Goal: Task Accomplishment & Management: Manage account settings

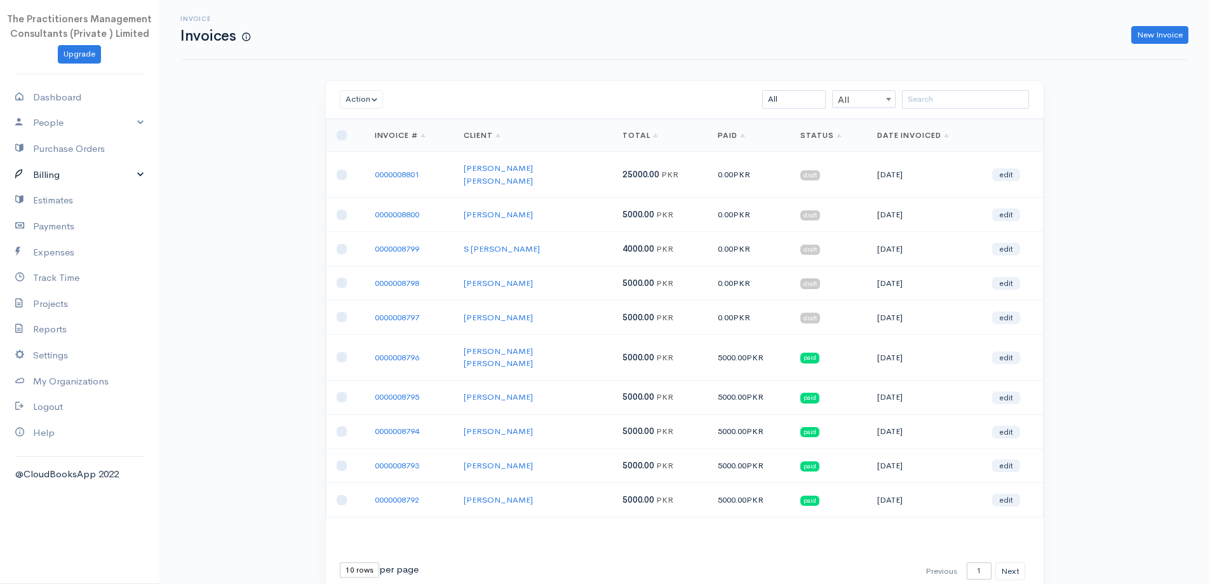
click at [39, 175] on link "Billing" at bounding box center [79, 175] width 159 height 26
drag, startPoint x: 979, startPoint y: 99, endPoint x: 950, endPoint y: 112, distance: 32.1
click at [958, 109] on input "search" at bounding box center [965, 99] width 127 height 18
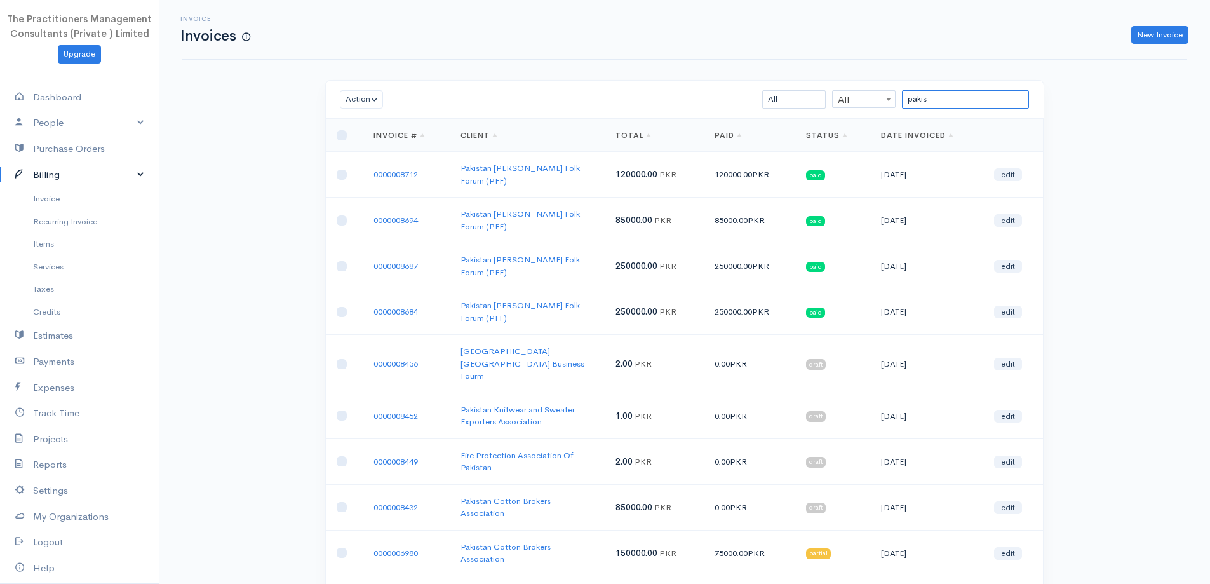
type input "pakis"
click at [406, 161] on td "0000008712" at bounding box center [406, 175] width 87 height 46
click at [410, 160] on td "0000008712" at bounding box center [406, 175] width 87 height 46
click at [411, 169] on link "0000008712" at bounding box center [395, 174] width 44 height 11
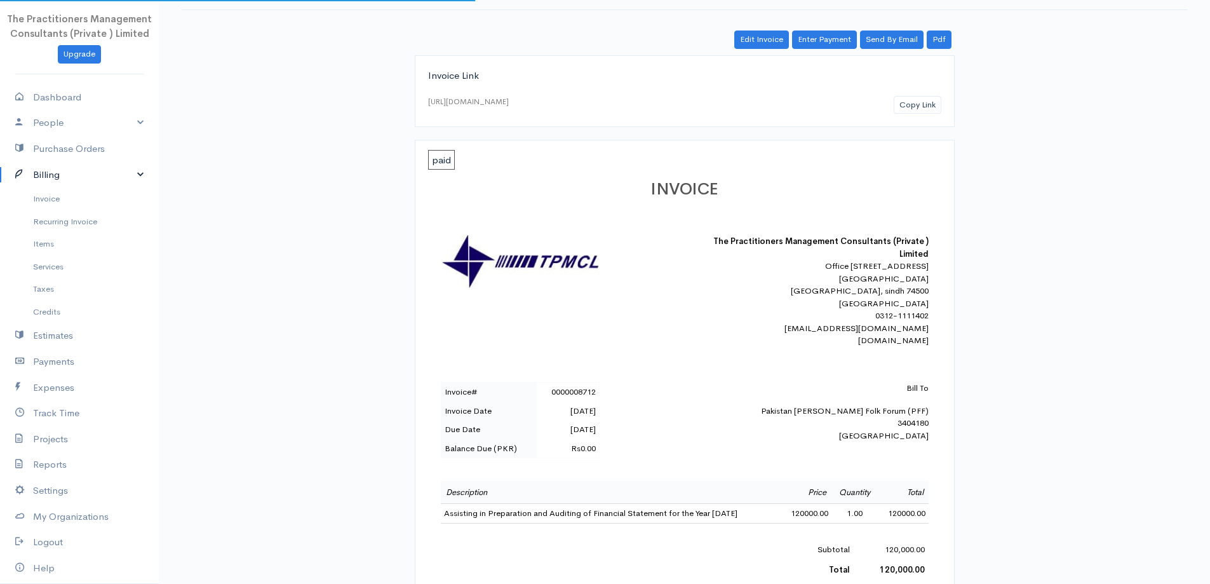
scroll to position [318, 0]
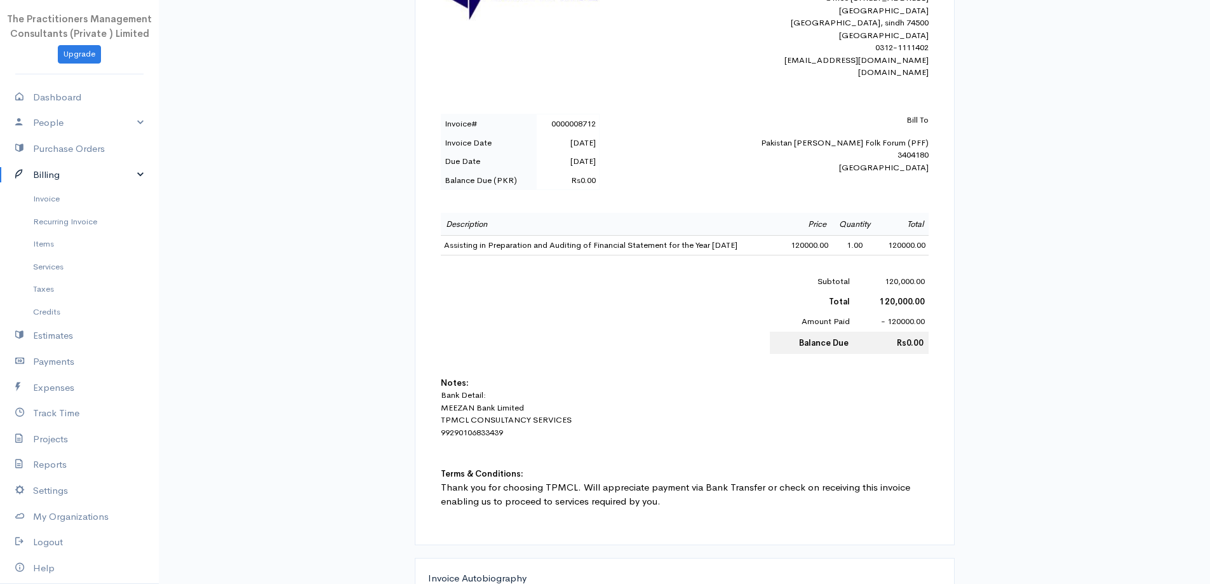
click at [460, 255] on td "Assisting in Preparation and Auditing of Financial Statement for the Year 2019" at bounding box center [611, 246] width 341 height 20
copy td "Assisting in Preparation and Auditing of Financial Statement for the Year 2019"
click at [48, 184] on link "Billing" at bounding box center [79, 175] width 159 height 26
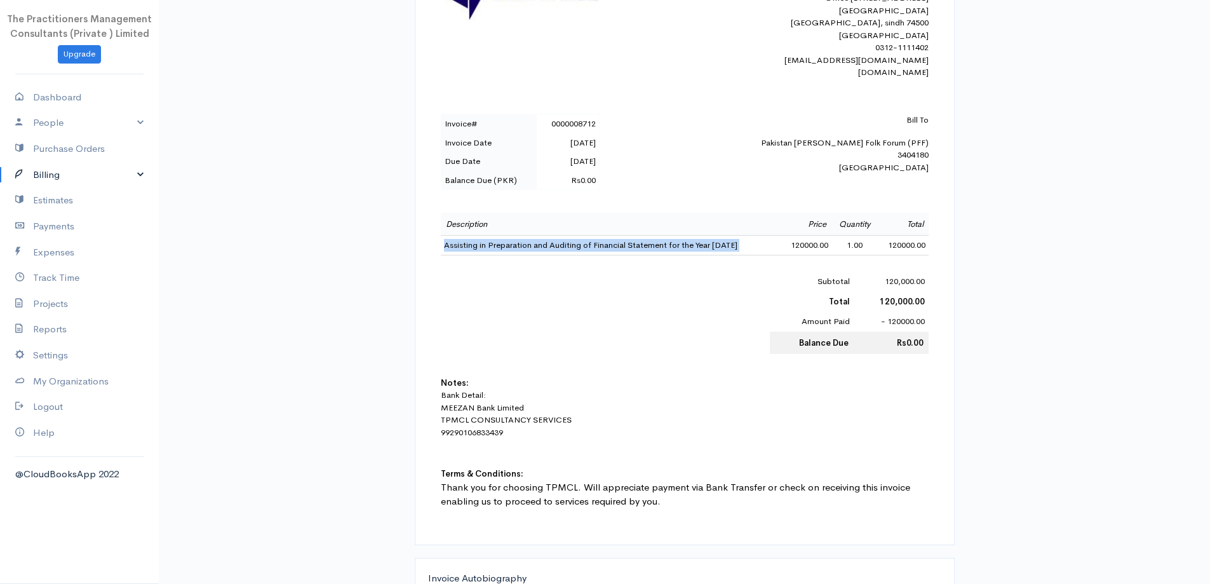
click at [58, 164] on link "Billing" at bounding box center [79, 175] width 159 height 26
click at [46, 212] on link "Recurring Invoice" at bounding box center [79, 221] width 159 height 23
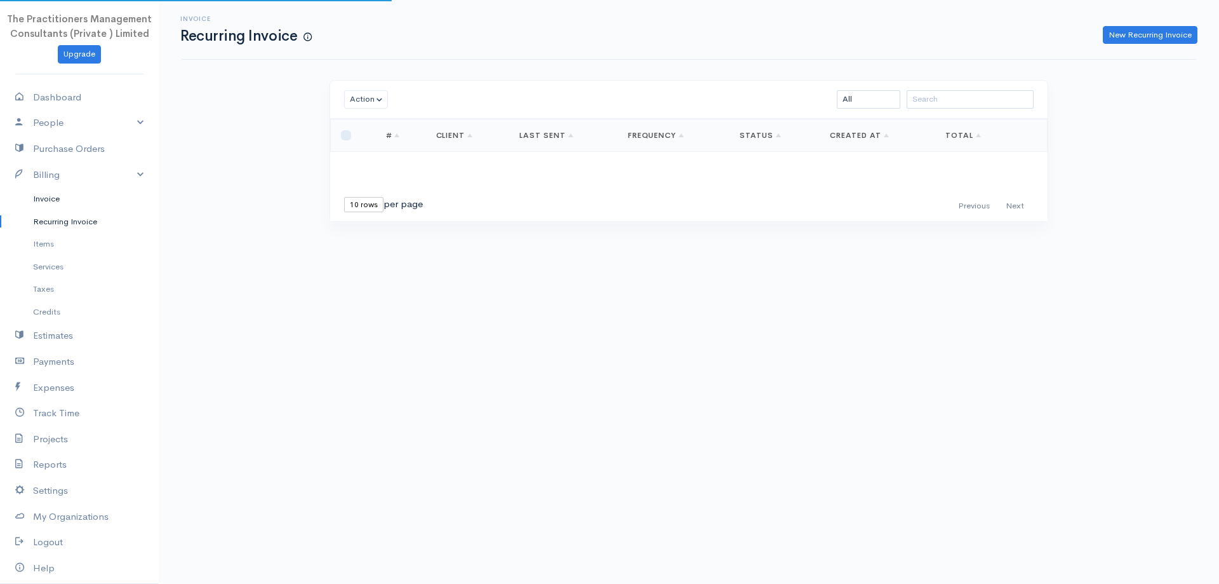
click at [42, 203] on link "Invoice" at bounding box center [79, 198] width 159 height 23
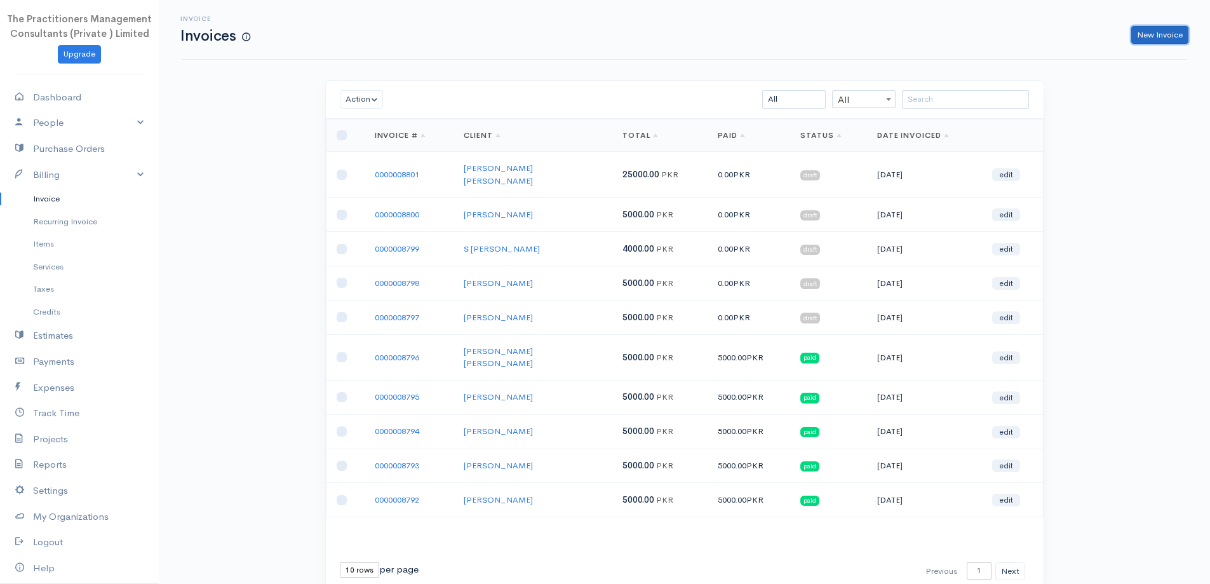
click at [1152, 41] on link "New Invoice" at bounding box center [1159, 35] width 57 height 18
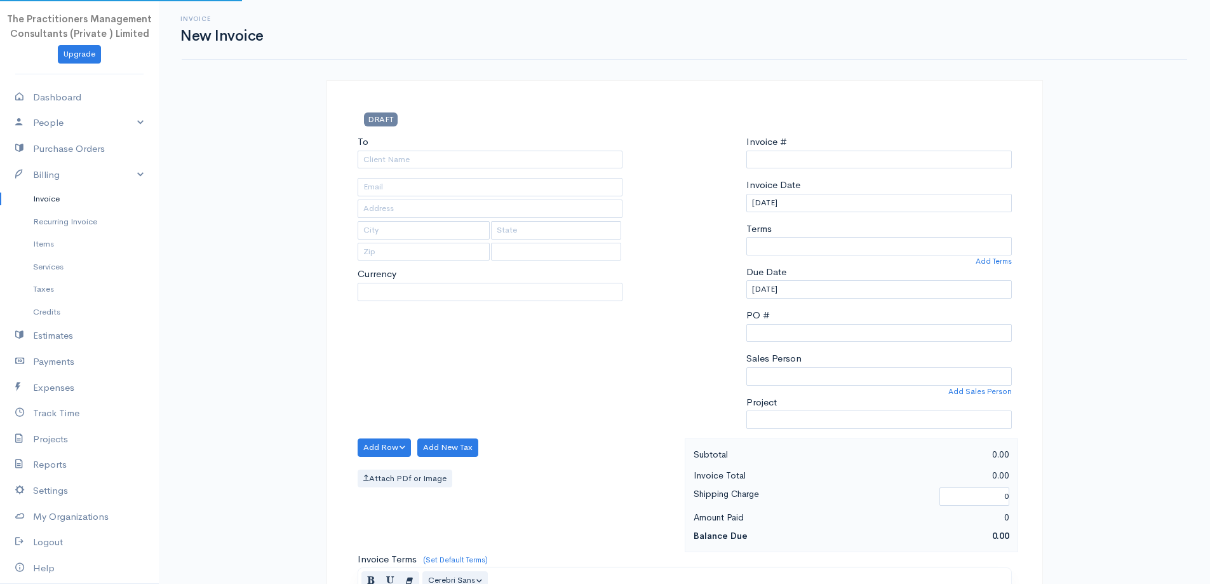
type input "0000008802"
select select "[GEOGRAPHIC_DATA]"
select select "PKR"
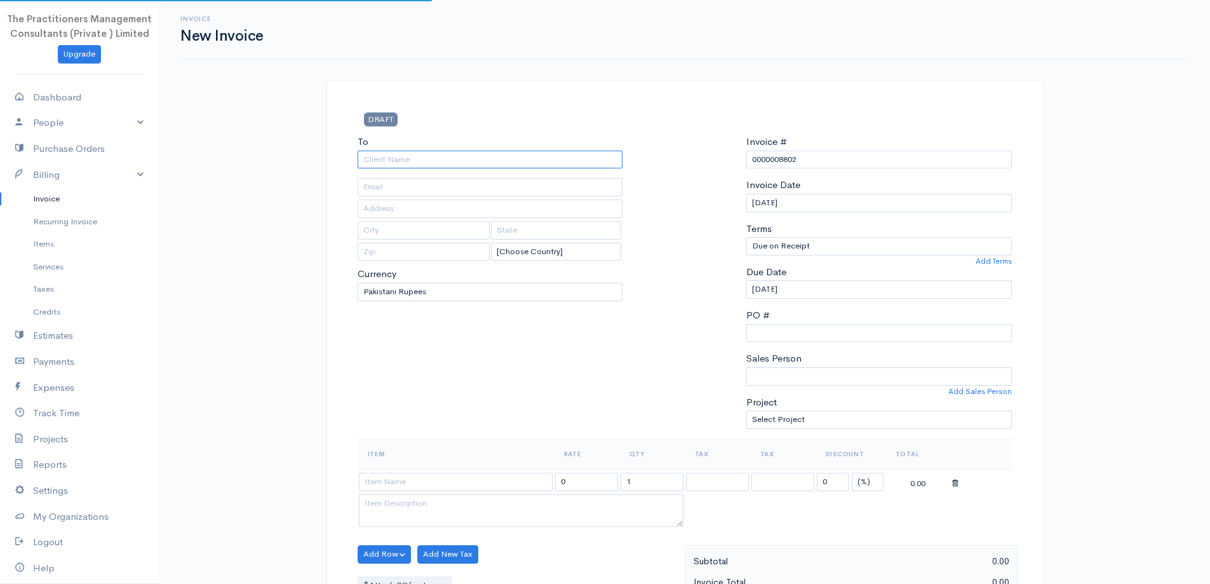
click at [455, 156] on input "To" at bounding box center [490, 160] width 265 height 18
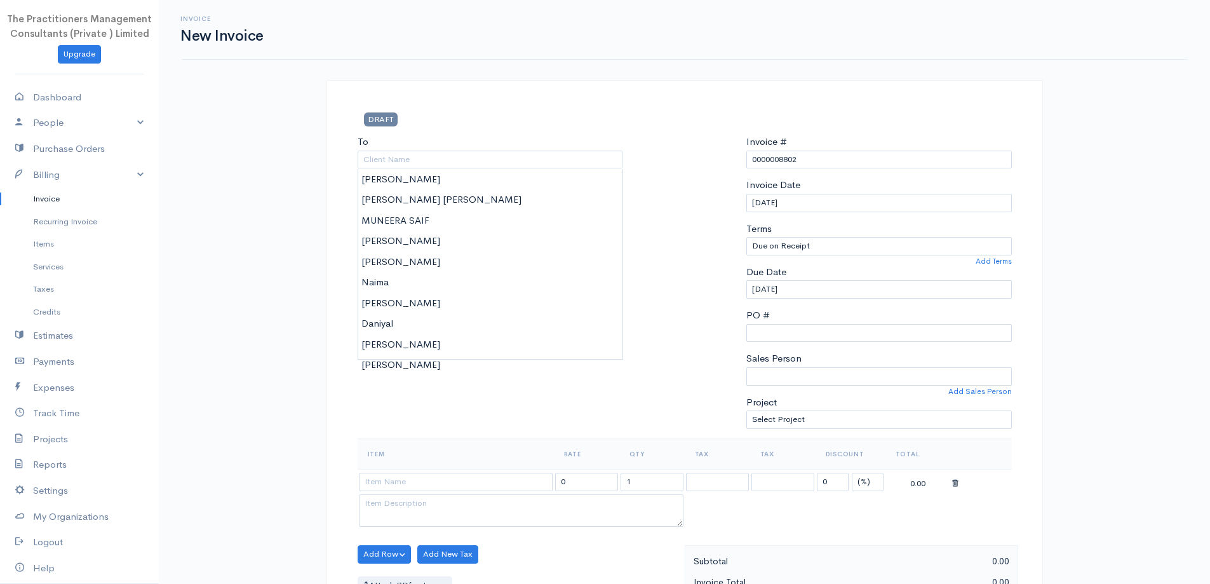
click at [659, 262] on div at bounding box center [684, 287] width 111 height 304
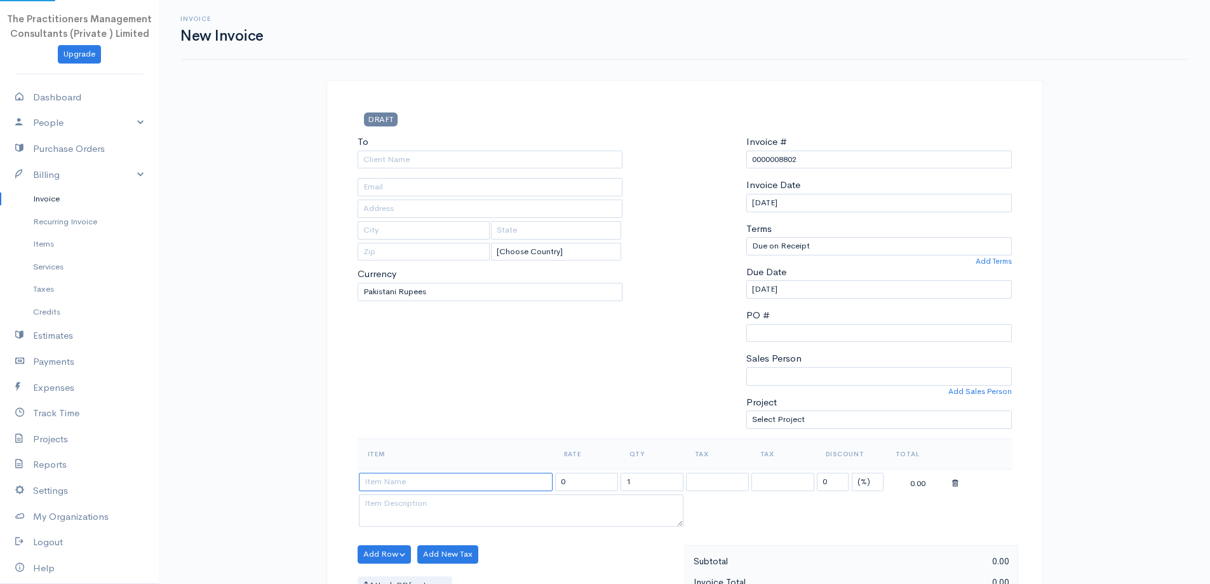
click at [471, 475] on input at bounding box center [456, 482] width 194 height 18
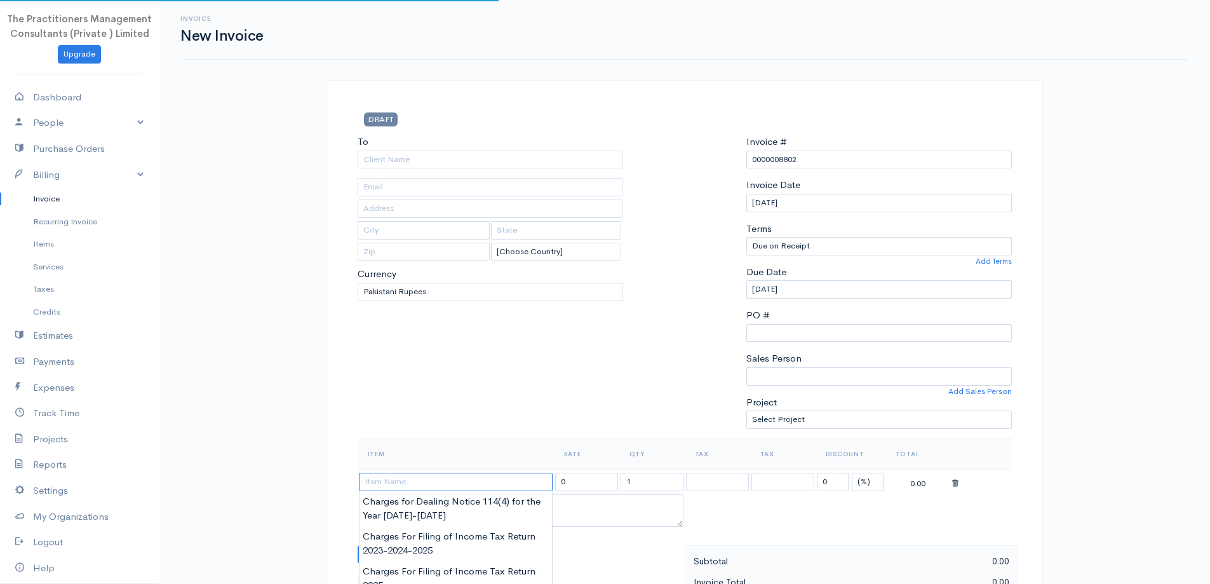
paste input "Assisting in Preparation and Auditing of Financial Statement for the Year 2019"
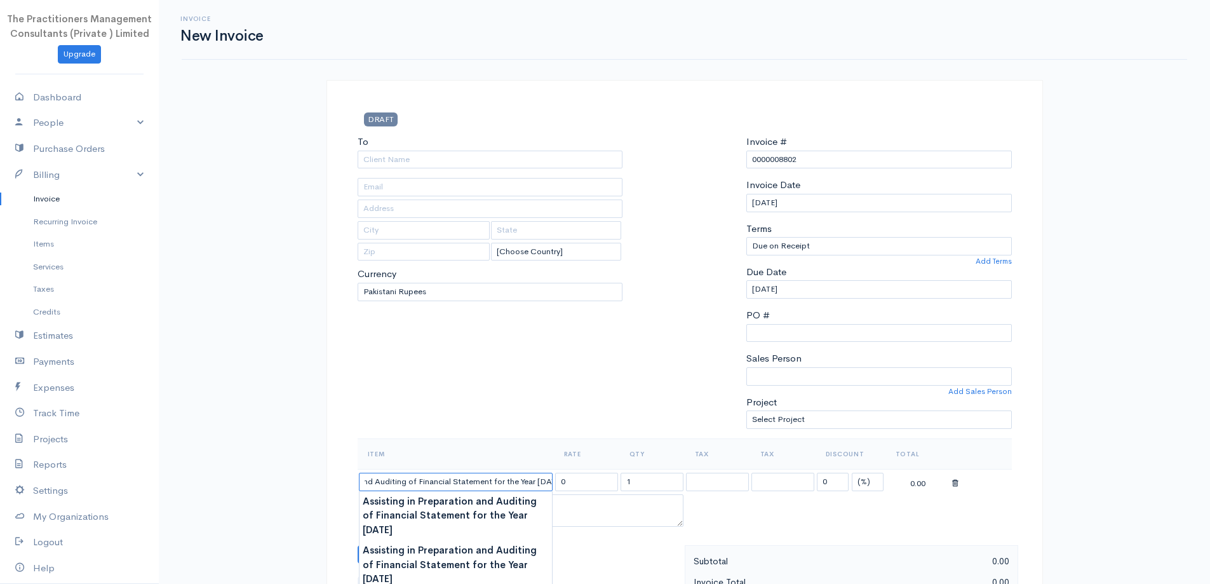
scroll to position [0, 100]
type input "Assisting in Preparation and Auditing of Financial Statement for the Year 2020"
click at [570, 406] on div "To [Choose Country] United States Canada United Kingdom Afghanistan Albania Alg…" at bounding box center [490, 287] width 278 height 304
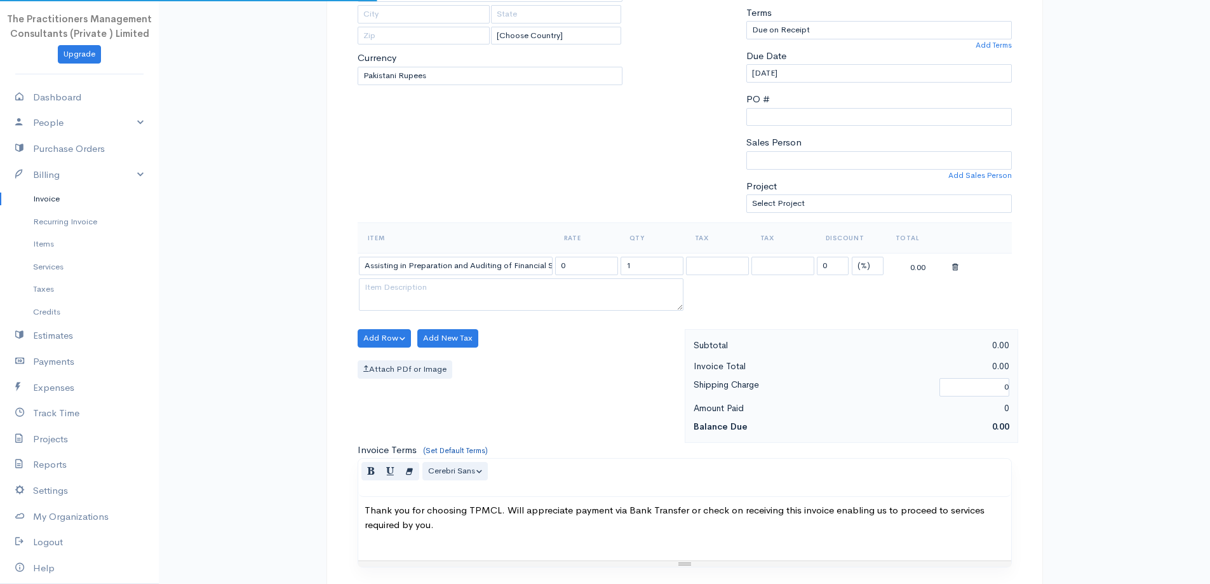
type input "75000.00"
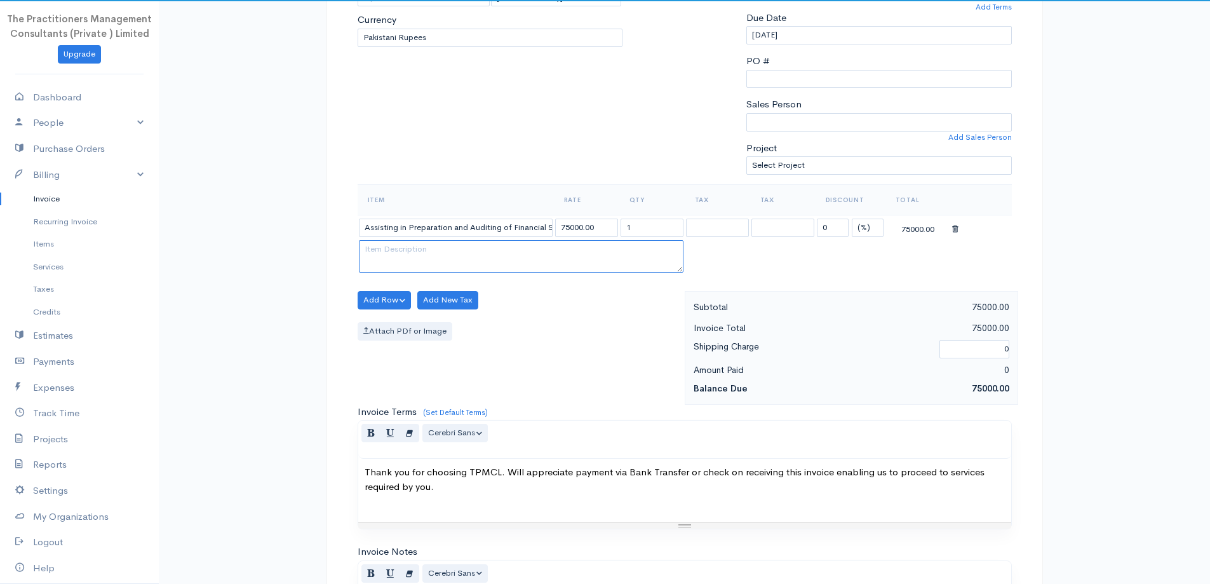
click at [427, 249] on textarea at bounding box center [521, 256] width 325 height 33
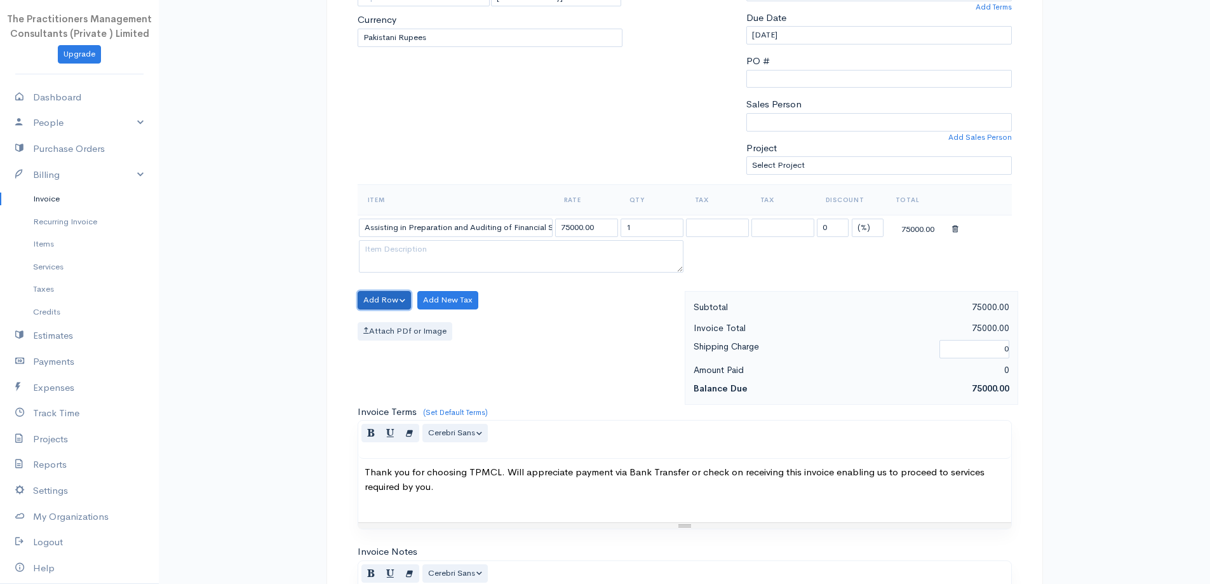
click at [399, 300] on button "Add Row" at bounding box center [385, 300] width 54 height 18
click at [411, 327] on link "Add Item Row" at bounding box center [408, 326] width 100 height 22
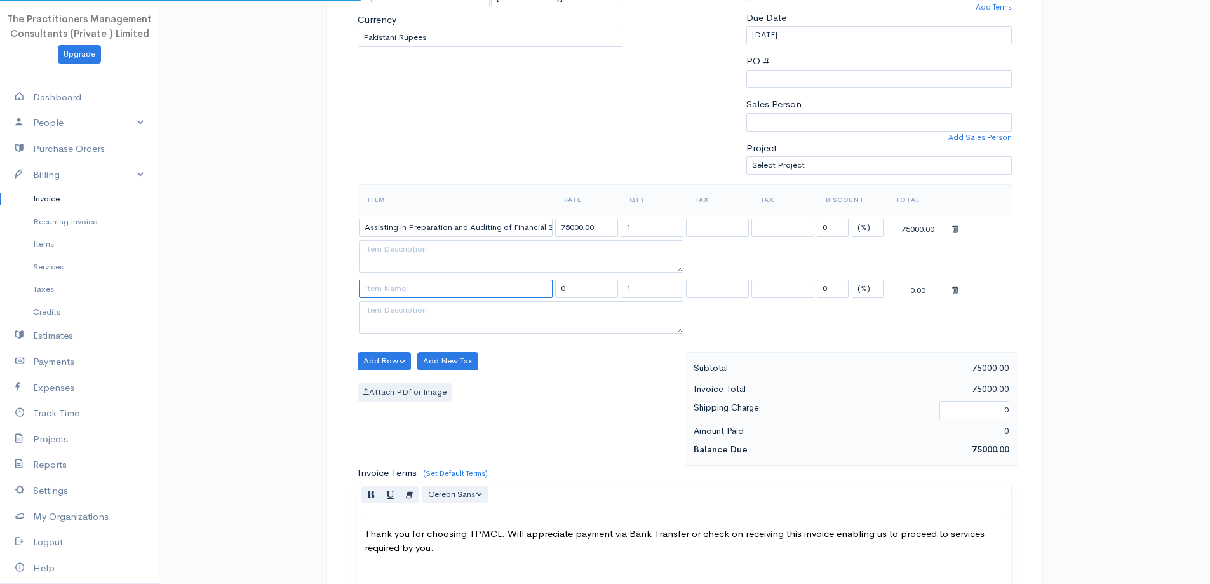
click at [399, 283] on input at bounding box center [456, 288] width 194 height 18
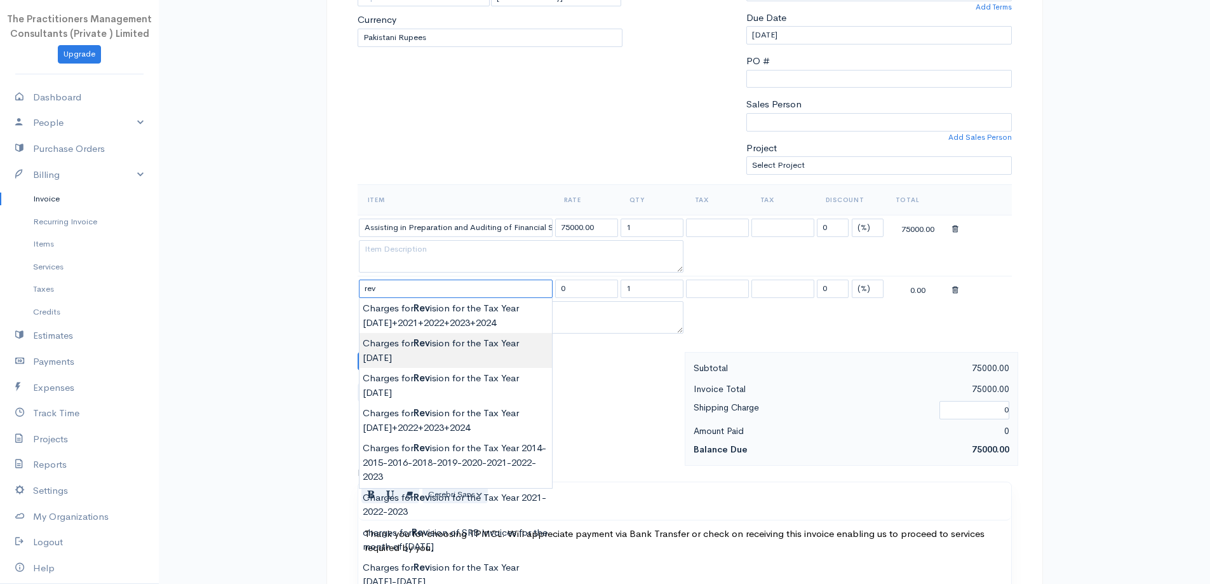
type input "Charges for Revision for the Tax Year 2019"
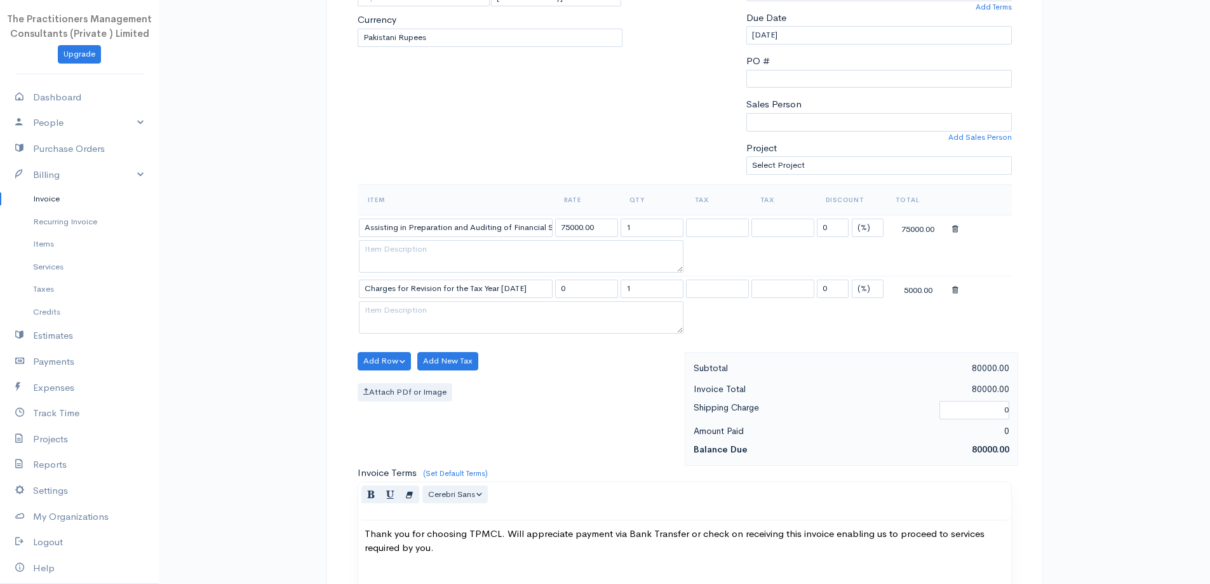
type input "5000.00"
click at [513, 343] on body "The Practitioners Management Consultants (Private ) Limited Upgrade Dashboard P…" at bounding box center [605, 334] width 1210 height 1176
click at [533, 292] on input "Charges for Revision for the Tax Year 2019" at bounding box center [456, 288] width 194 height 18
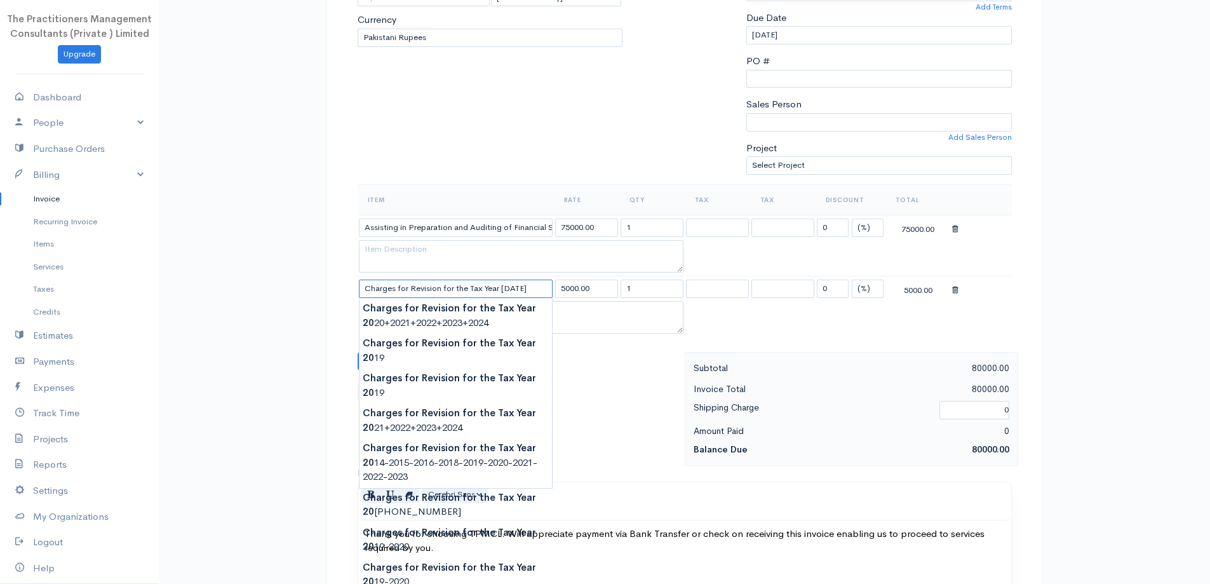
type input "Charges for Revision for the Tax Year [DATE]"
click at [526, 233] on input "Assisting in Preparation and Auditing of Financial Statement for the Year 2020" at bounding box center [456, 227] width 194 height 18
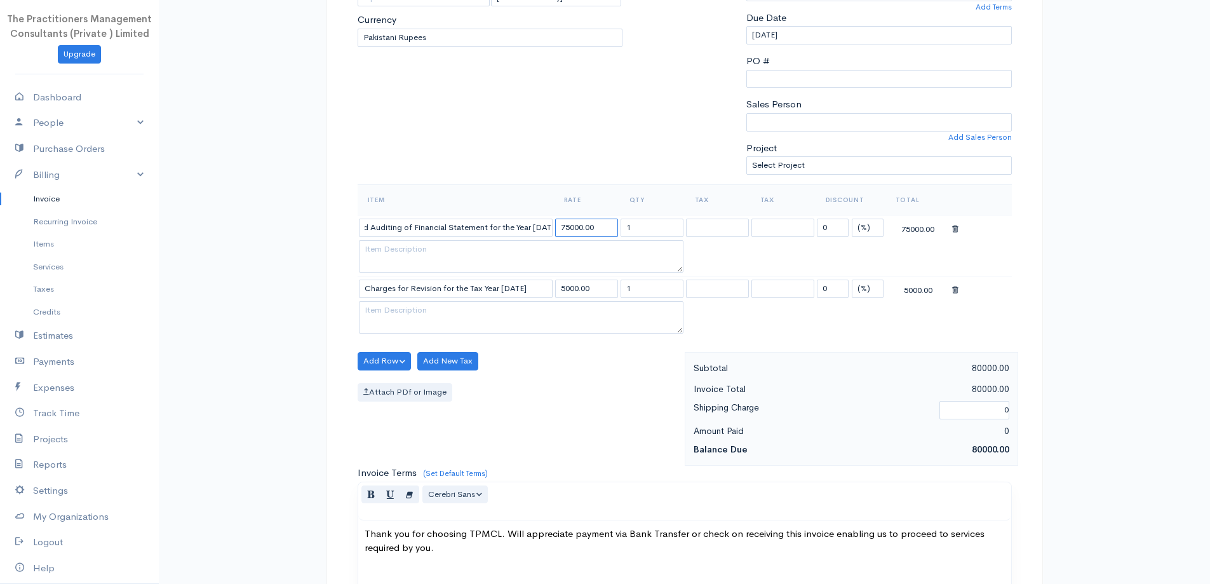
scroll to position [0, 0]
click at [568, 227] on input "75000.00" at bounding box center [586, 227] width 63 height 18
type input "120000.00"
click at [561, 290] on input "5000.00" at bounding box center [586, 288] width 63 height 18
click at [527, 128] on div "To [Choose Country] United States Canada United Kingdom Afghanistan Albania Alg…" at bounding box center [490, 33] width 278 height 304
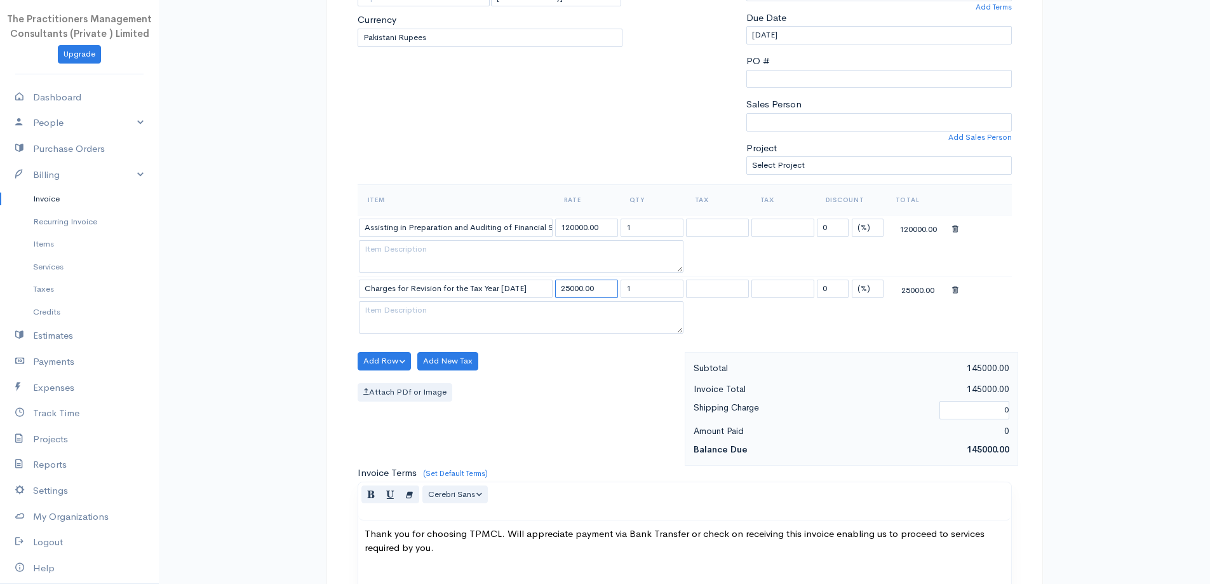
click at [570, 286] on input "25000.00" at bounding box center [586, 288] width 63 height 18
type input "30000.00"
click at [582, 101] on div "To [Choose Country] United States Canada United Kingdom Afghanistan Albania Alg…" at bounding box center [490, 33] width 278 height 304
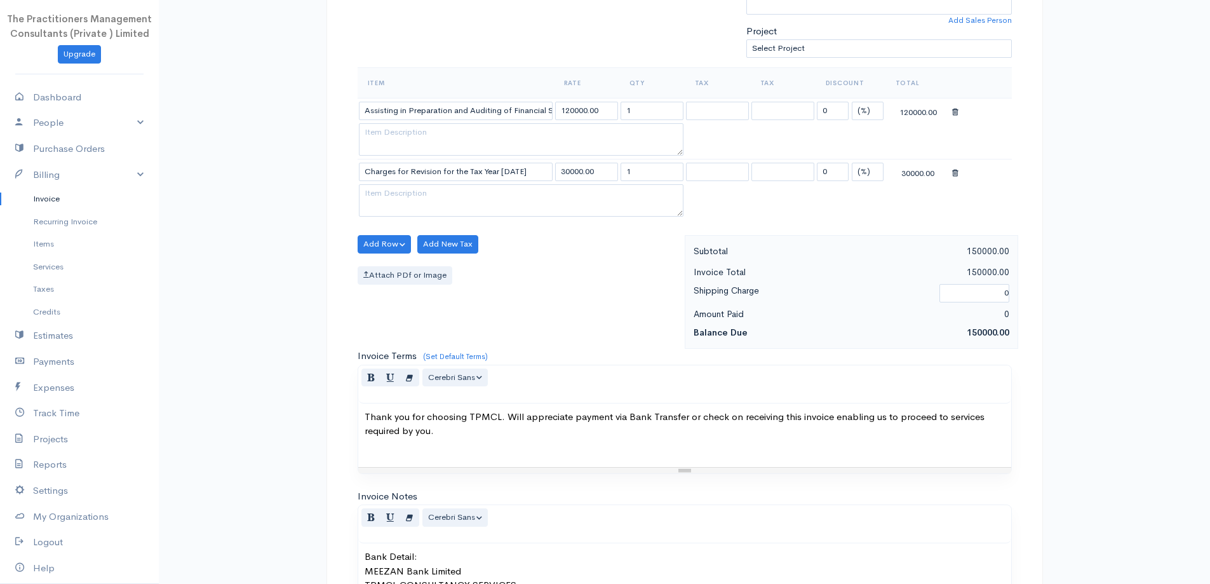
scroll to position [592, 0]
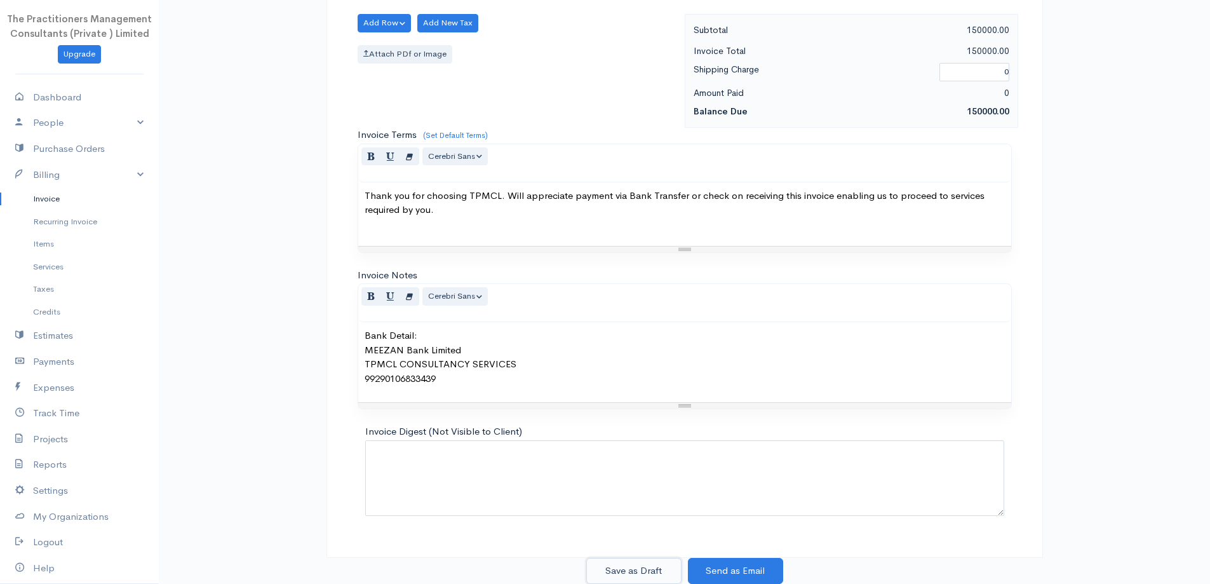
click at [622, 561] on button "Save as Draft" at bounding box center [633, 571] width 95 height 26
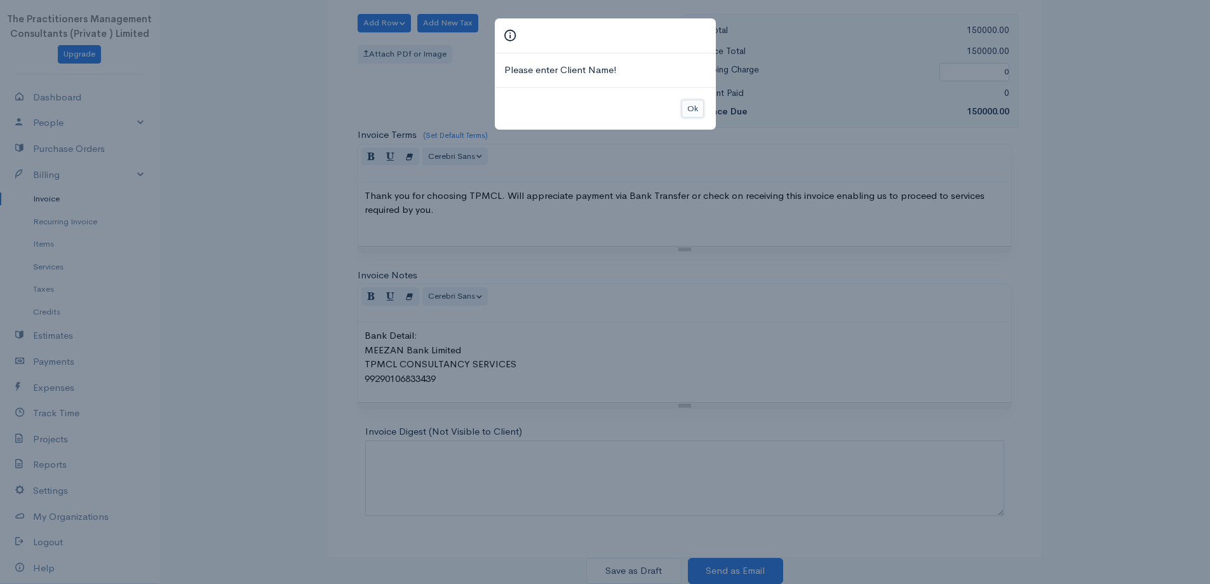
click at [699, 104] on button "Ok" at bounding box center [692, 109] width 22 height 18
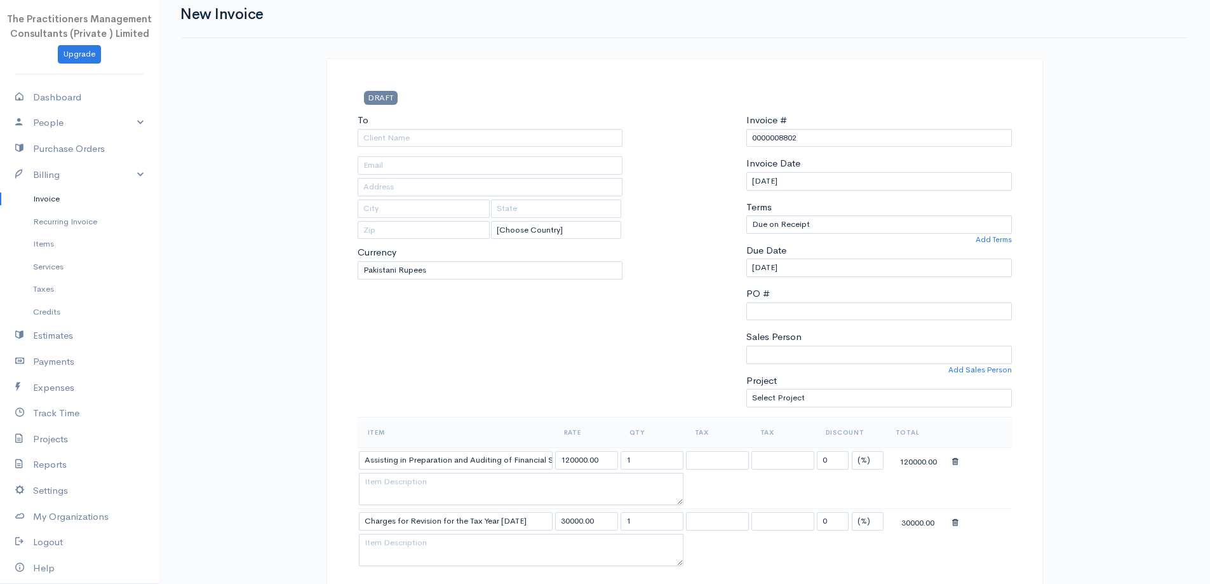
scroll to position [20, 0]
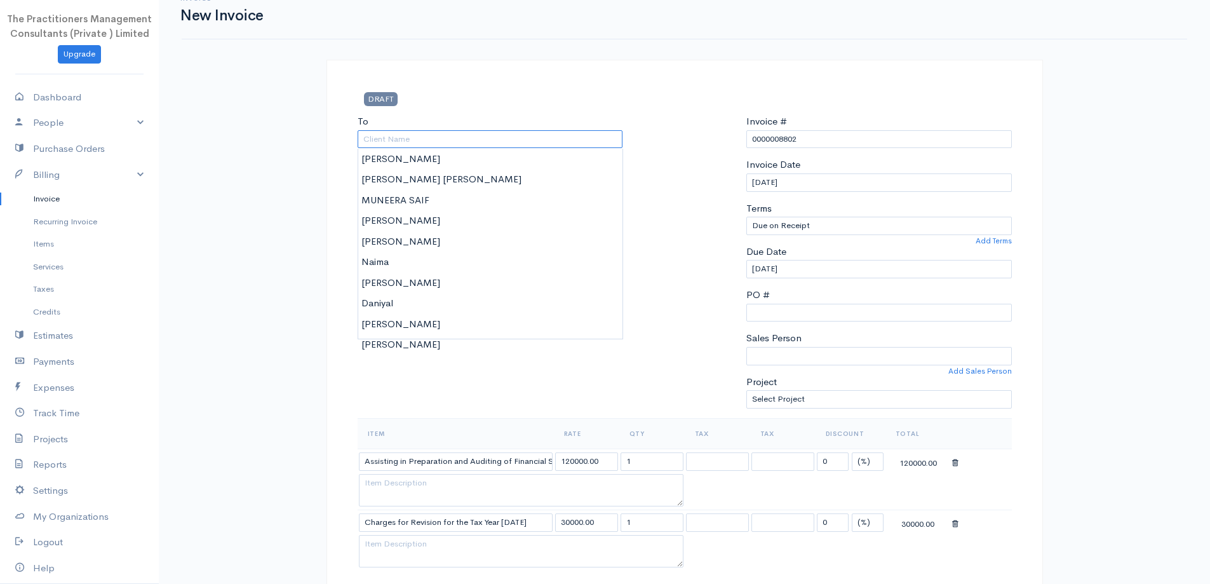
click at [501, 139] on input "To" at bounding box center [490, 139] width 265 height 18
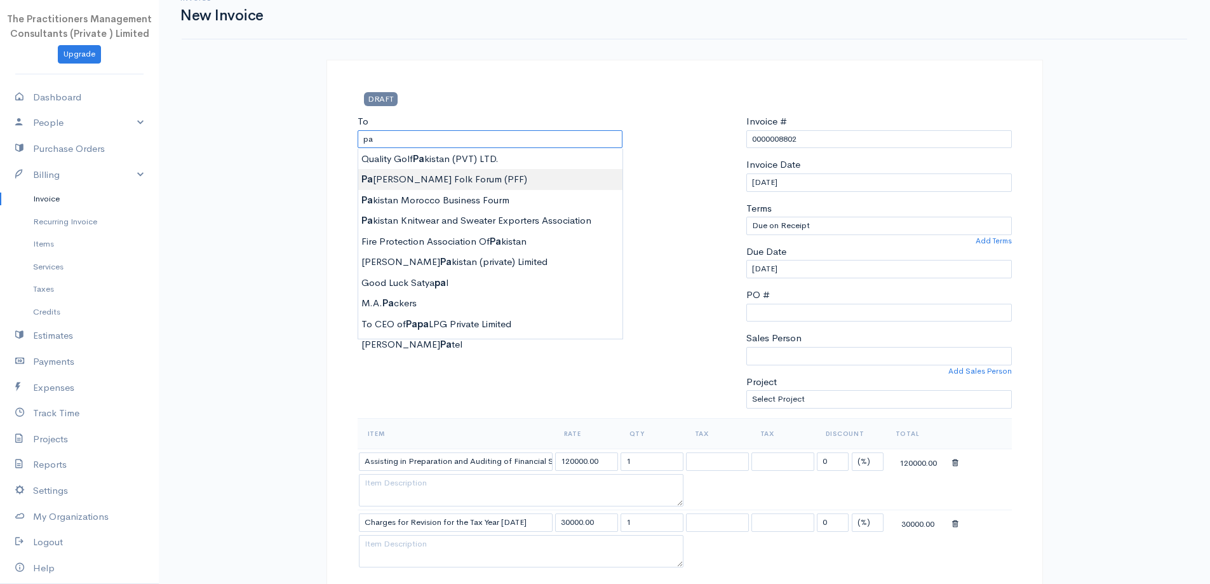
type input "Pakistan [PERSON_NAME] Folk Forum (PFF)"
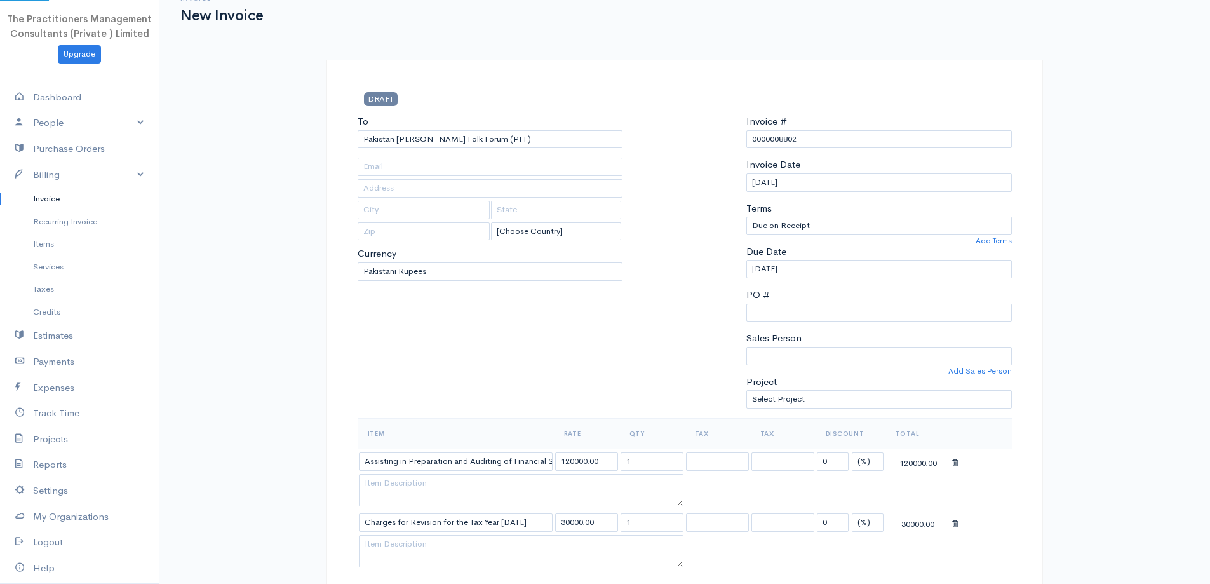
click at [522, 172] on body "The Practitioners Management Consultants (Private ) Limited Upgrade Dashboard P…" at bounding box center [605, 568] width 1210 height 1176
type input "3684"
type input "3404180"
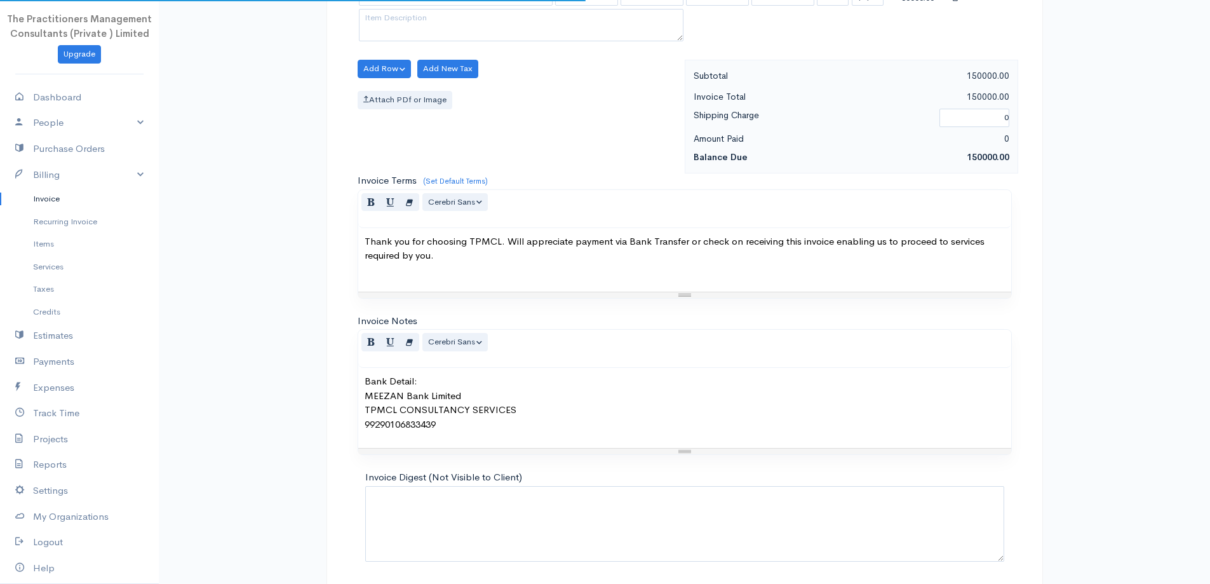
scroll to position [592, 0]
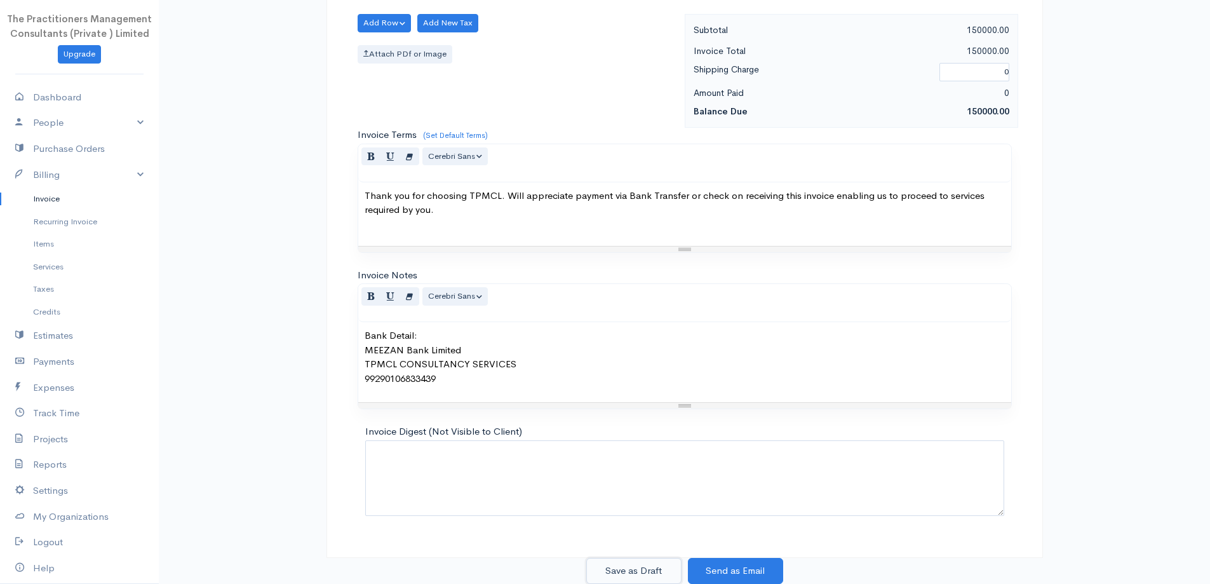
click at [655, 563] on button "Save as Draft" at bounding box center [633, 571] width 95 height 26
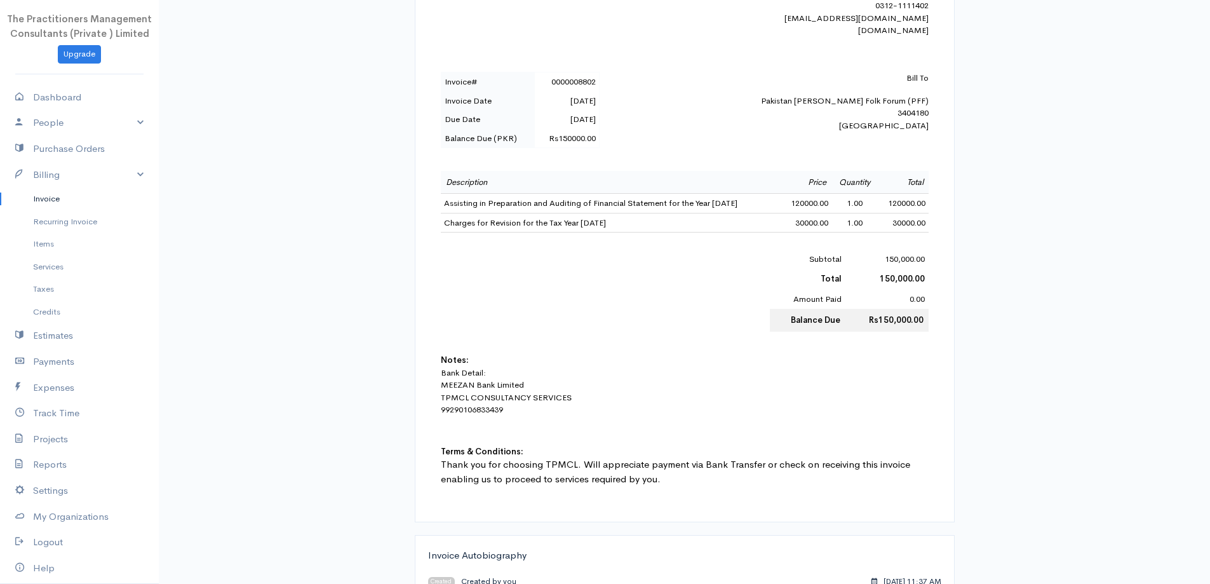
scroll to position [337, 0]
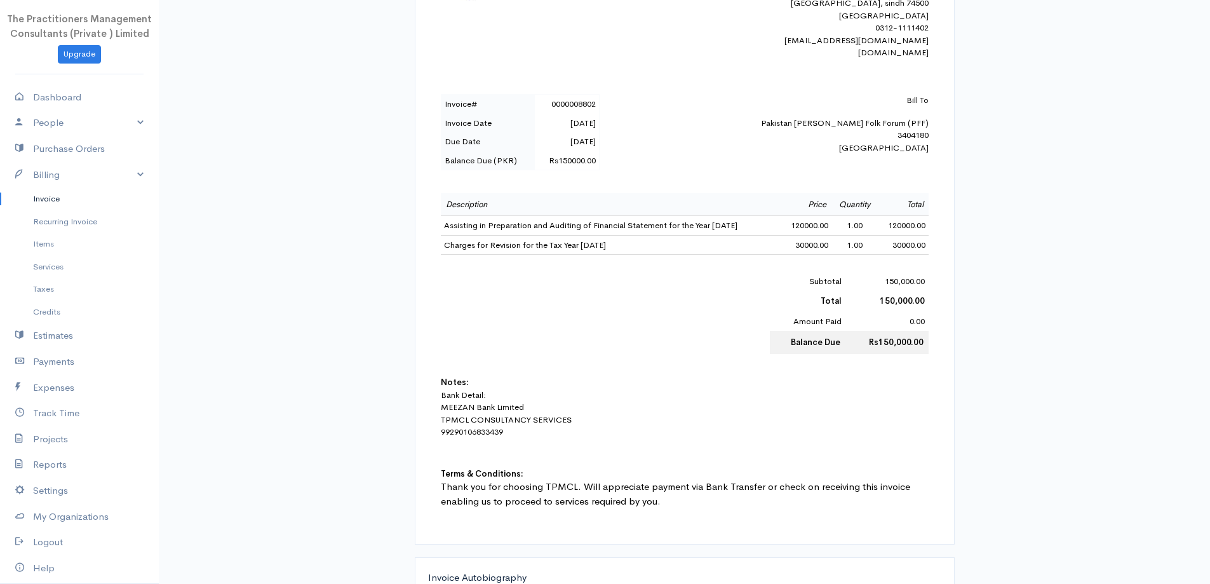
click at [17, 196] on link "Invoice" at bounding box center [79, 198] width 159 height 23
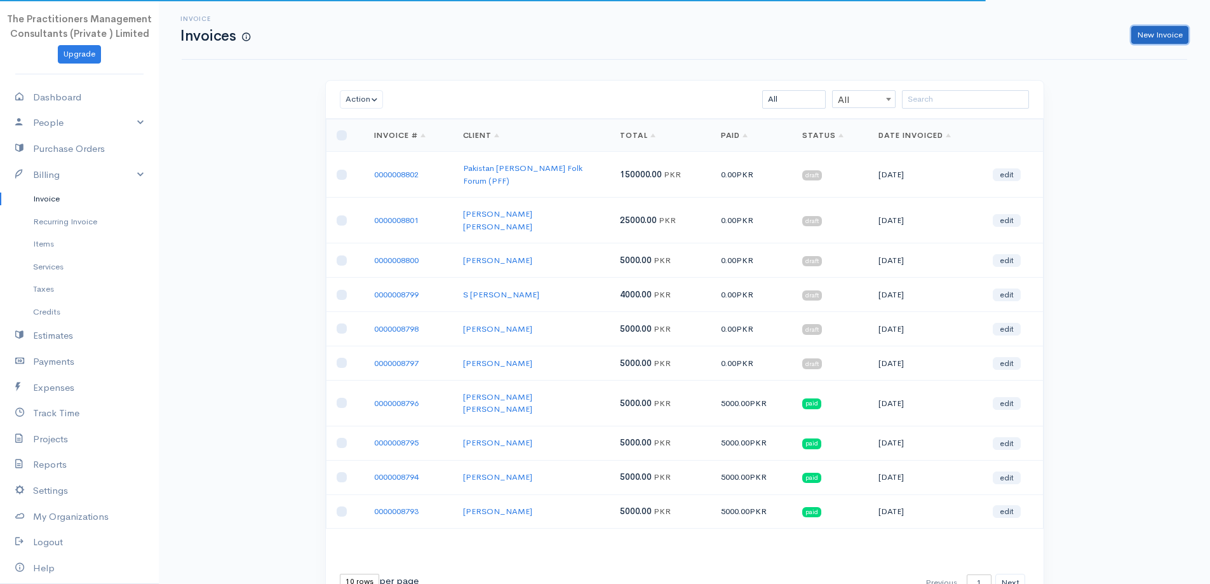
click at [1170, 28] on link "New Invoice" at bounding box center [1159, 35] width 57 height 18
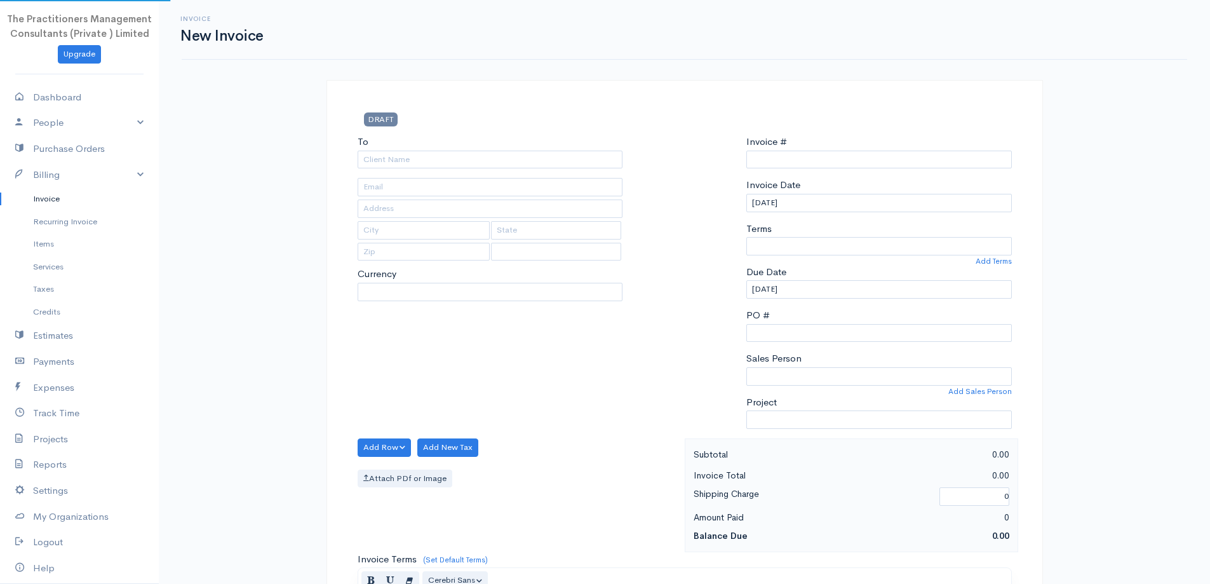
select select "[GEOGRAPHIC_DATA]"
select select "PKR"
type input "0000008803"
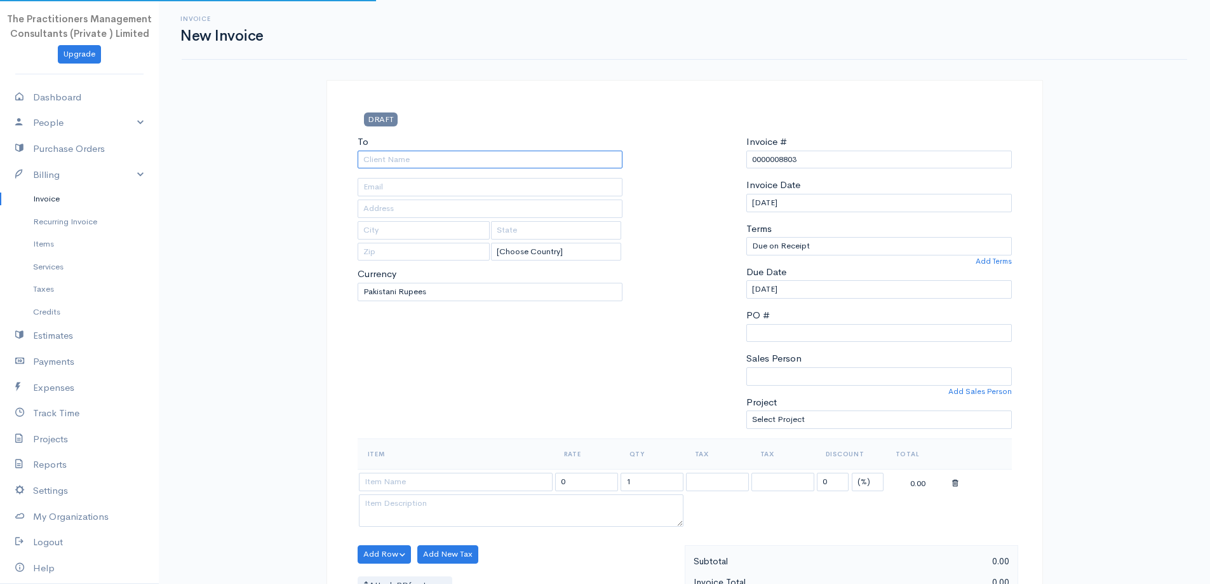
click at [594, 159] on input "To" at bounding box center [490, 160] width 265 height 18
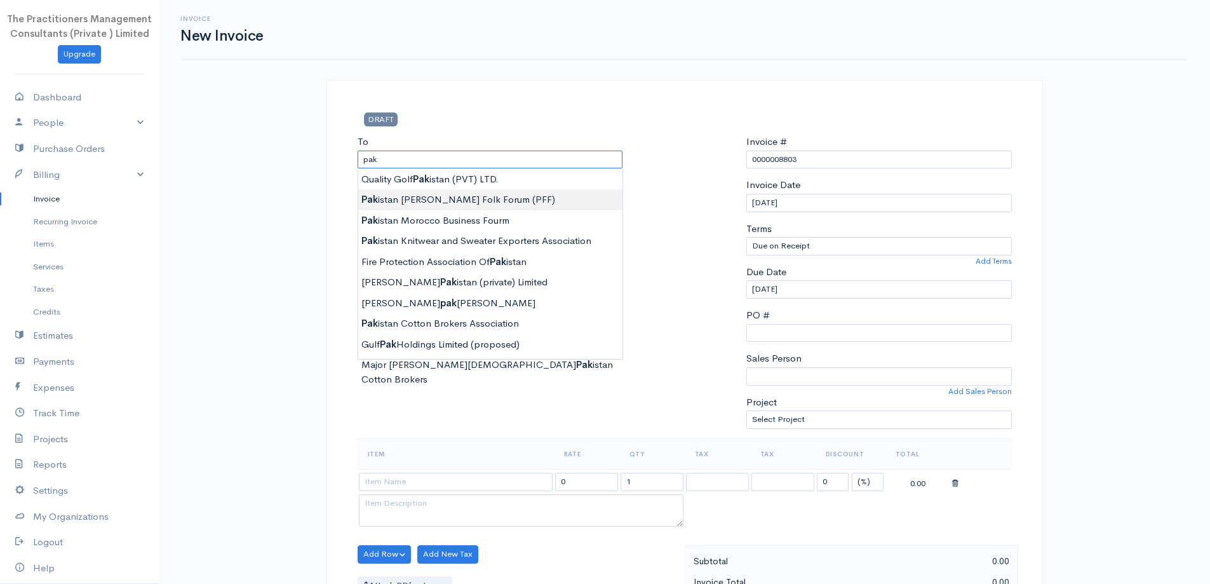
type input "Pakistan [PERSON_NAME] Folk Forum (PFF)"
click at [504, 191] on body "The Practitioners Management Consultants (Private ) Limited Upgrade Dashboard P…" at bounding box center [605, 557] width 1210 height 1115
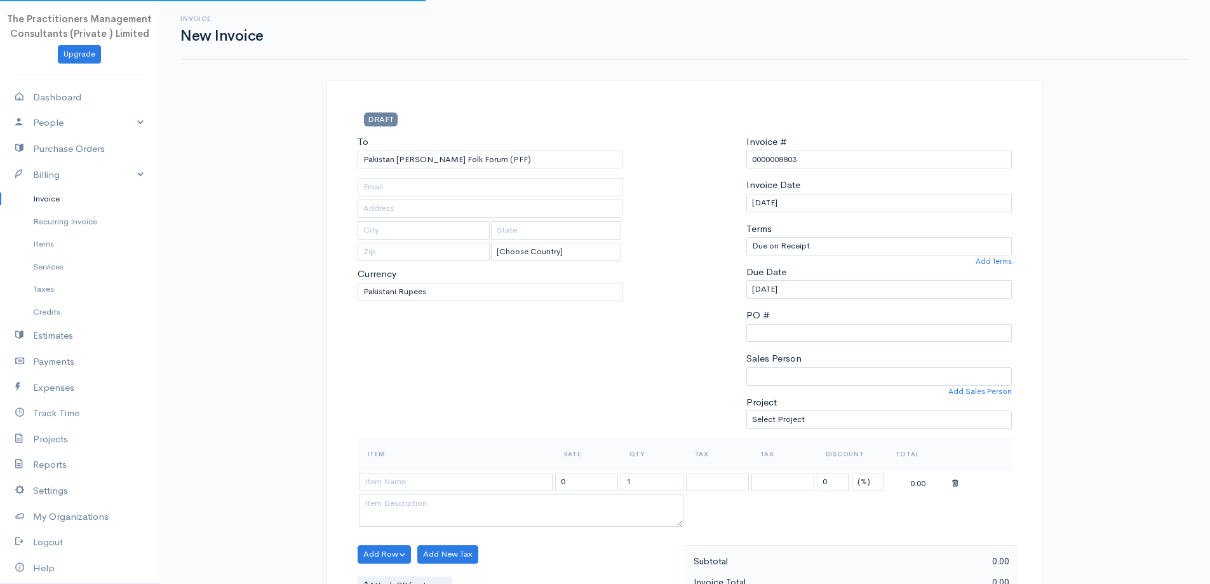
type input "3684"
type input "3404180"
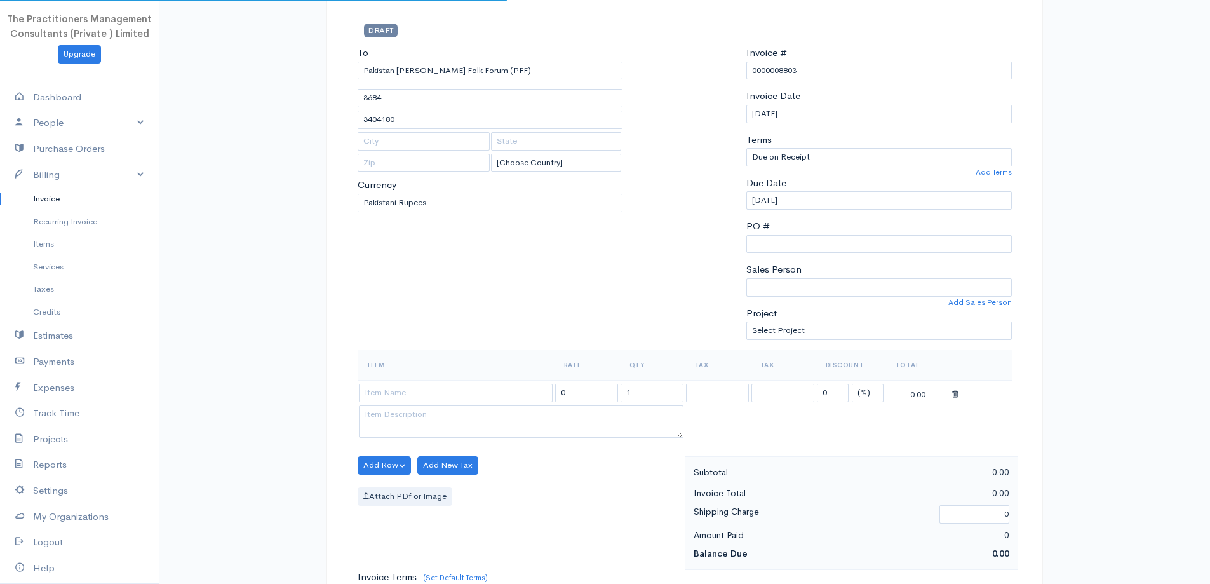
scroll to position [254, 0]
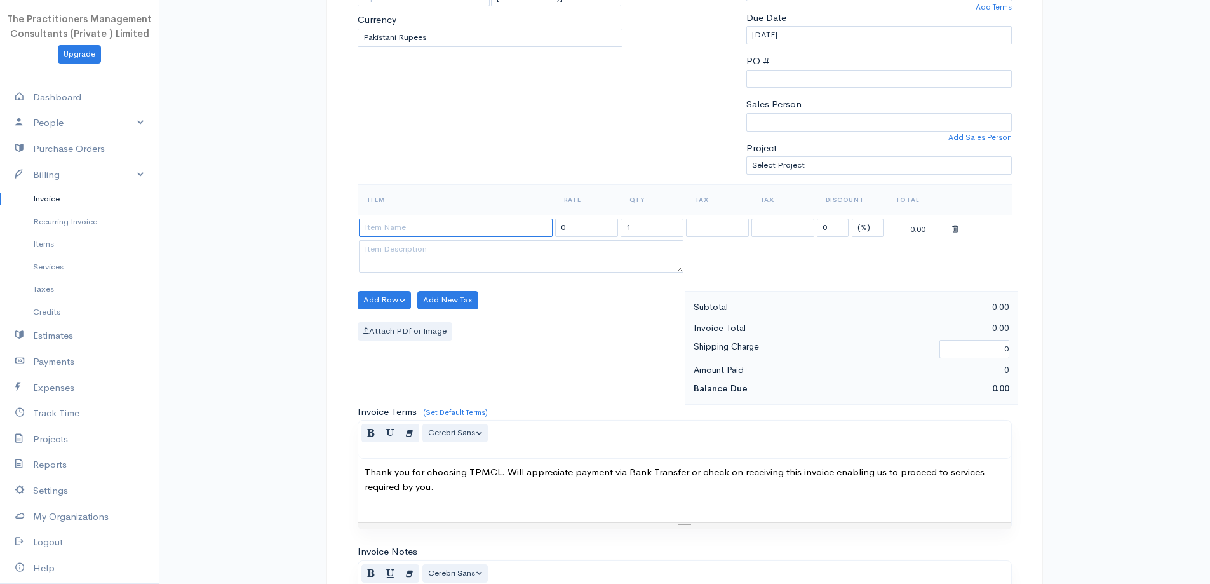
click at [485, 224] on input at bounding box center [456, 227] width 194 height 18
paste input "Assisting in Preparation and Auditing of Financial Statement for the Year 2019"
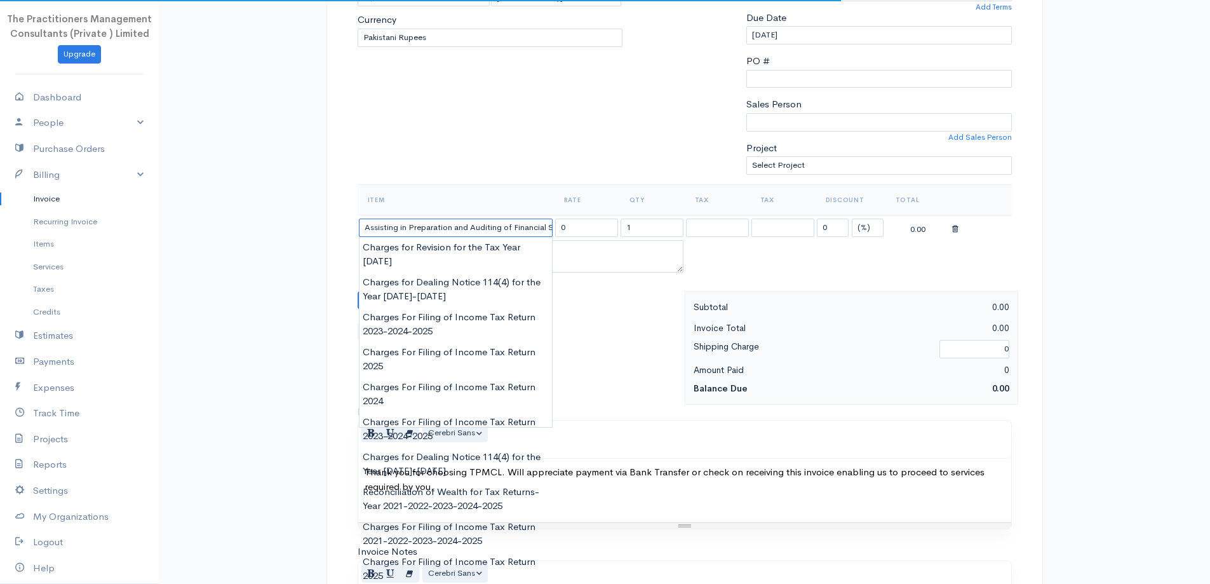
scroll to position [0, 100]
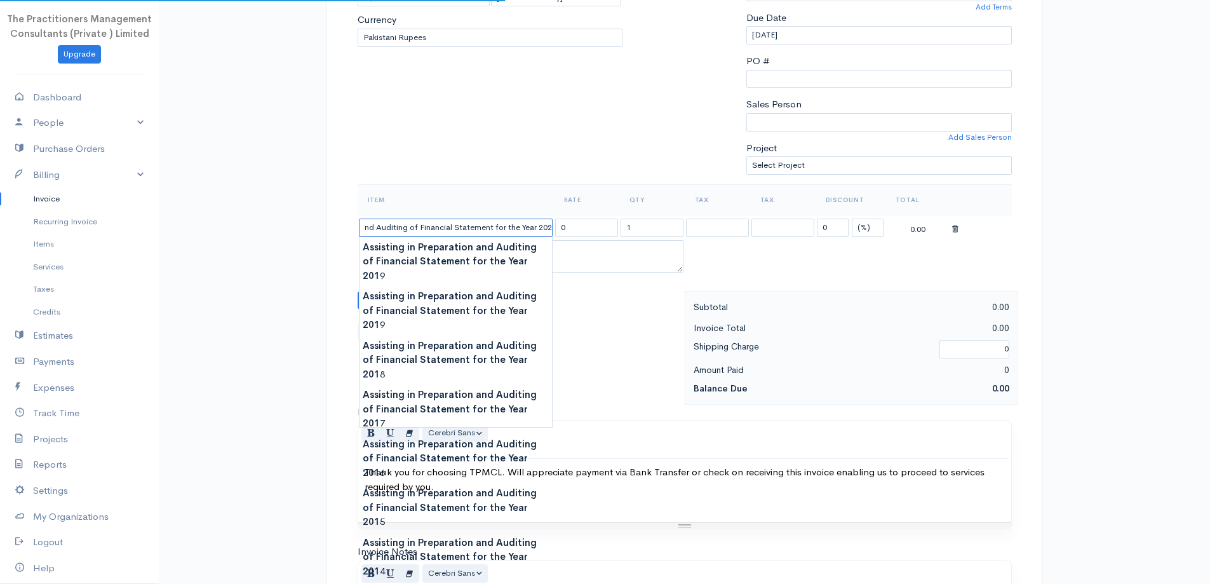
type input "Assisting in Preparation and Auditing of Financial Statement for the Year 2021"
type input "75000.00"
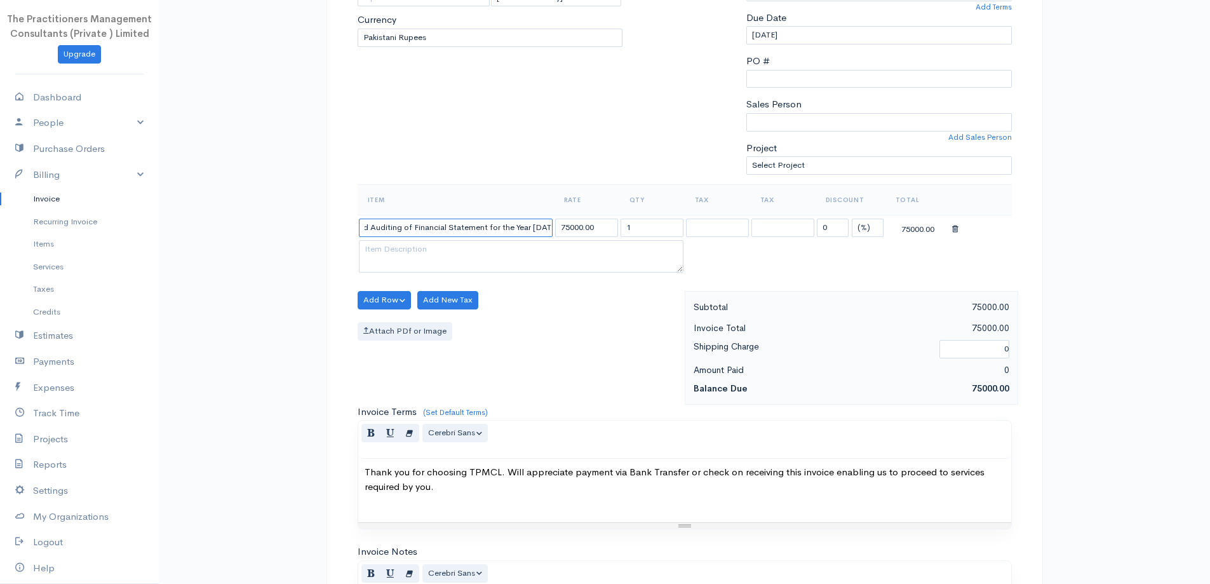
type input "Assisting in Preparation and Auditing of Financial Statement for the Year 2021"
click at [567, 231] on input "75000.00" at bounding box center [586, 227] width 63 height 18
type input "120000.00"
click at [377, 297] on button "Add Row" at bounding box center [385, 300] width 54 height 18
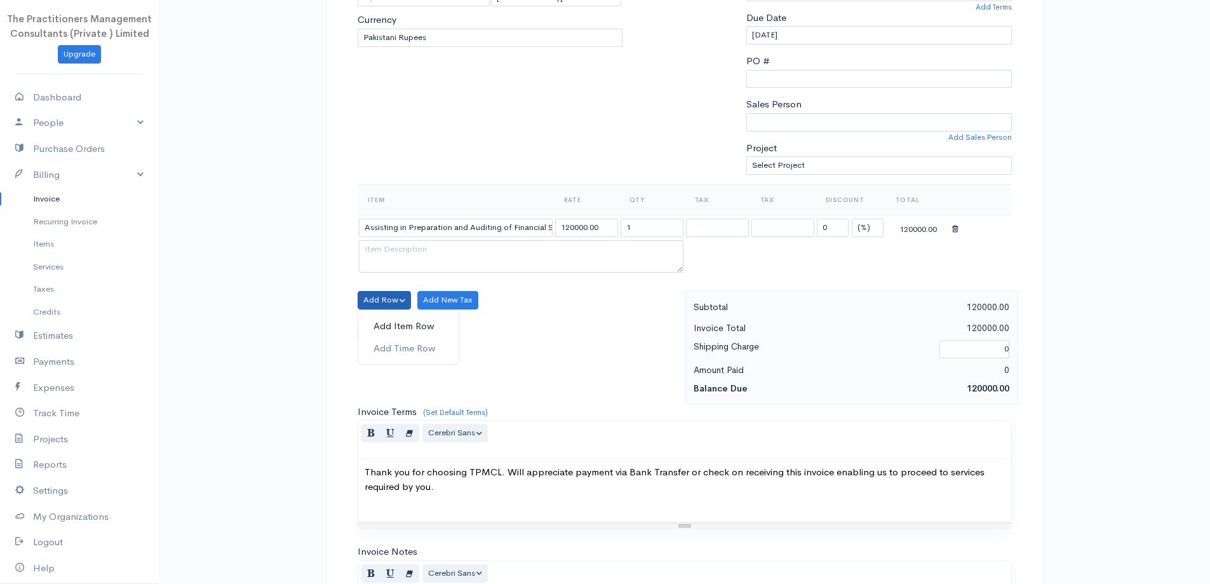
click at [388, 319] on link "Add Item Row" at bounding box center [408, 326] width 100 height 22
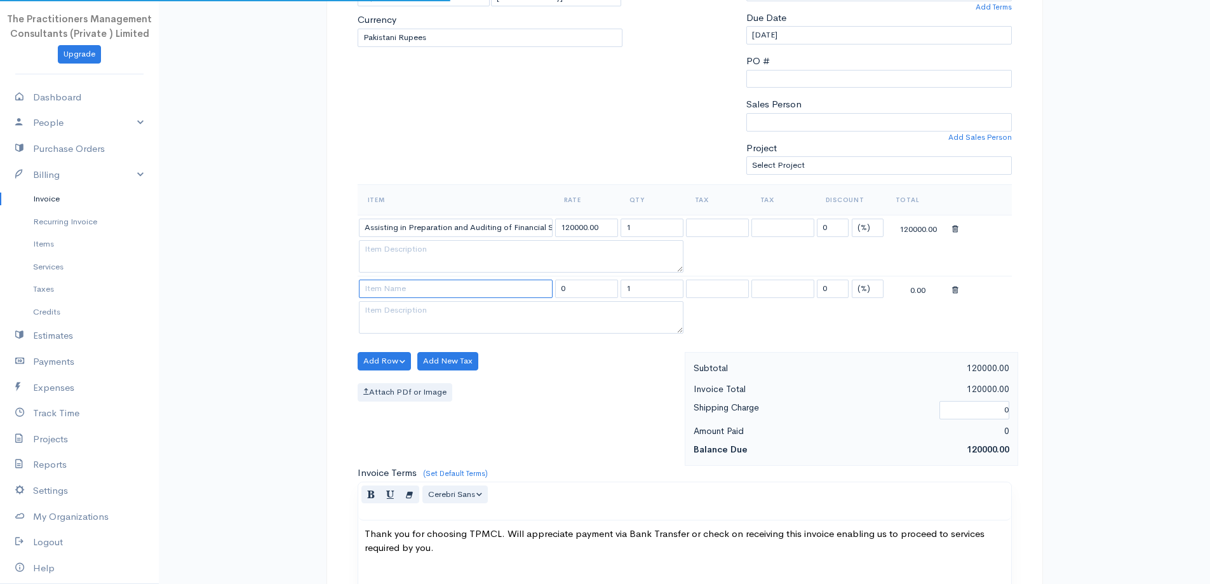
click at [382, 291] on input at bounding box center [456, 288] width 194 height 18
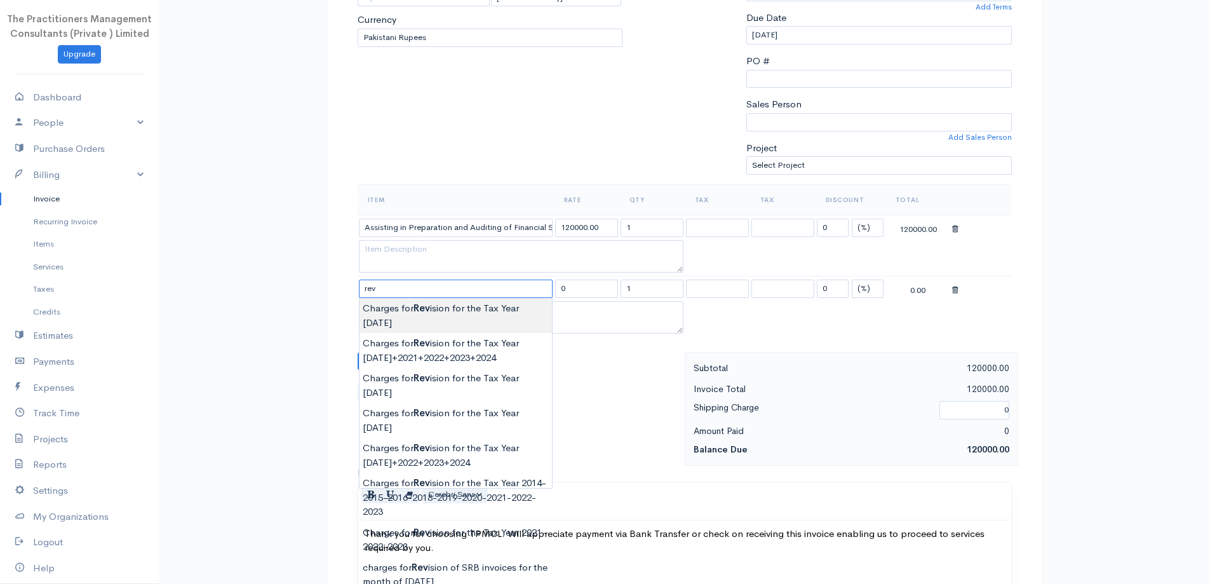
type input "Charges for Revision for the Tax Year [DATE]"
type input "30000.00"
click at [504, 302] on body "The Practitioners Management Consultants (Private ) Limited Upgrade Dashboard P…" at bounding box center [605, 334] width 1210 height 1176
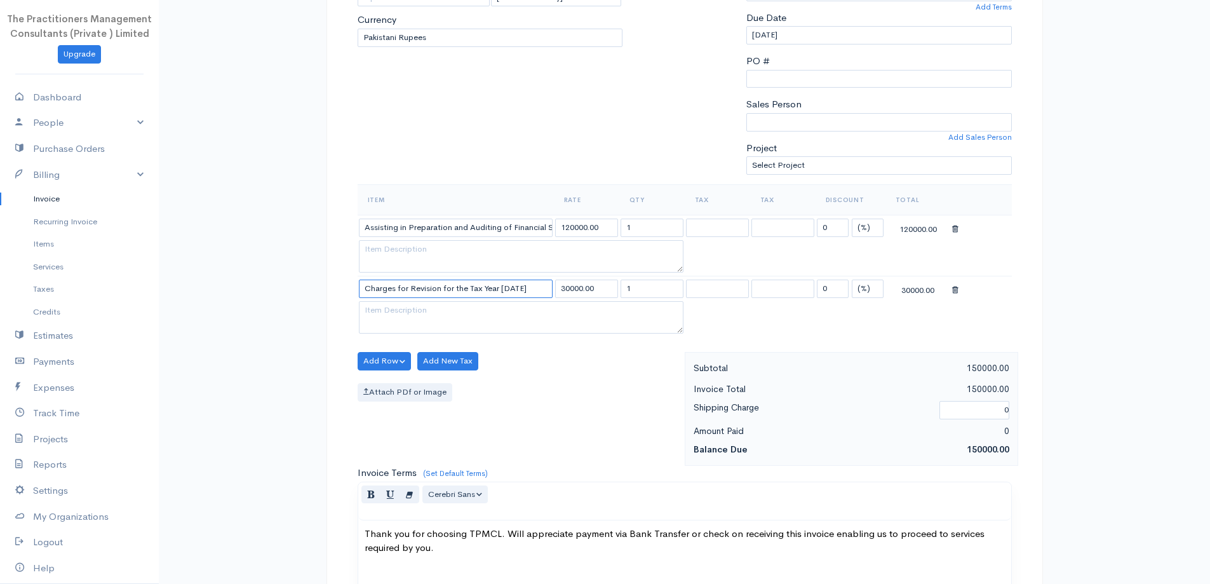
click at [528, 295] on input "Charges for Revision for the Tax Year [DATE]" at bounding box center [456, 288] width 194 height 18
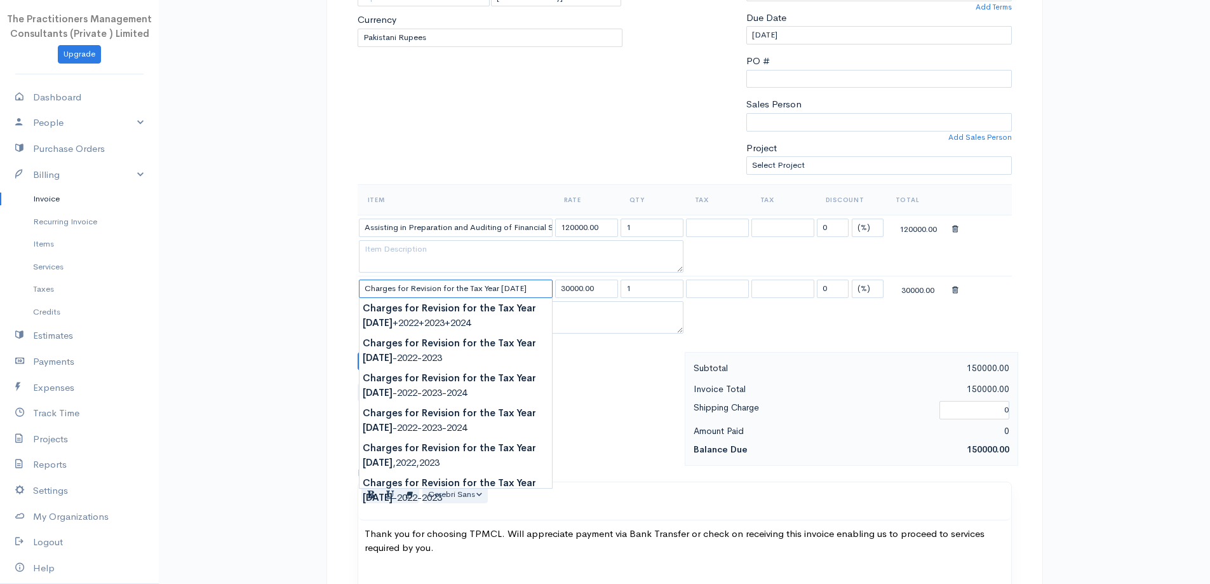
type input "Charges for Revision for the Tax Year [DATE]"
click at [688, 352] on div "Subtotal 150000.00 Invoice Total 150000.00 Shipping Charge 0 Amount Paid 0 Bala…" at bounding box center [851, 409] width 333 height 114
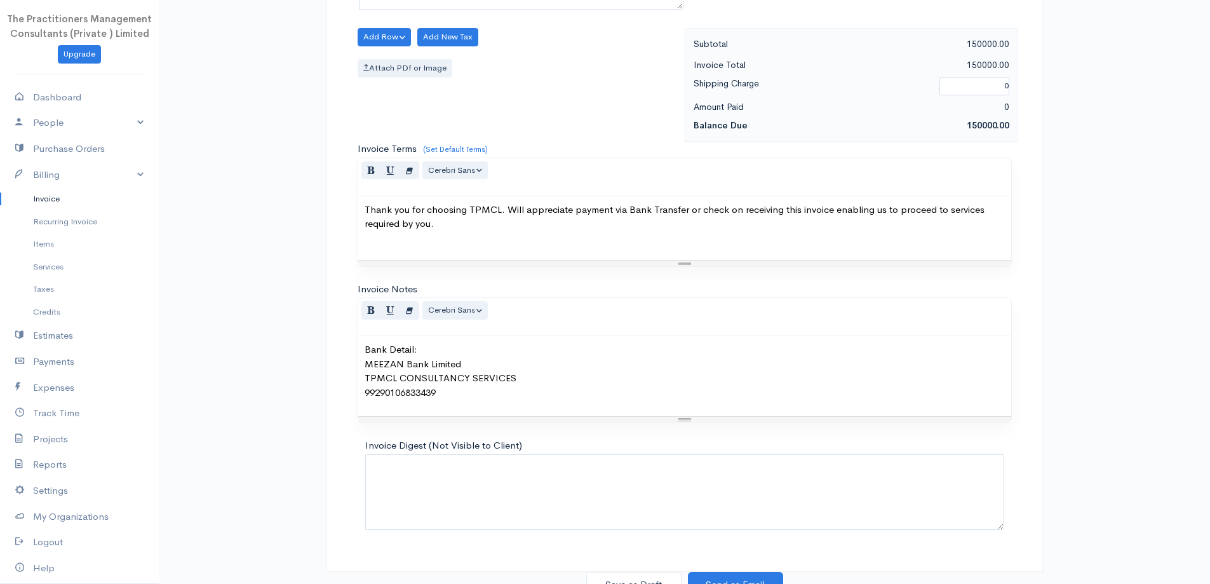
scroll to position [592, 0]
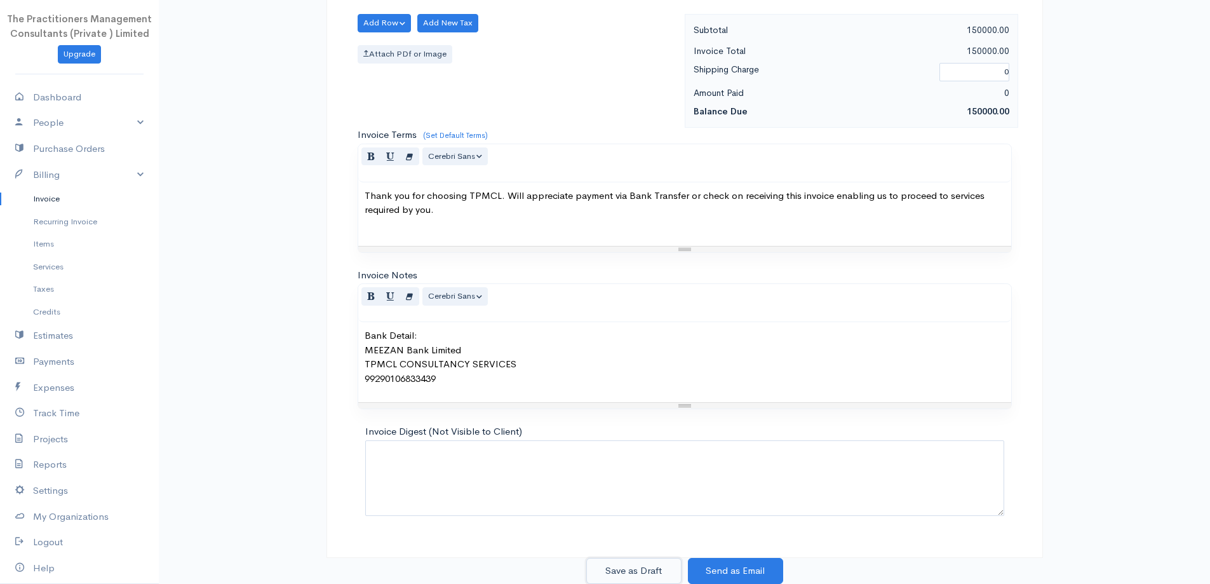
click at [638, 576] on button "Save as Draft" at bounding box center [633, 571] width 95 height 26
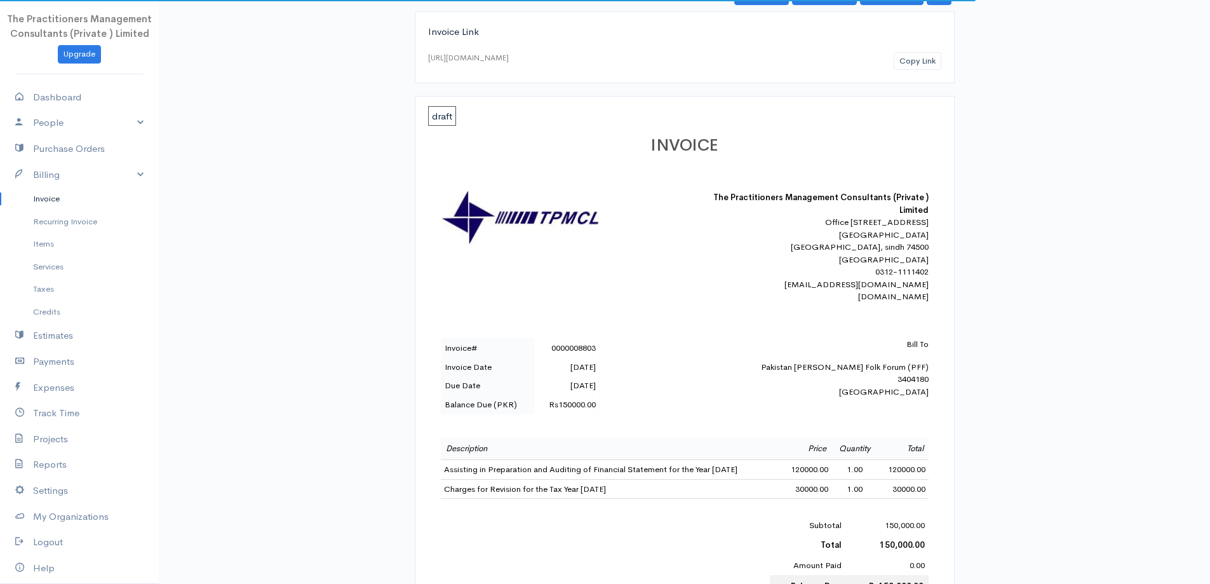
scroll to position [254, 0]
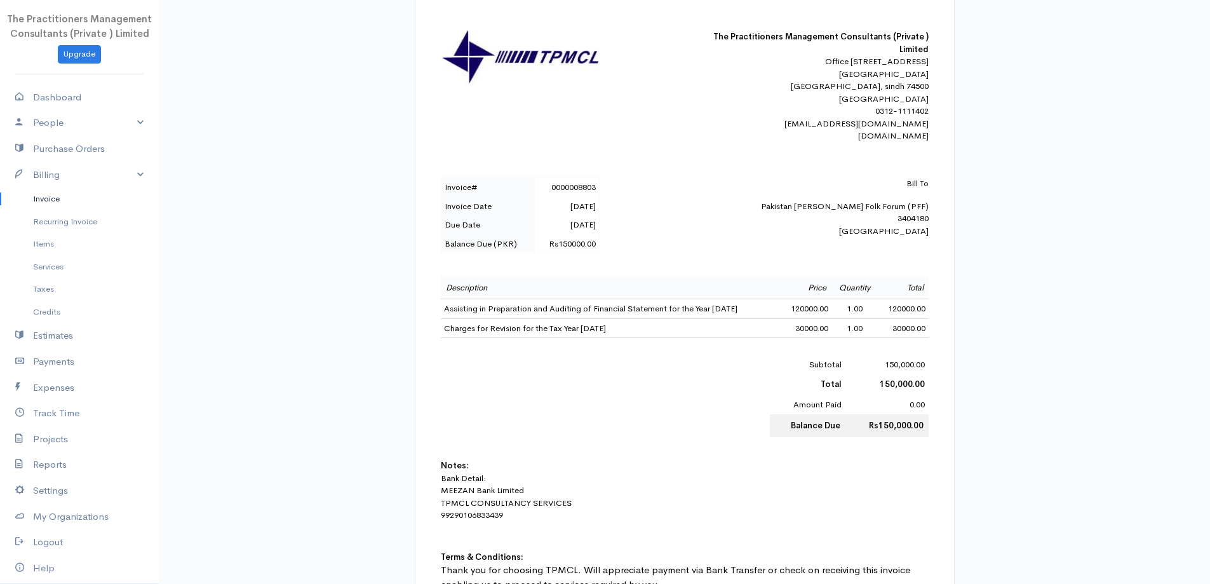
click at [58, 195] on link "Invoice" at bounding box center [79, 198] width 159 height 23
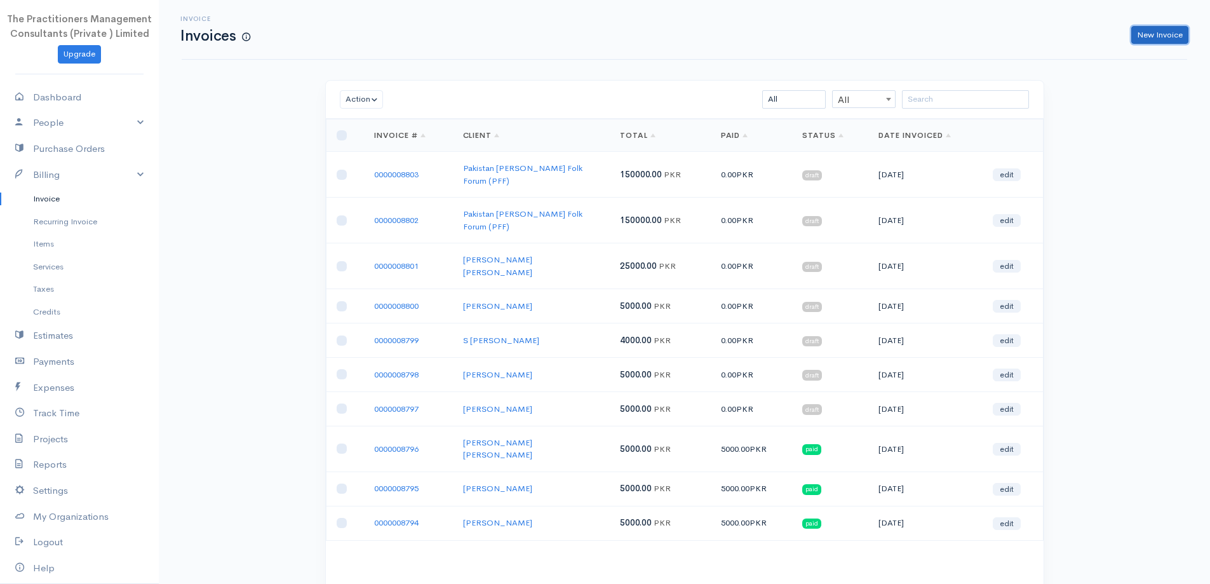
drag, startPoint x: 1140, startPoint y: 37, endPoint x: 1059, endPoint y: 70, distance: 87.2
click at [1139, 36] on link "New Invoice" at bounding box center [1159, 35] width 57 height 18
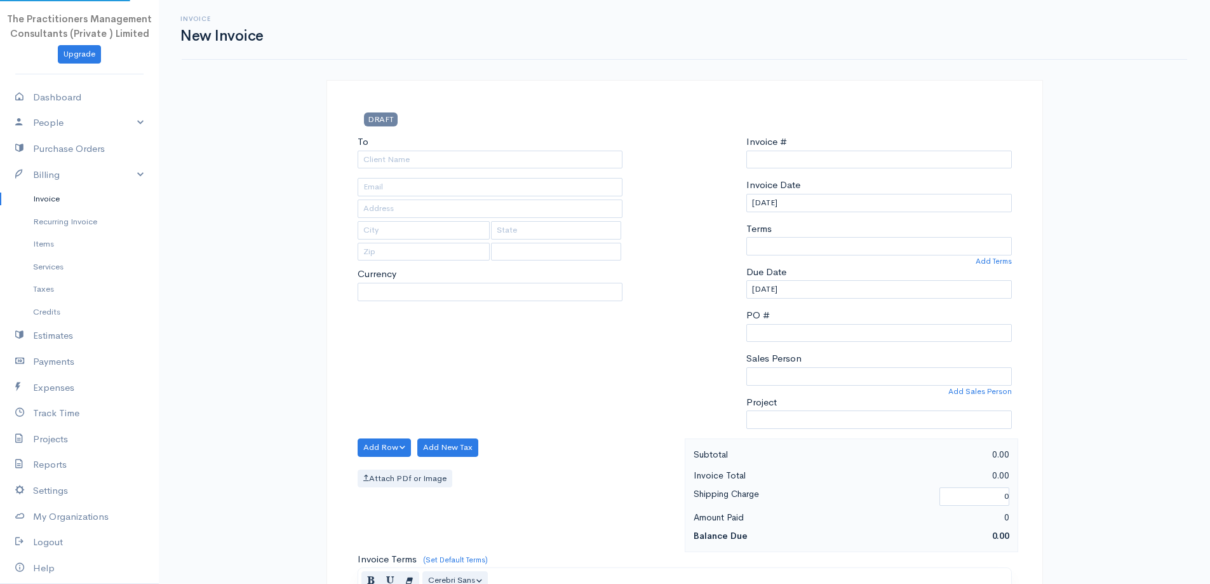
select select "PKR"
select select "[GEOGRAPHIC_DATA]"
type input "0000008804"
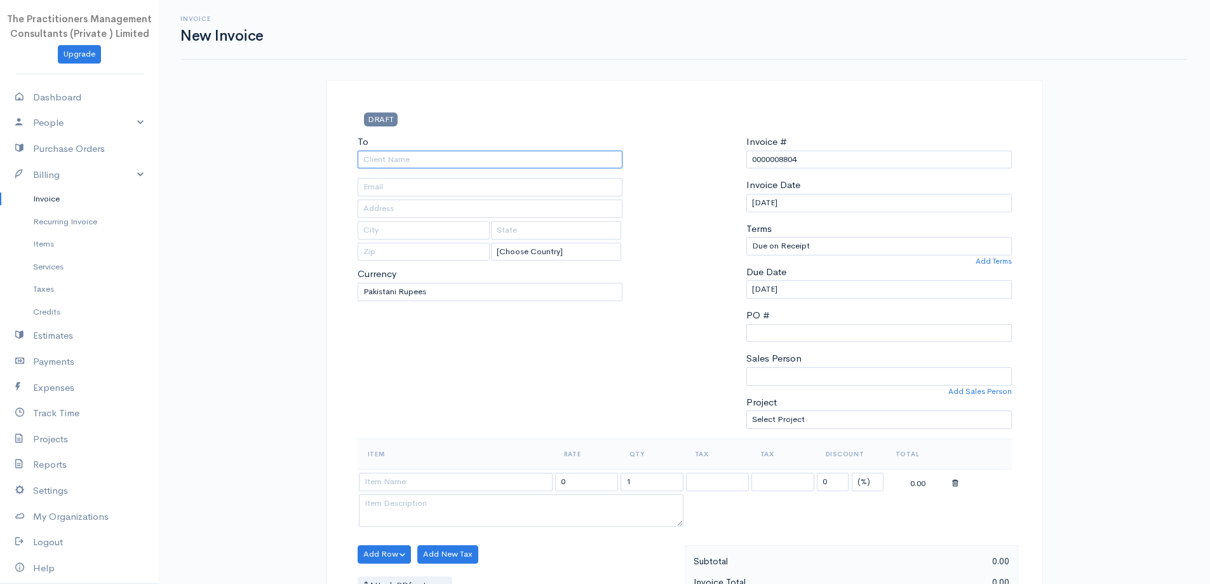
click at [434, 168] on input "To" at bounding box center [490, 160] width 265 height 18
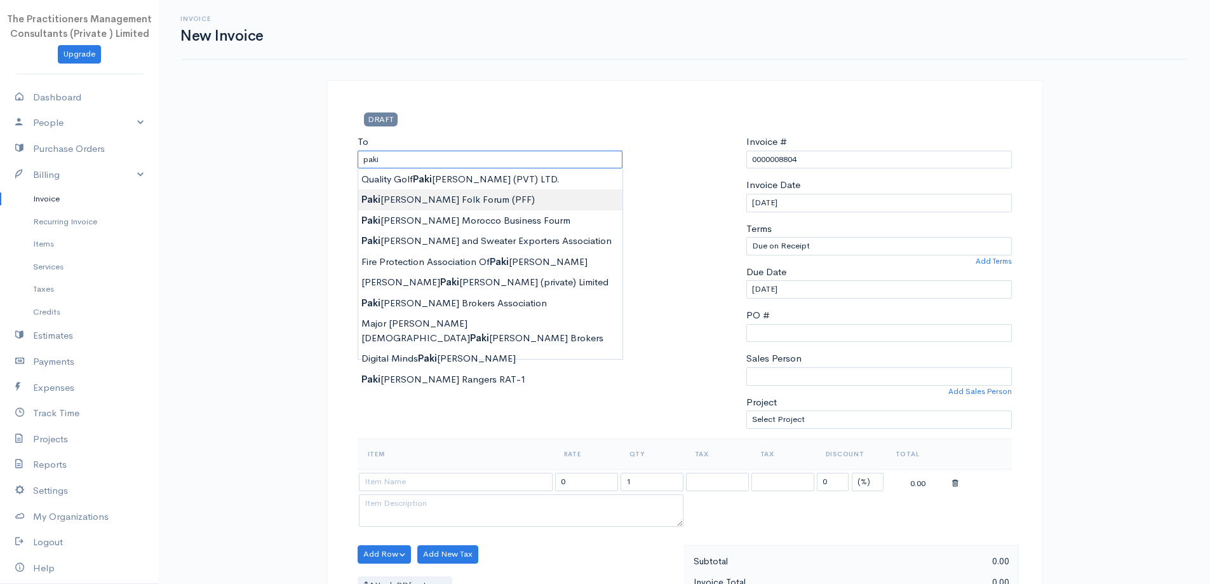
type input "Pakistan [PERSON_NAME] Folk Forum (PFF)"
click at [469, 197] on body "The Practitioners Management Consultants (Private ) Limited Upgrade Dashboard P…" at bounding box center [605, 557] width 1210 height 1115
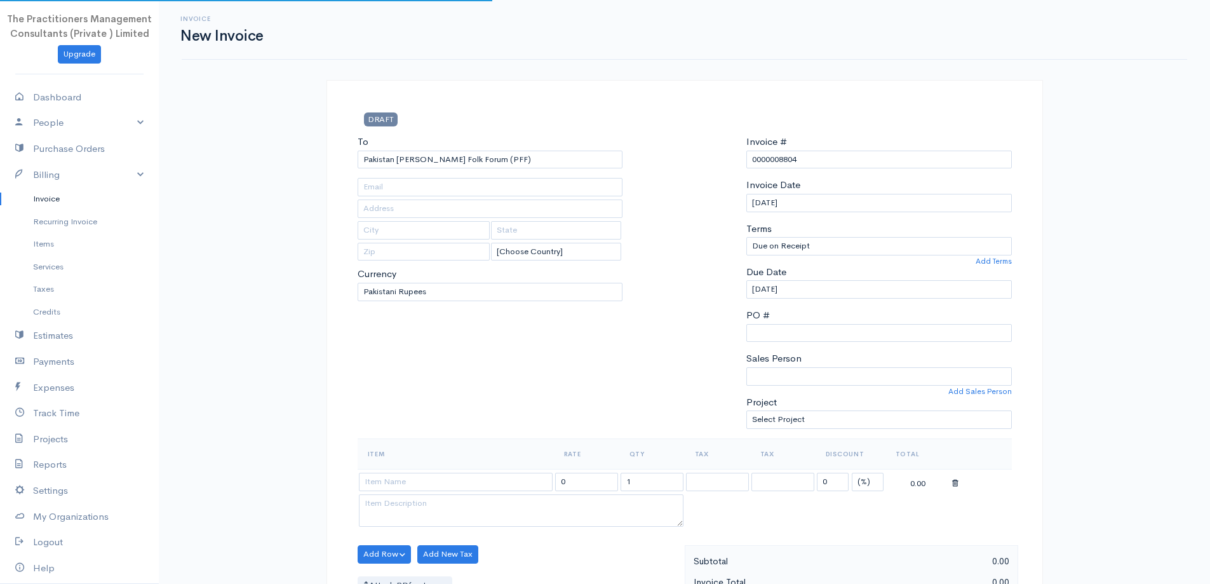
type input "3684"
type input "3404180"
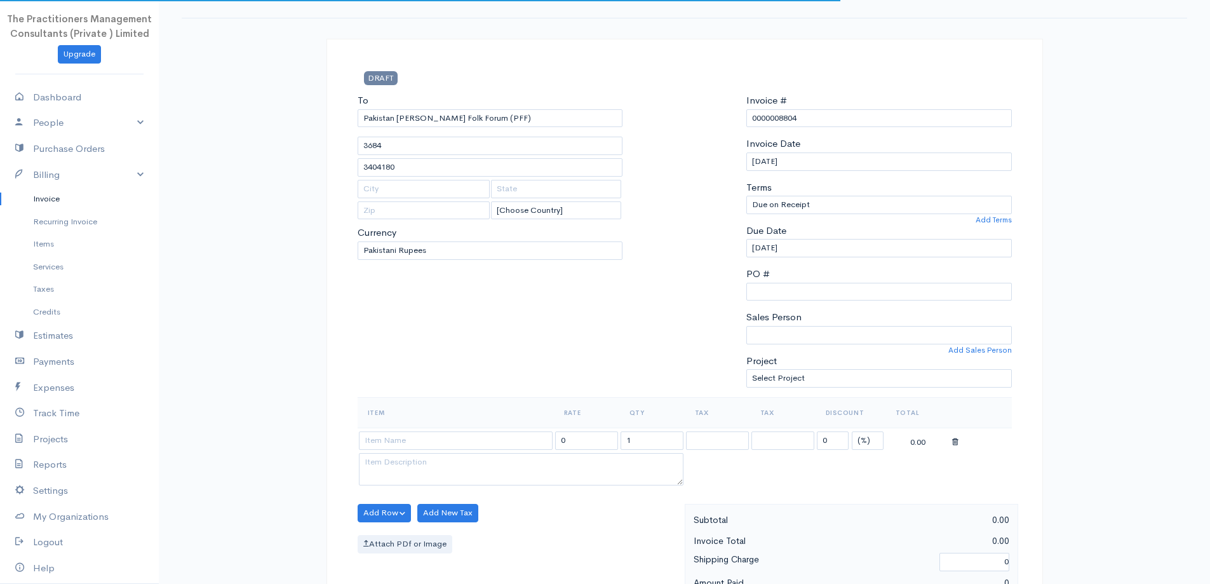
scroll to position [64, 0]
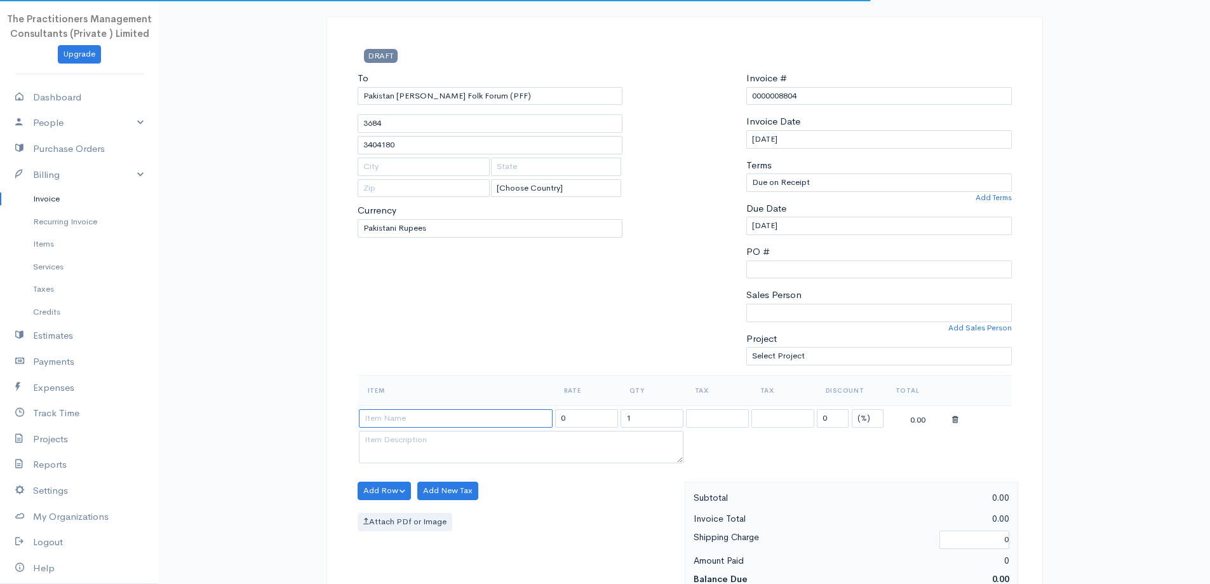
click at [438, 415] on input at bounding box center [456, 418] width 194 height 18
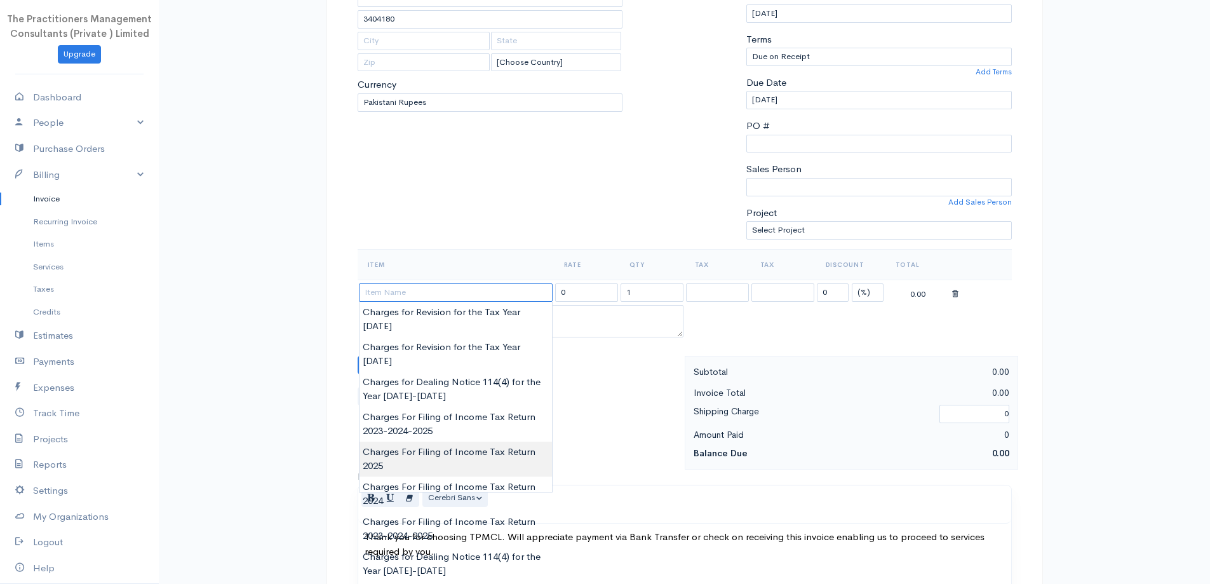
scroll to position [191, 0]
paste input "Assisting in Preparation and Auditing of Financial Statement for the Year 2019"
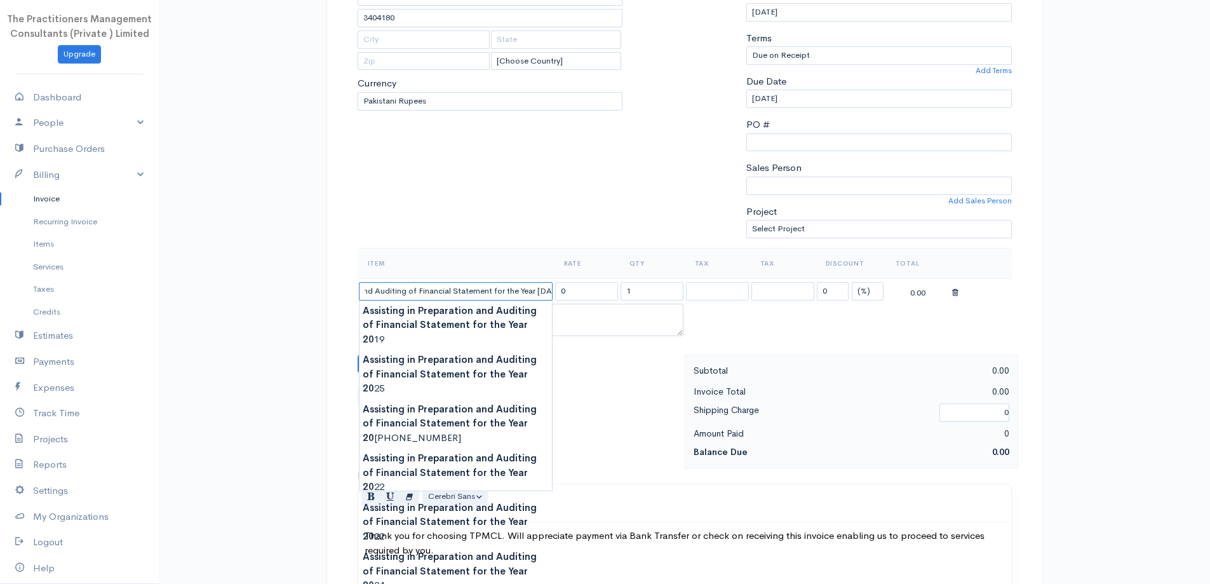
scroll to position [0, 100]
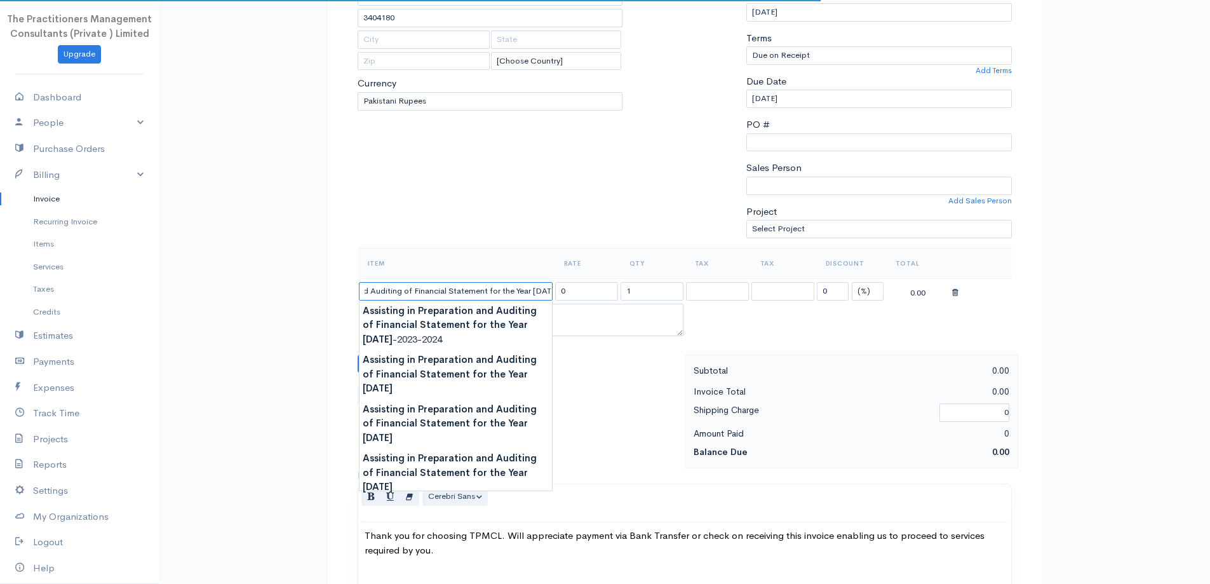
type input "Assisting in Preparation and Auditing of Financial Statement for the Year [DATE]"
click at [489, 236] on div "To [GEOGRAPHIC_DATA] [PERSON_NAME] Folk Forum (PFF) 3684 3404180 [Choose Countr…" at bounding box center [490, 96] width 278 height 304
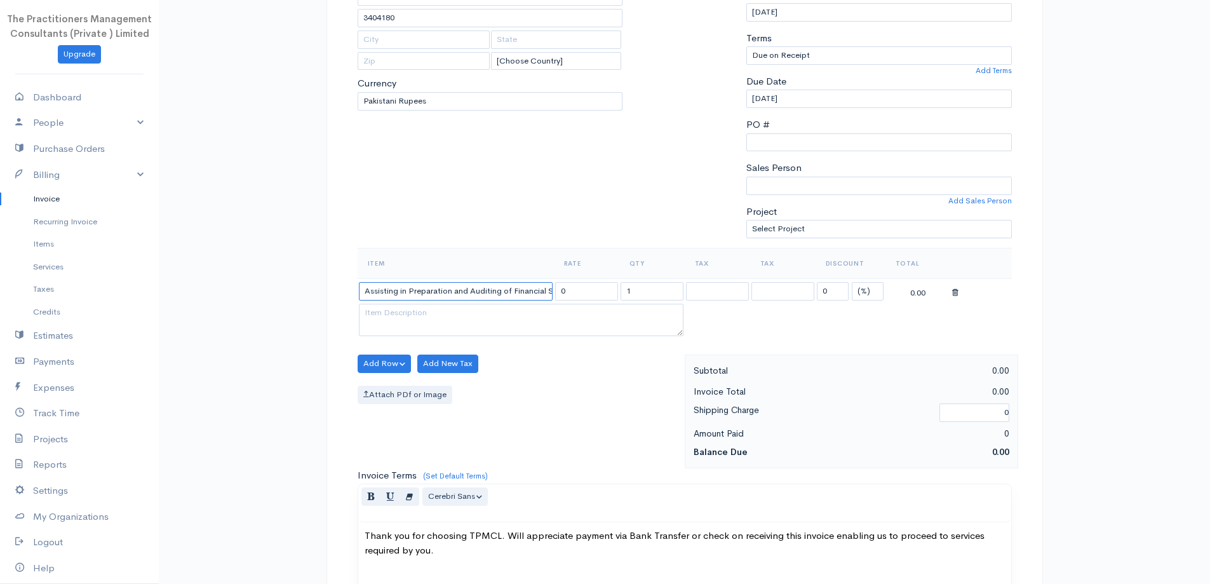
click at [518, 295] on input "Assisting in Preparation and Auditing of Financial Statement for the Year [DATE]" at bounding box center [456, 291] width 194 height 18
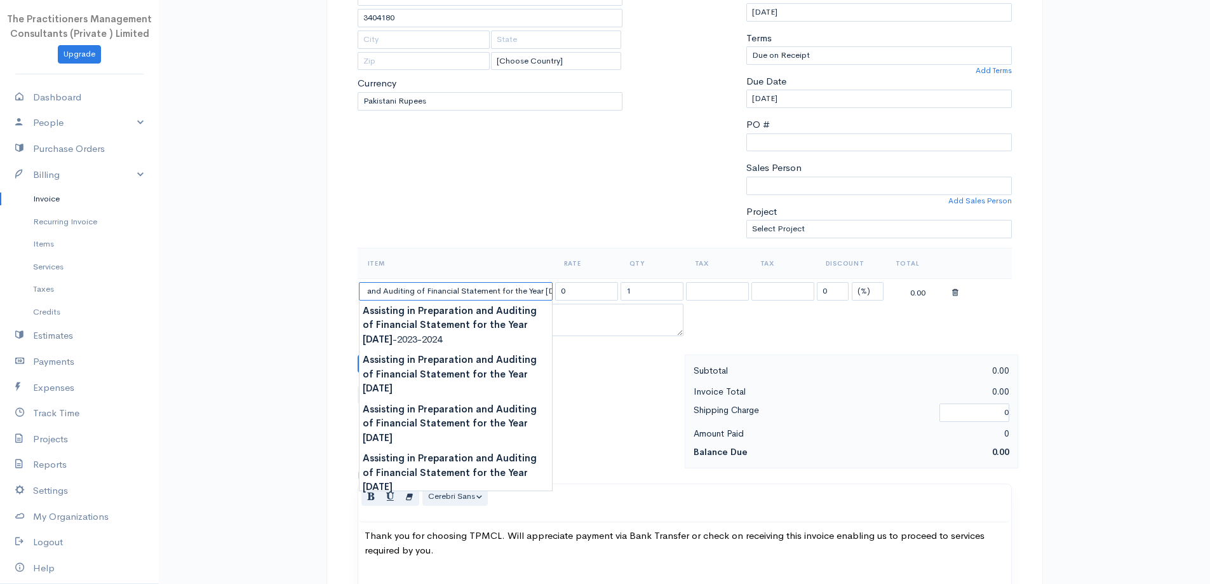
scroll to position [0, 100]
click at [575, 290] on input "0" at bounding box center [586, 291] width 63 height 18
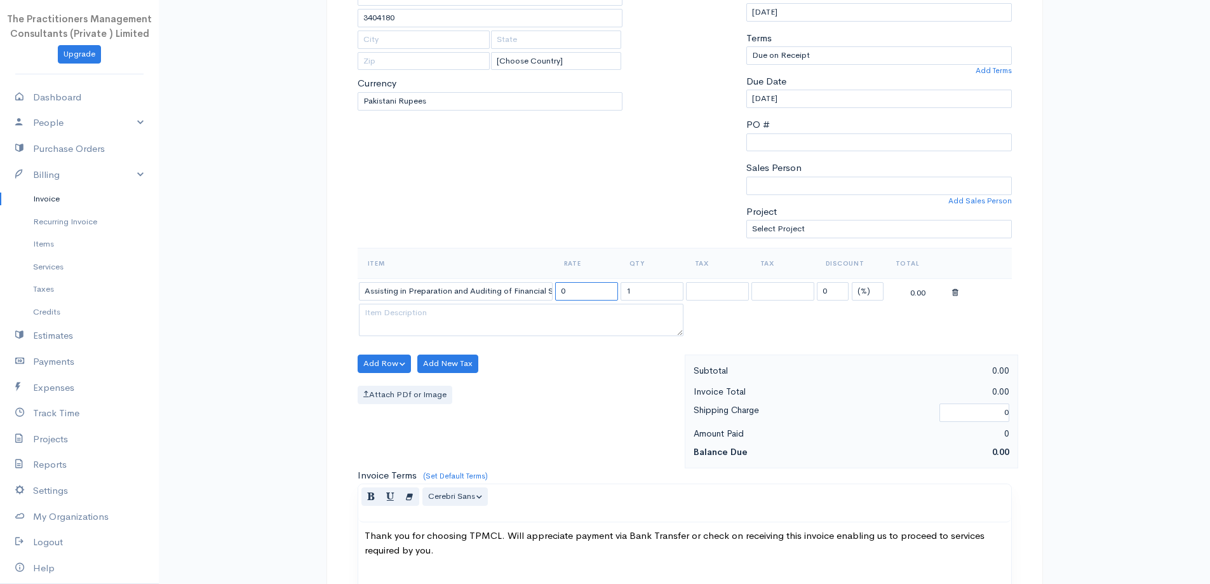
click at [575, 290] on input "0" at bounding box center [586, 291] width 63 height 18
type input "120000"
click at [371, 358] on button "Add Row" at bounding box center [385, 363] width 54 height 18
click at [393, 391] on link "Add Item Row" at bounding box center [408, 390] width 100 height 22
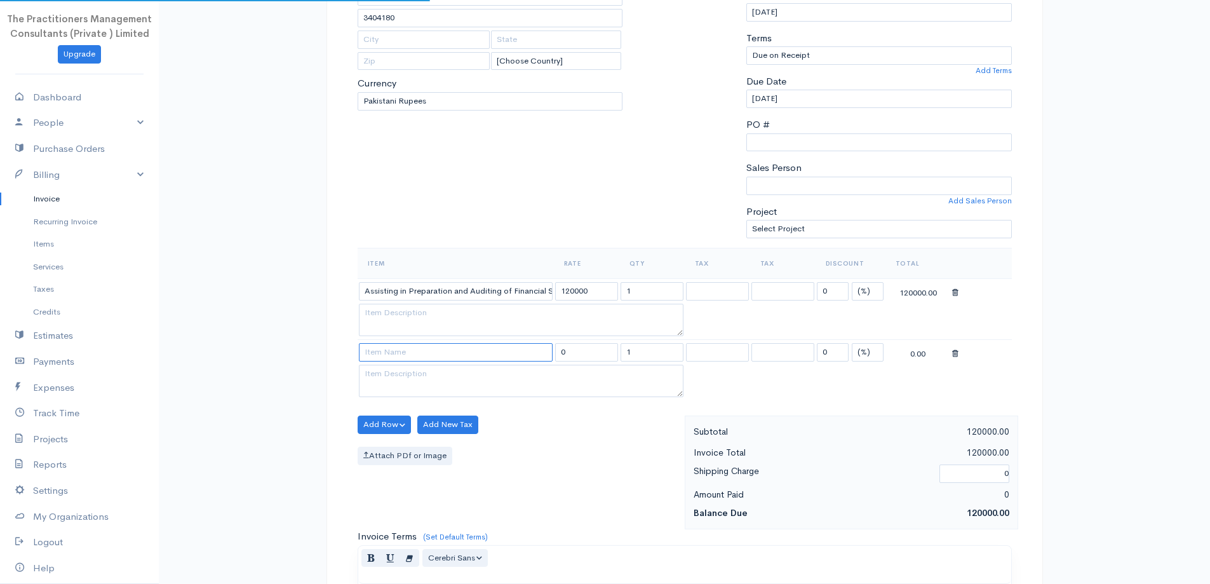
click at [412, 350] on input at bounding box center [456, 352] width 194 height 18
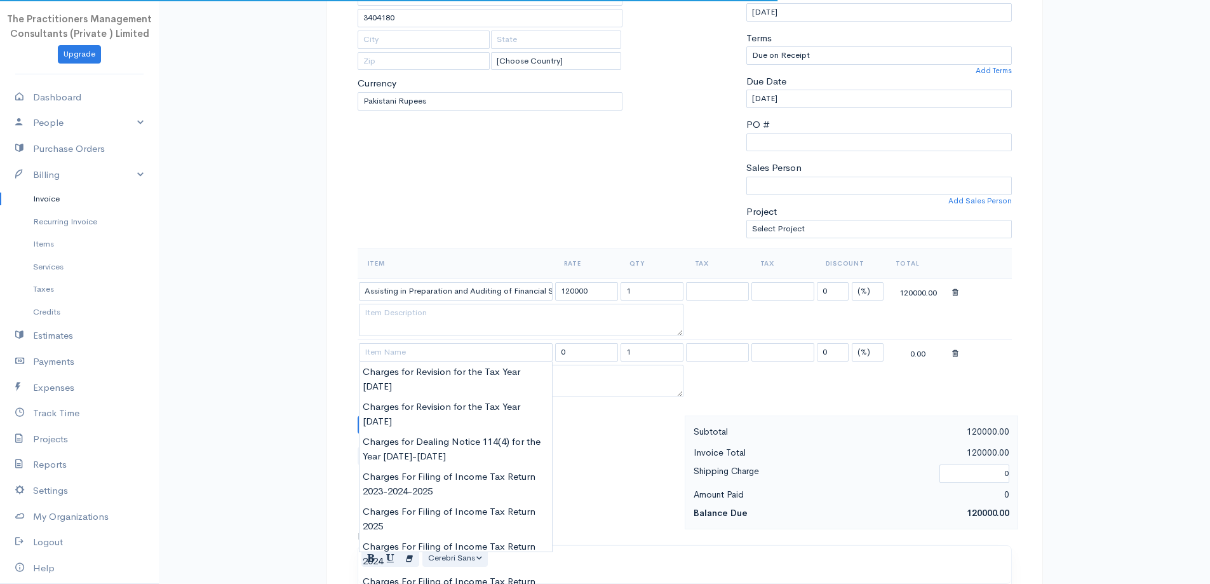
type input "Charges for Revision for the Tax Year [DATE]"
type input "30000.00"
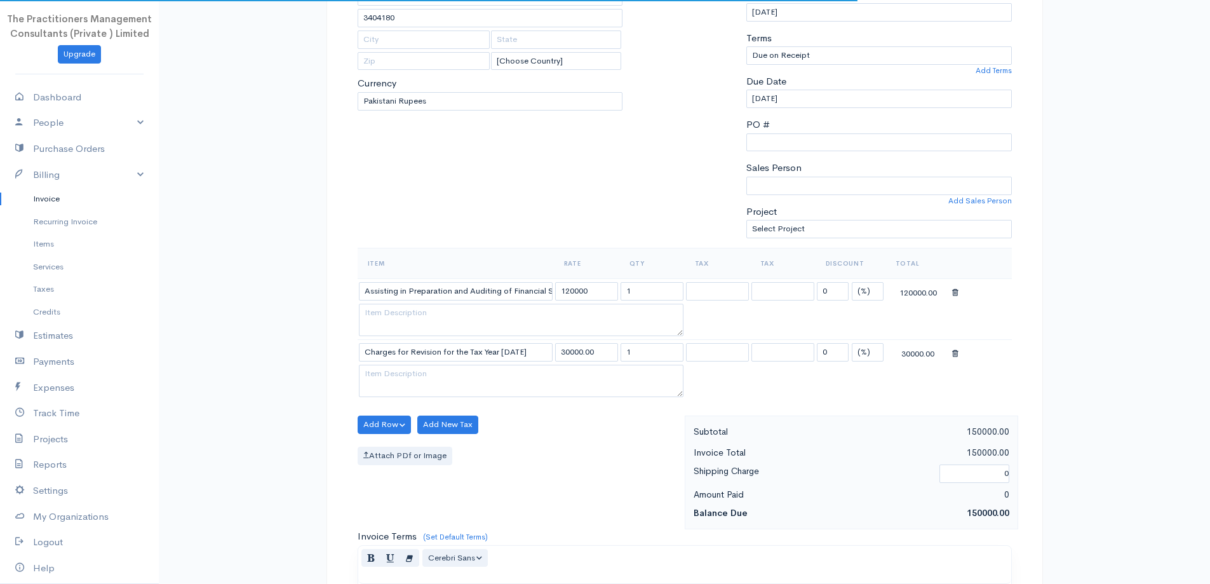
click at [430, 373] on body "The Practitioners Management Consultants (Private ) Limited Upgrade Dashboard P…" at bounding box center [605, 397] width 1210 height 1176
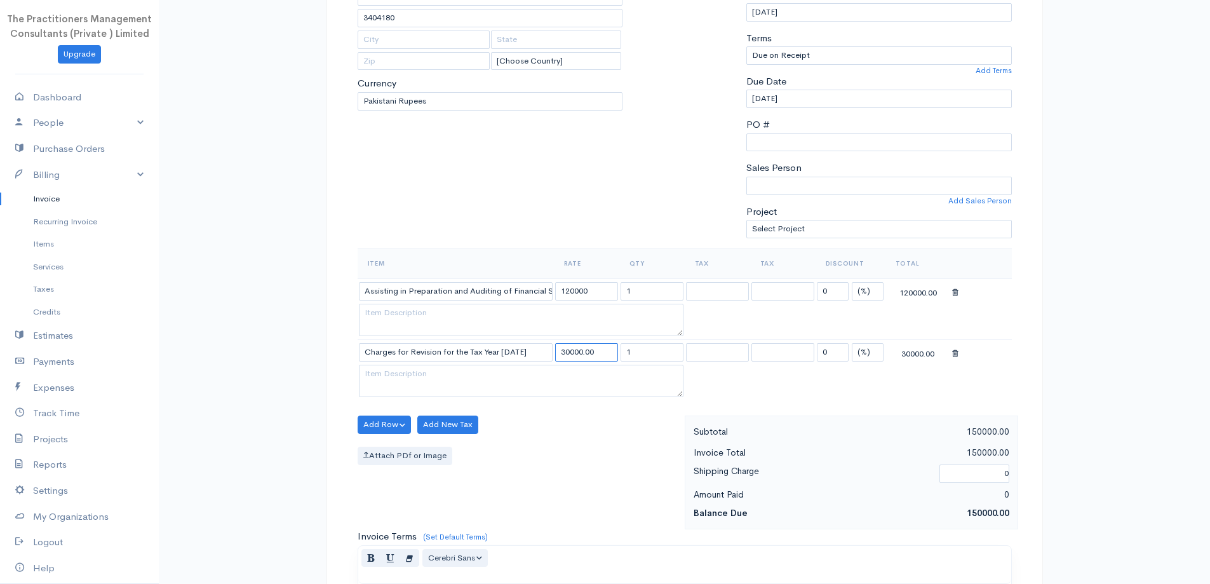
drag, startPoint x: 565, startPoint y: 360, endPoint x: 556, endPoint y: 354, distance: 10.6
click at [561, 357] on input "30000.00" at bounding box center [586, 352] width 63 height 18
click at [529, 352] on input "Charges for Revision for the Tax Year [DATE]" at bounding box center [456, 352] width 194 height 18
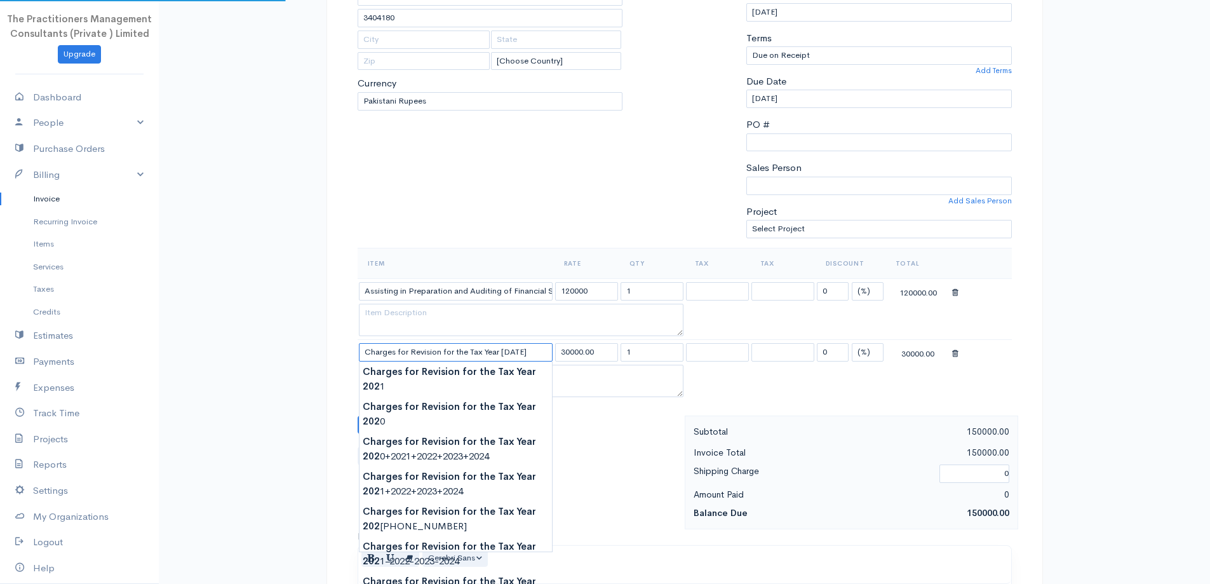
type input "Charges for Revision for the Tax Year [DATE]"
click at [469, 205] on div "To [GEOGRAPHIC_DATA] [PERSON_NAME] Folk Forum (PFF) 3684 3404180 [Choose Countr…" at bounding box center [490, 96] width 278 height 304
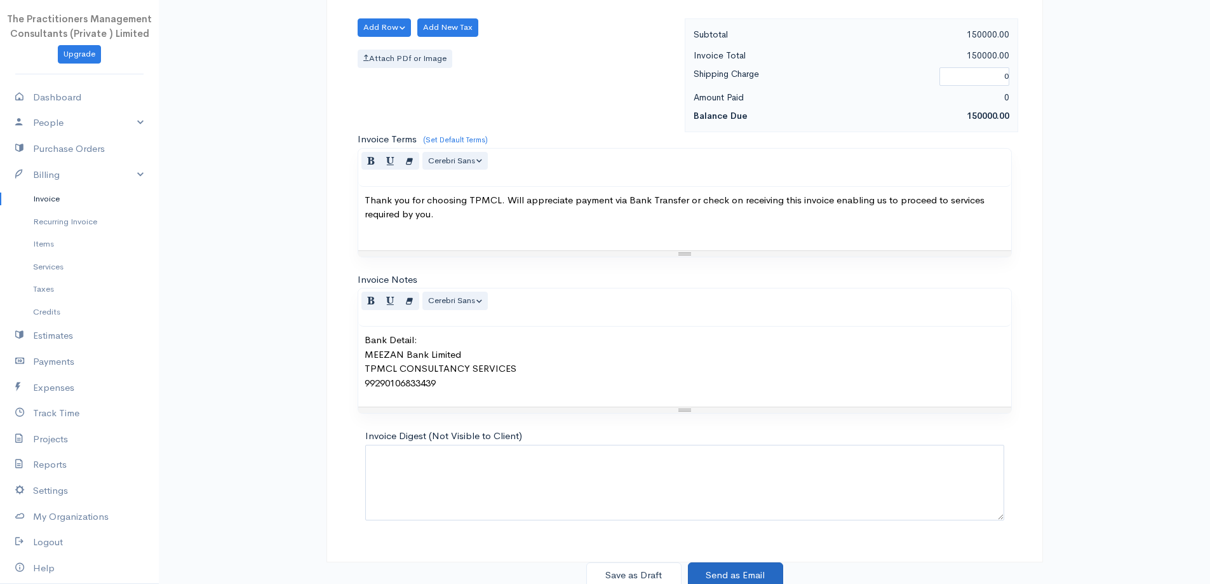
scroll to position [592, 0]
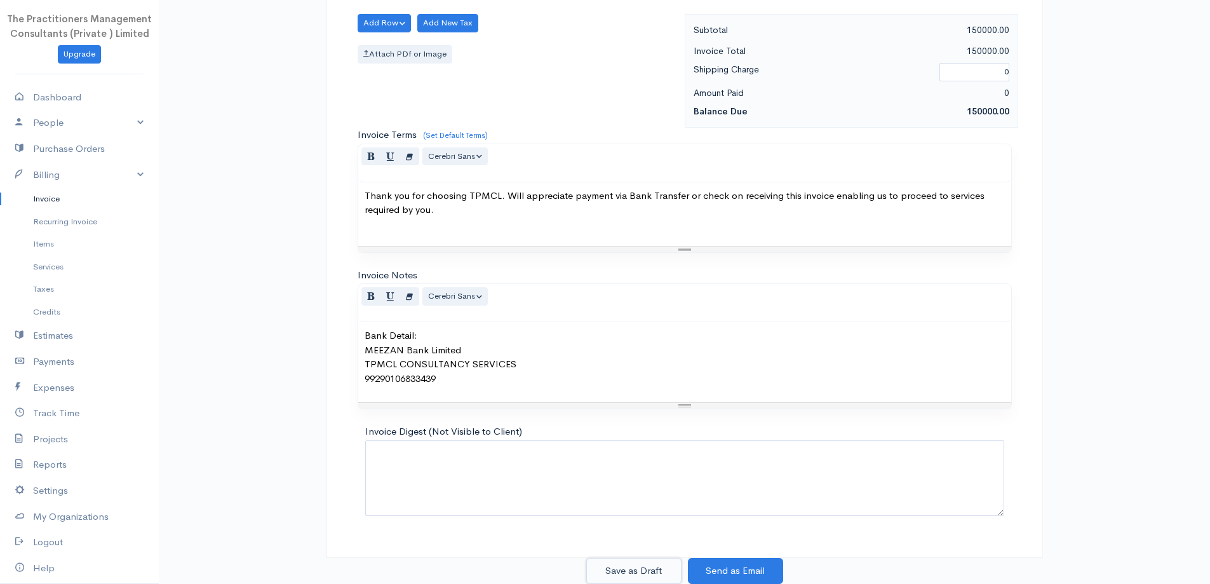
click at [678, 566] on button "Save as Draft" at bounding box center [633, 571] width 95 height 26
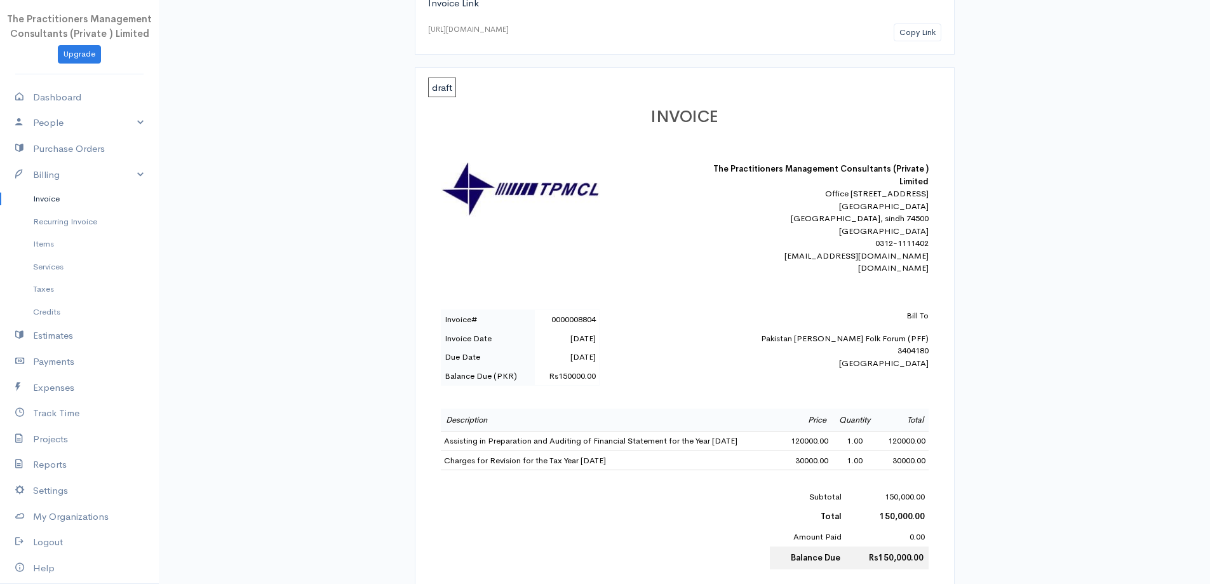
scroll to position [318, 0]
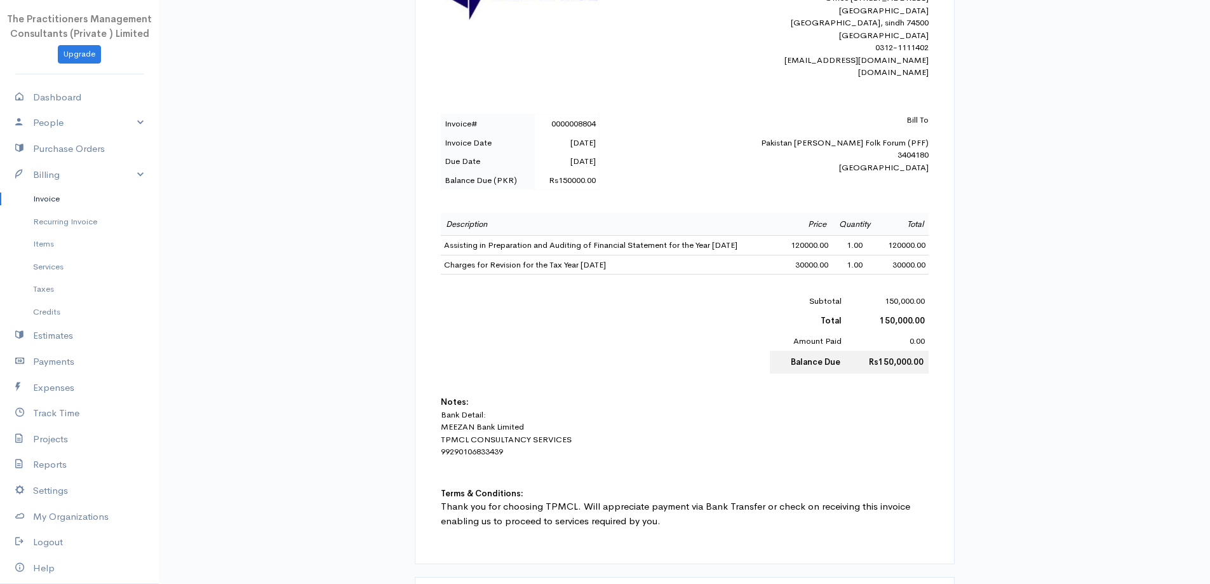
click at [44, 199] on link "Invoice" at bounding box center [79, 198] width 159 height 23
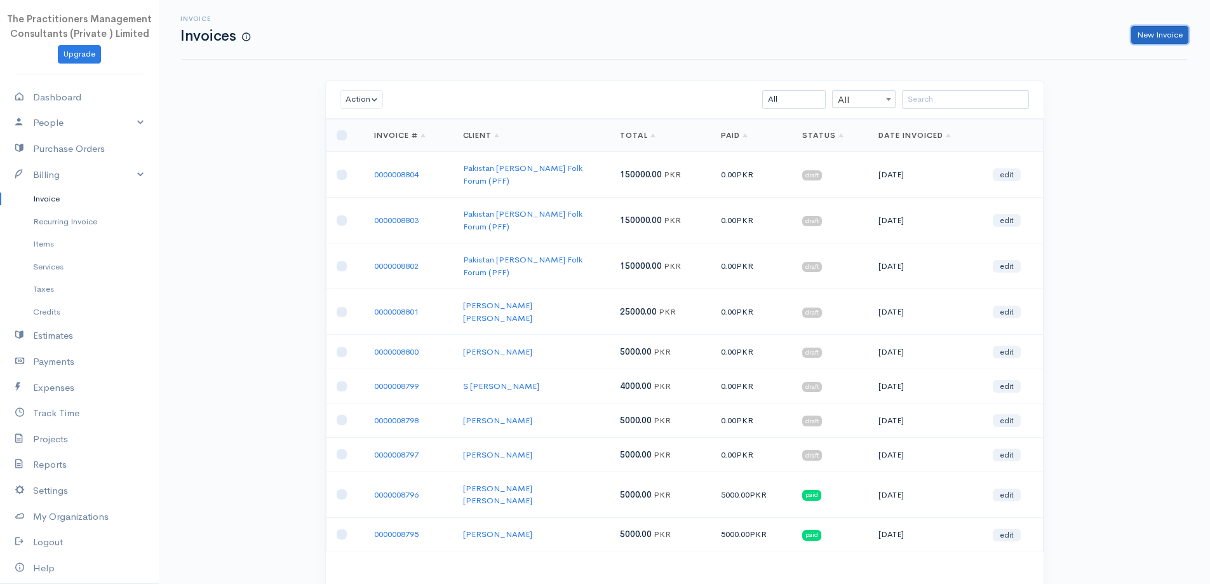
click at [1136, 30] on link "New Invoice" at bounding box center [1159, 35] width 57 height 18
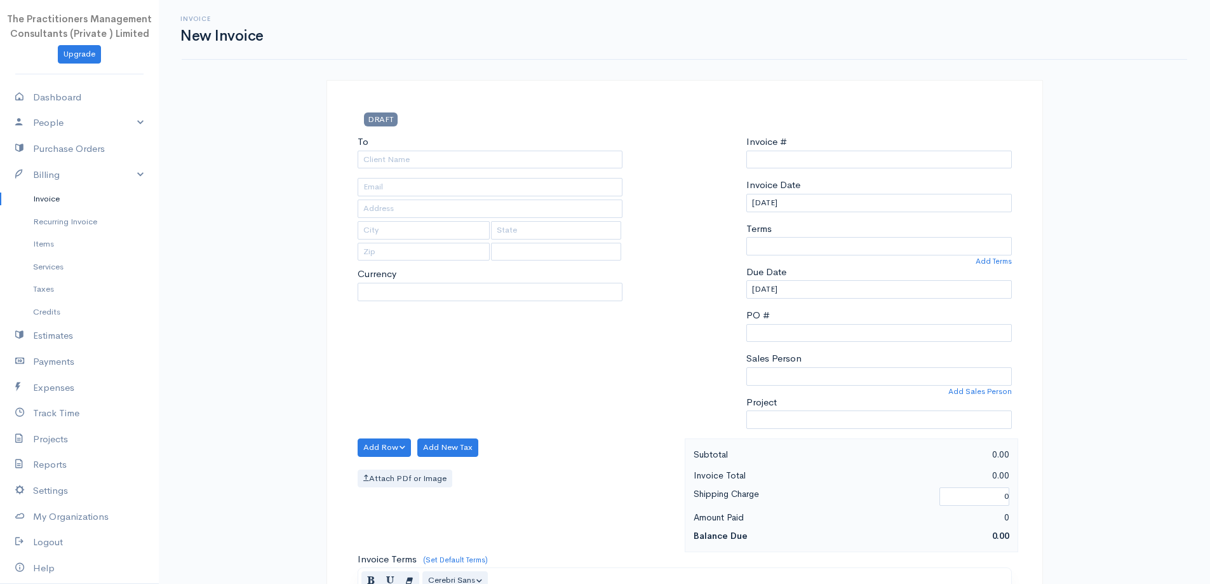
type input "0000008805"
select select "[GEOGRAPHIC_DATA]"
select select "PKR"
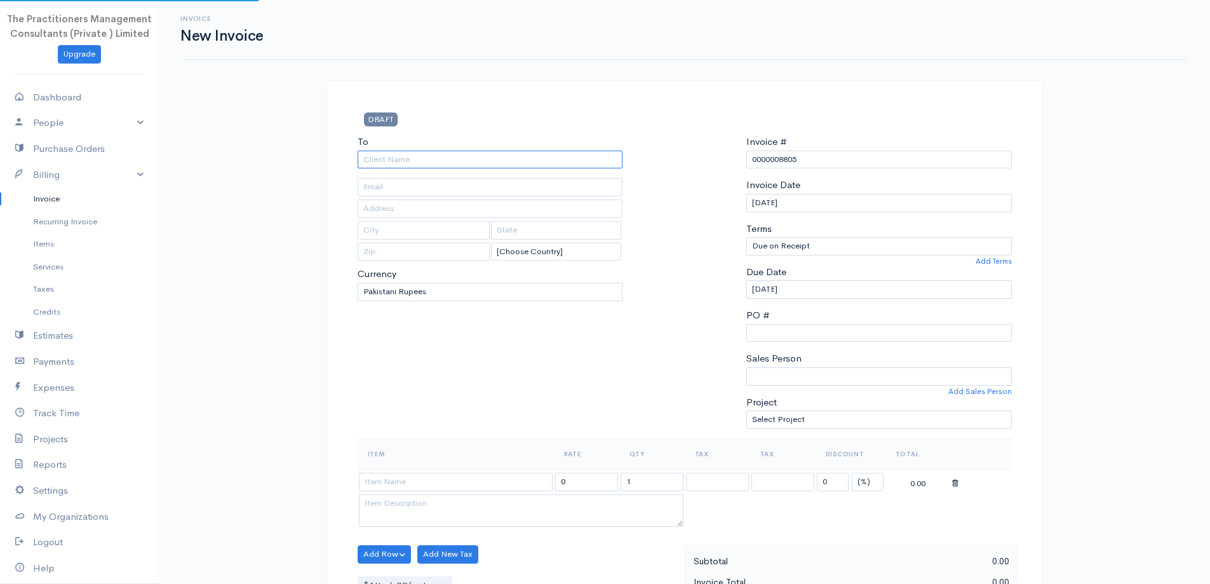
click at [406, 159] on input "To" at bounding box center [490, 160] width 265 height 18
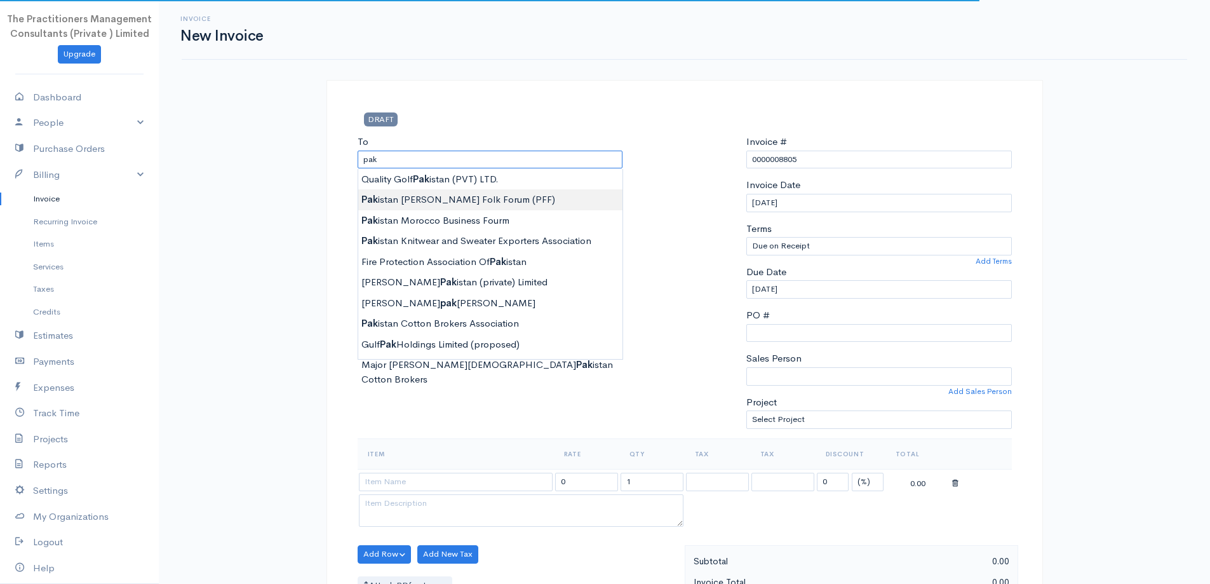
type input "Pakistan [PERSON_NAME] Folk Forum (PFF)"
click at [437, 193] on body "The Practitioners Management Consultants (Private ) Limited Upgrade Dashboard P…" at bounding box center [605, 557] width 1210 height 1115
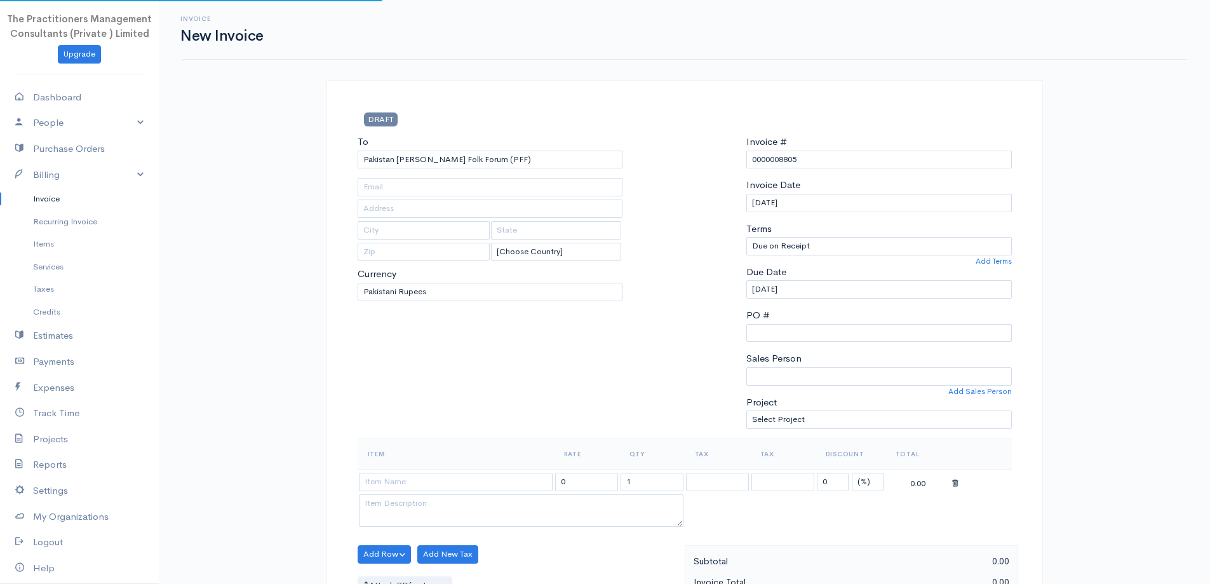
type input "3684"
type input "3404180"
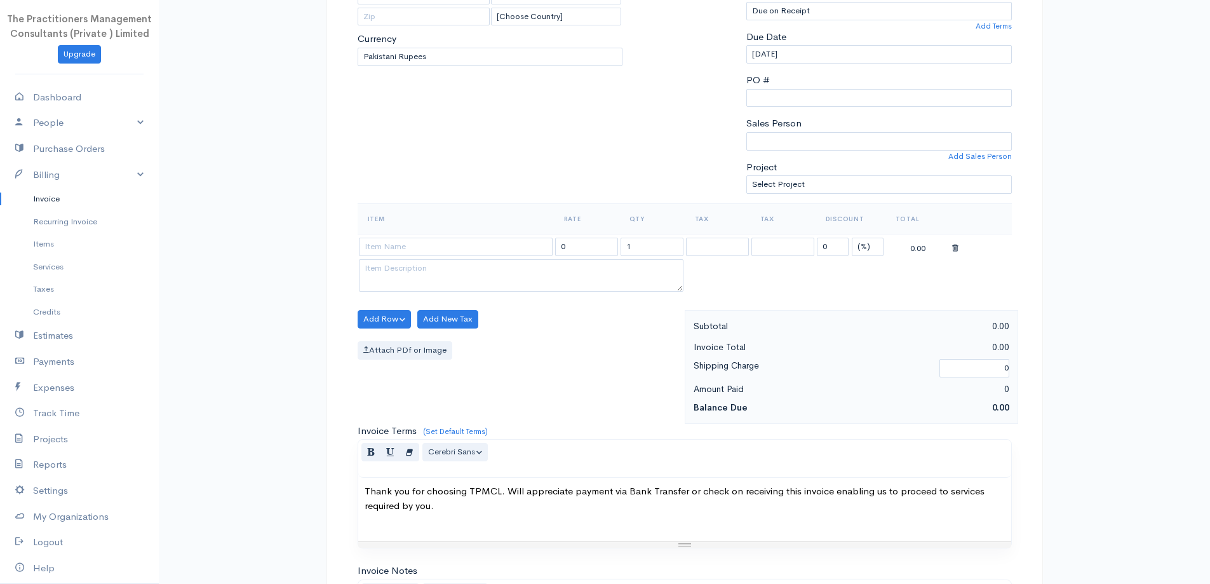
scroll to position [254, 0]
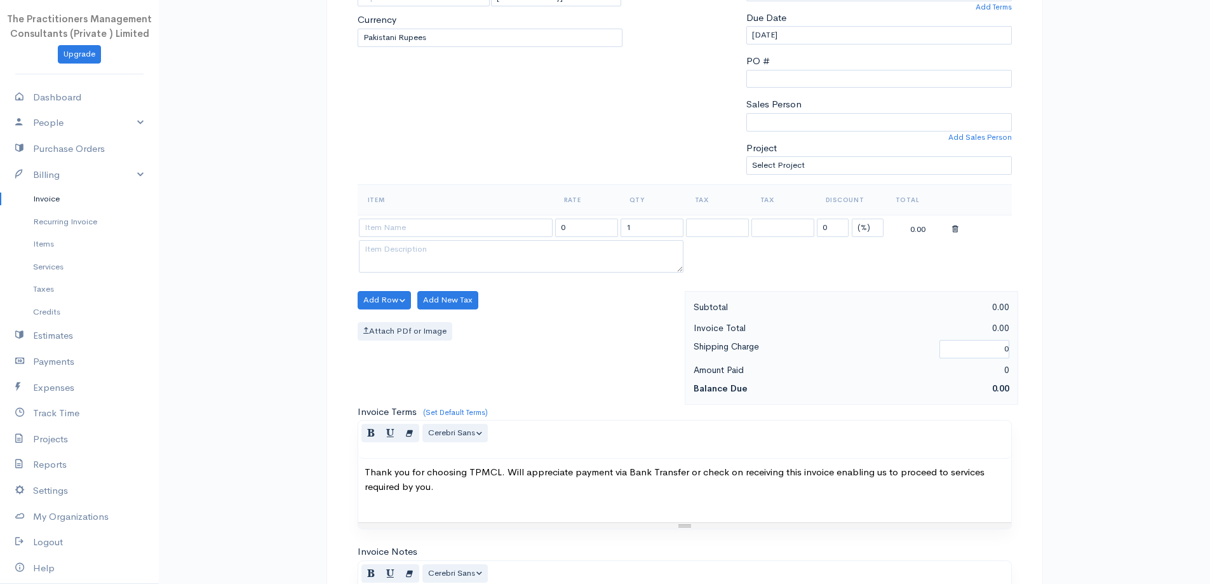
click at [401, 214] on th "Item" at bounding box center [456, 199] width 196 height 30
click at [408, 232] on input at bounding box center [456, 227] width 194 height 18
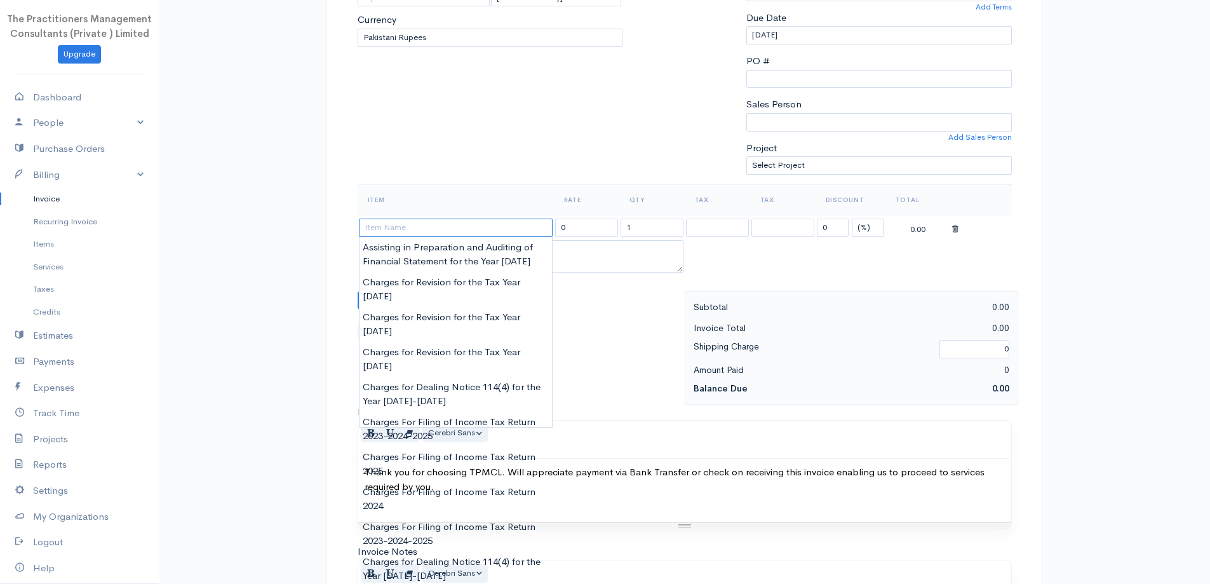
paste input "Assisting in Preparation and Auditing of Financial Statement for the Year 2019"
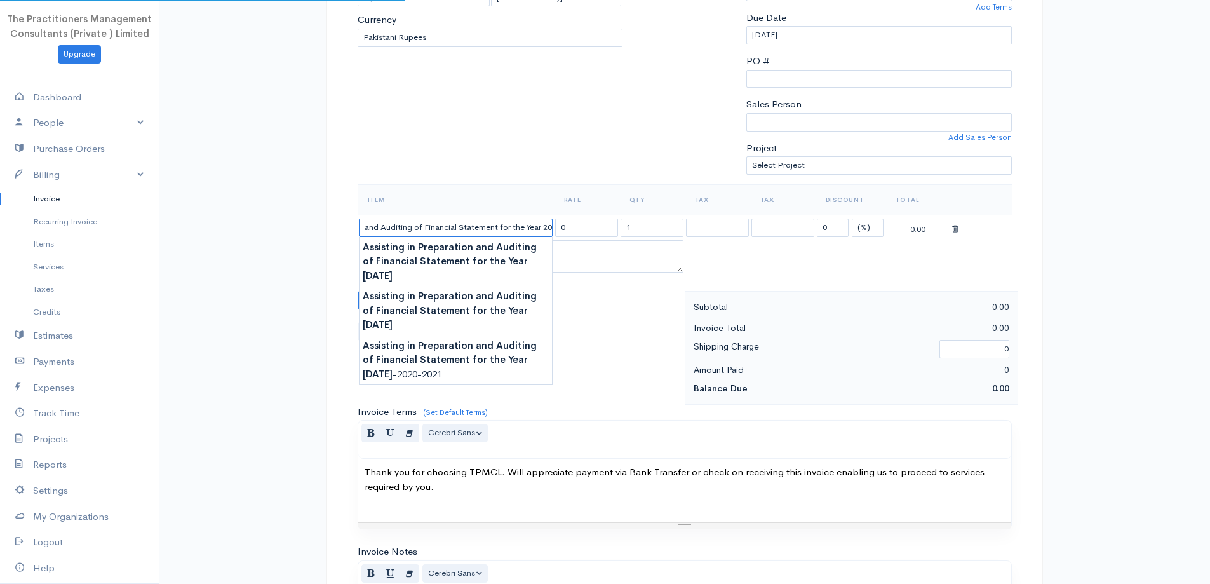
scroll to position [0, 91]
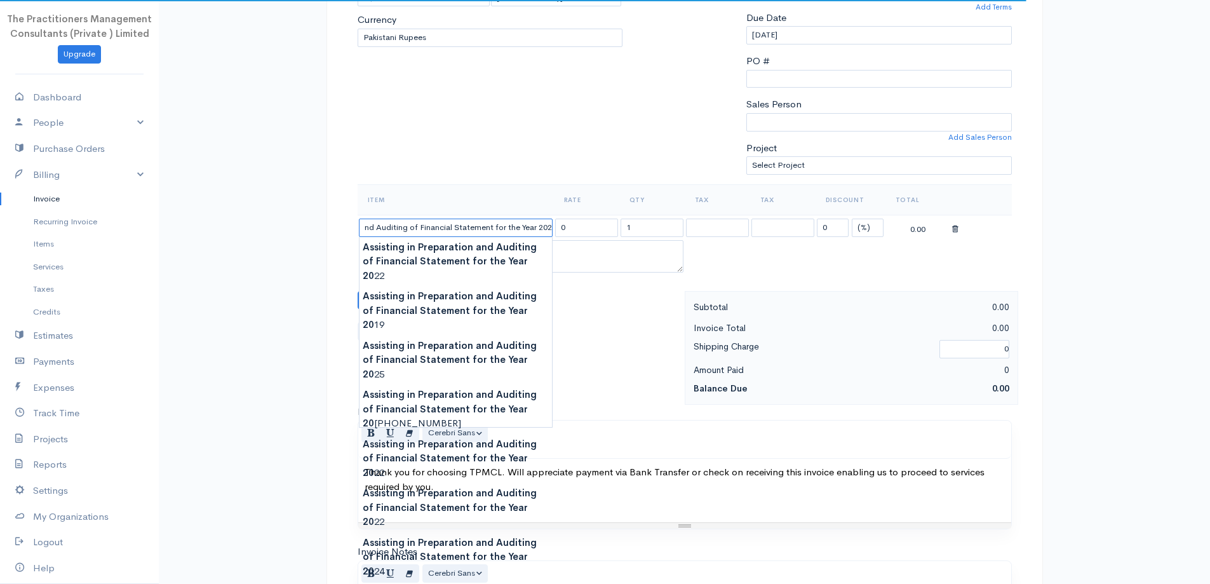
type input "Assisting in Preparation and Auditing of Financial Statement for the Year 2023"
type input "150000.00"
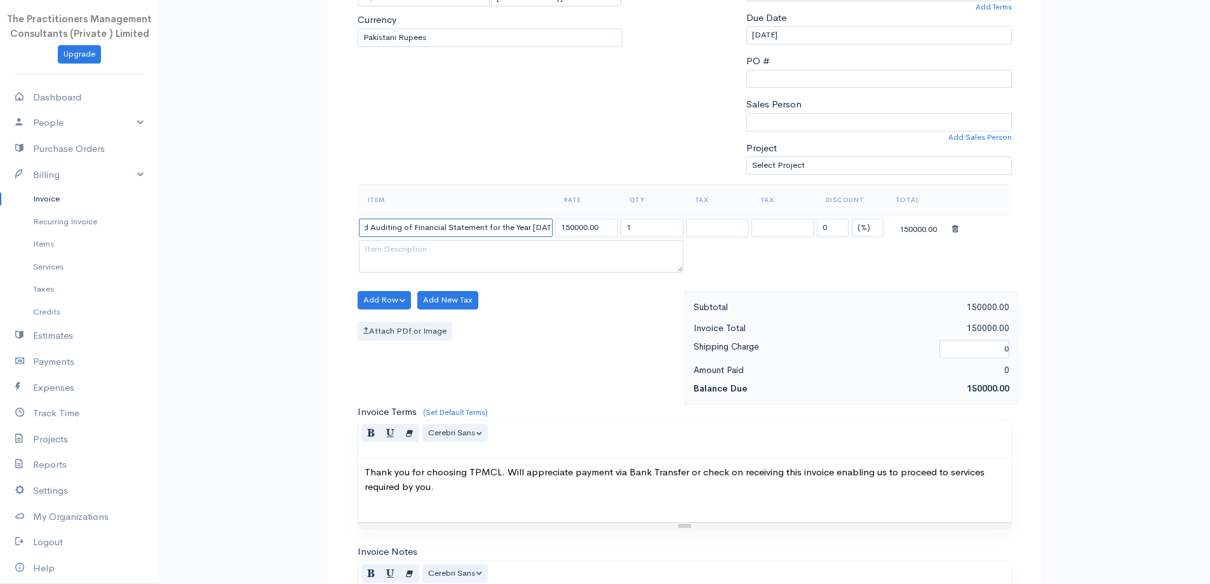
type input "Assisting in Preparation and Auditing of Financial Statement for the Year 2023"
drag, startPoint x: 587, startPoint y: 230, endPoint x: 546, endPoint y: 220, distance: 42.4
click at [546, 220] on tr "Assisting in Preparation and Auditing of Financial Statement for the Year 2023 …" at bounding box center [685, 227] width 654 height 25
type input "120000.00"
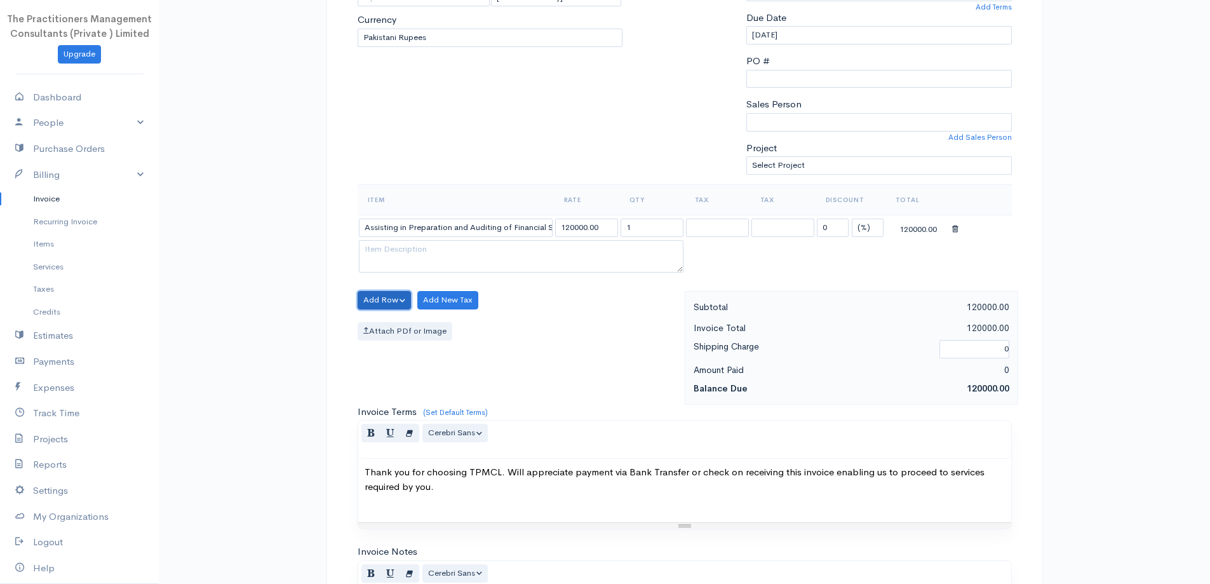
click at [361, 295] on button "Add Row" at bounding box center [385, 300] width 54 height 18
click at [378, 316] on link "Add Item Row" at bounding box center [408, 326] width 100 height 22
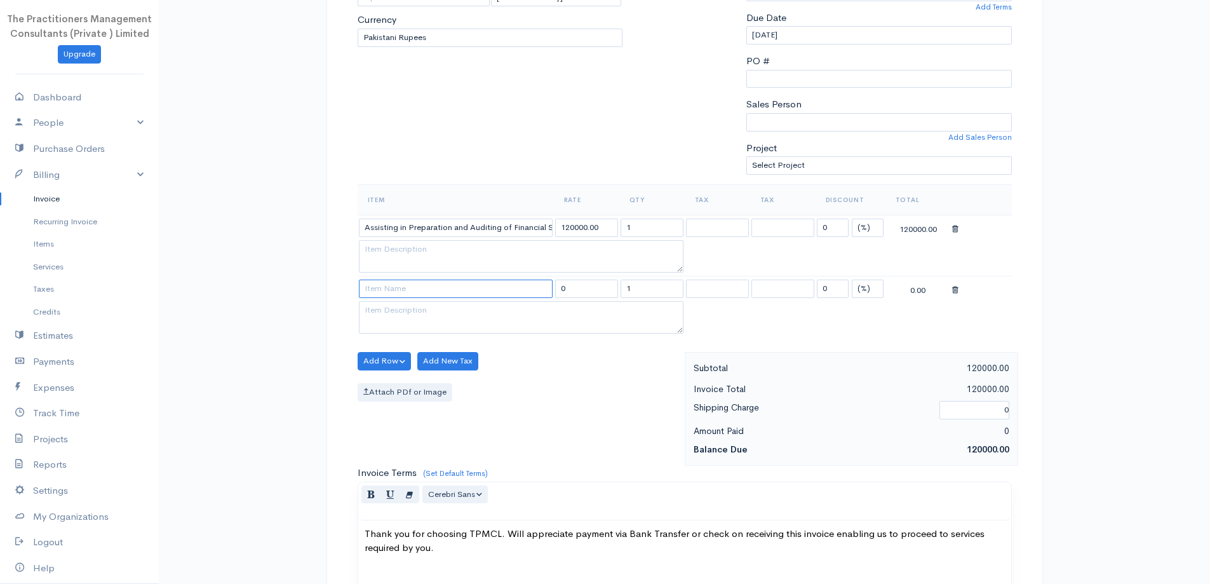
click at [471, 285] on input at bounding box center [456, 288] width 194 height 18
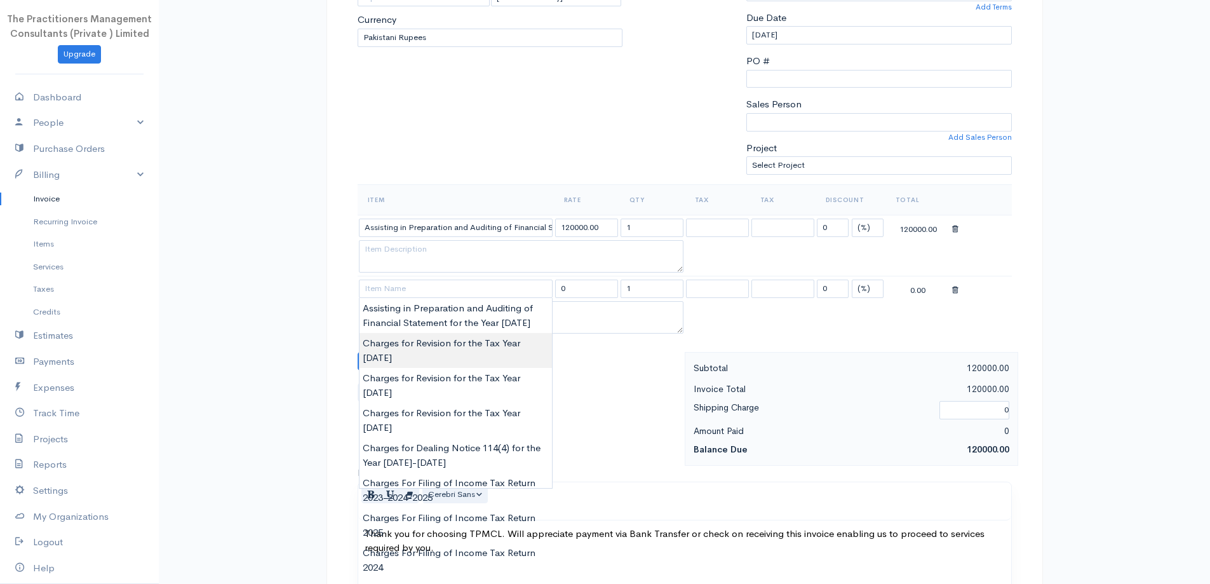
type input "Charges for Revision for the Tax Year [DATE]"
type input "30000.00"
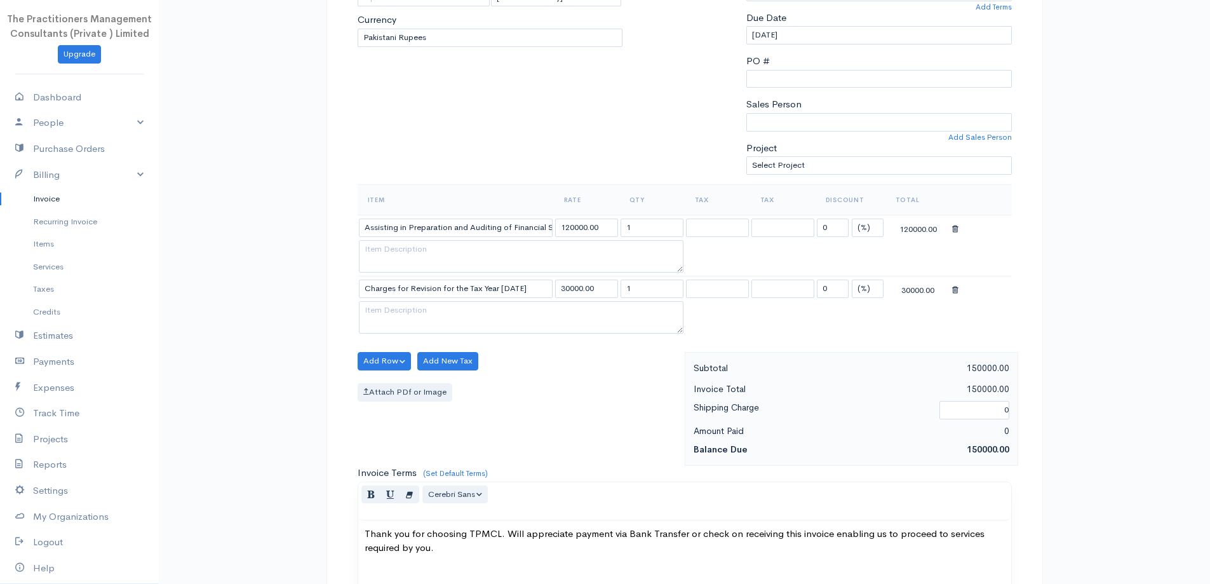
click at [517, 340] on body "The Practitioners Management Consultants (Private ) Limited Upgrade Dashboard P…" at bounding box center [605, 334] width 1210 height 1176
click at [530, 292] on input "Charges for Revision for the Tax Year [DATE]" at bounding box center [456, 288] width 194 height 18
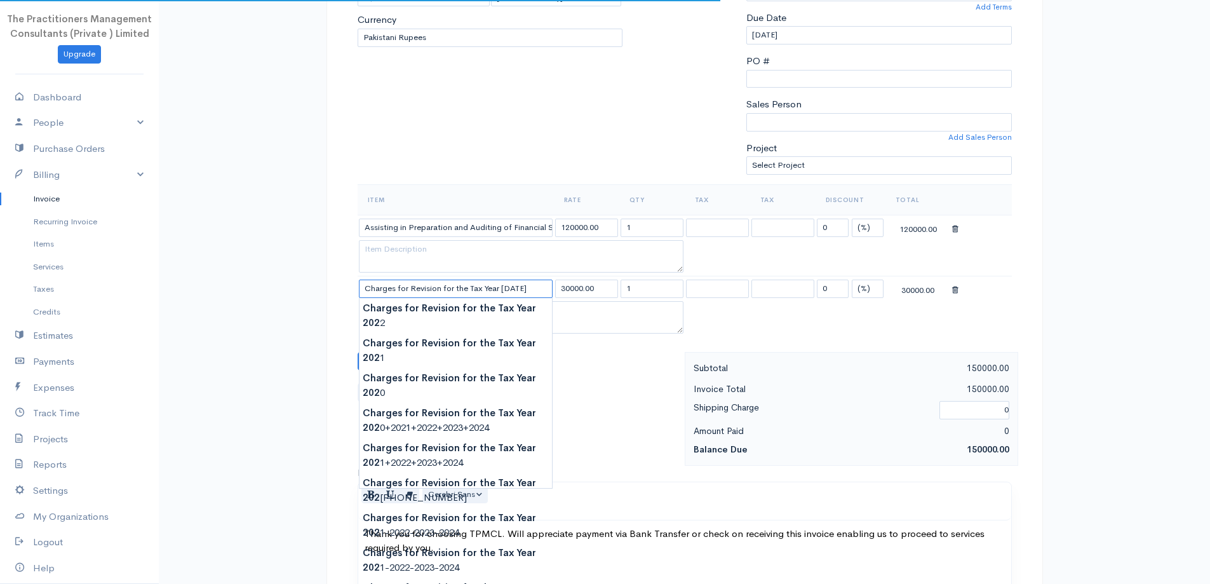
type input "Charges for Revision for the Tax Year [DATE]"
click at [532, 217] on td "Assisting in Preparation and Auditing of Financial Statement for the Year 2023" at bounding box center [456, 227] width 196 height 25
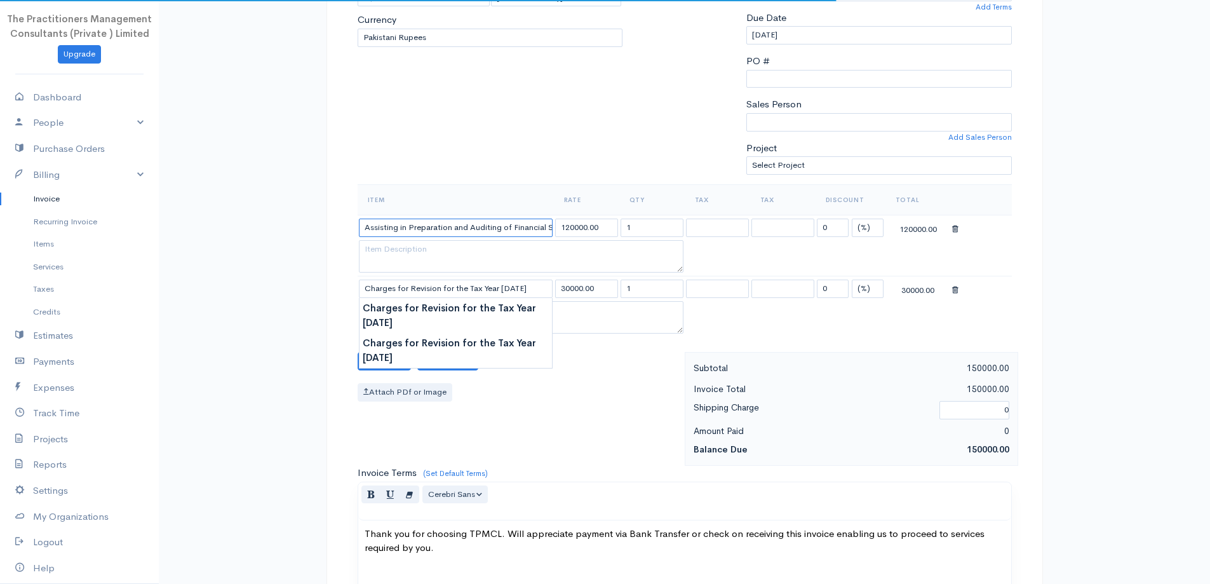
scroll to position [0, 100]
drag, startPoint x: 542, startPoint y: 225, endPoint x: 635, endPoint y: 229, distance: 93.4
click at [635, 229] on tr "Assisting in Preparation and Auditing of Financial Statement for the Year 2023 …" at bounding box center [685, 227] width 654 height 25
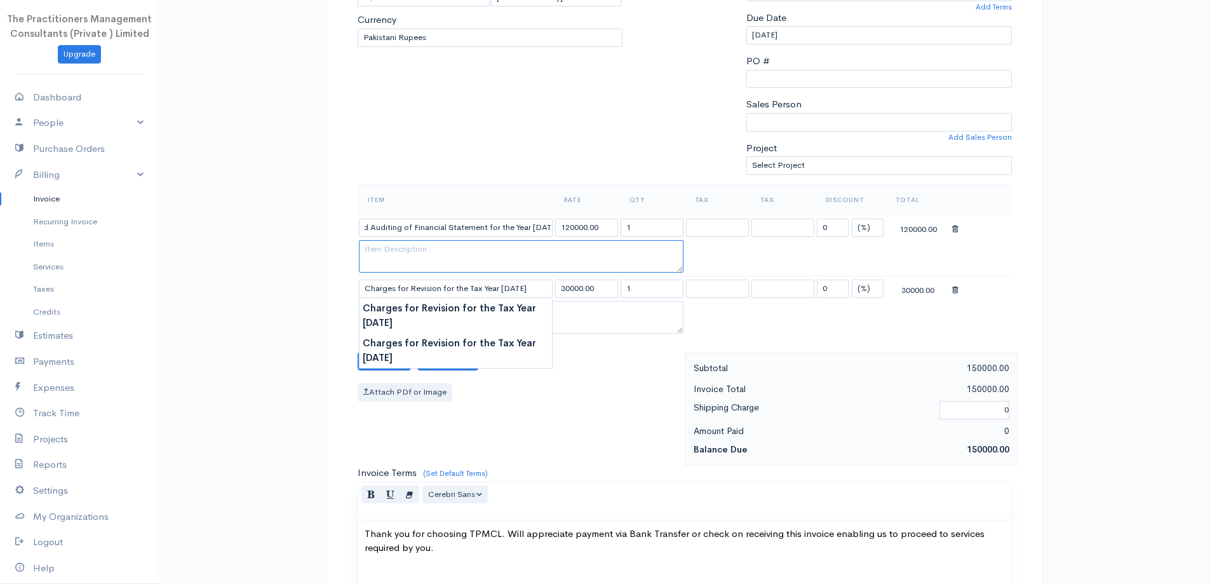
click at [597, 253] on textarea at bounding box center [521, 256] width 325 height 33
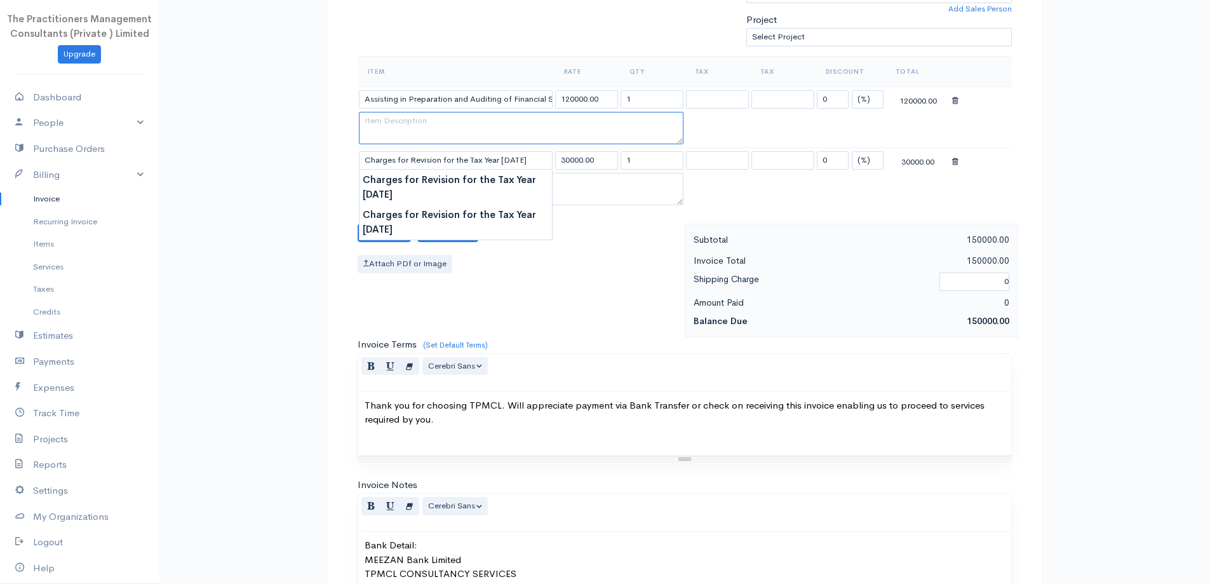
scroll to position [592, 0]
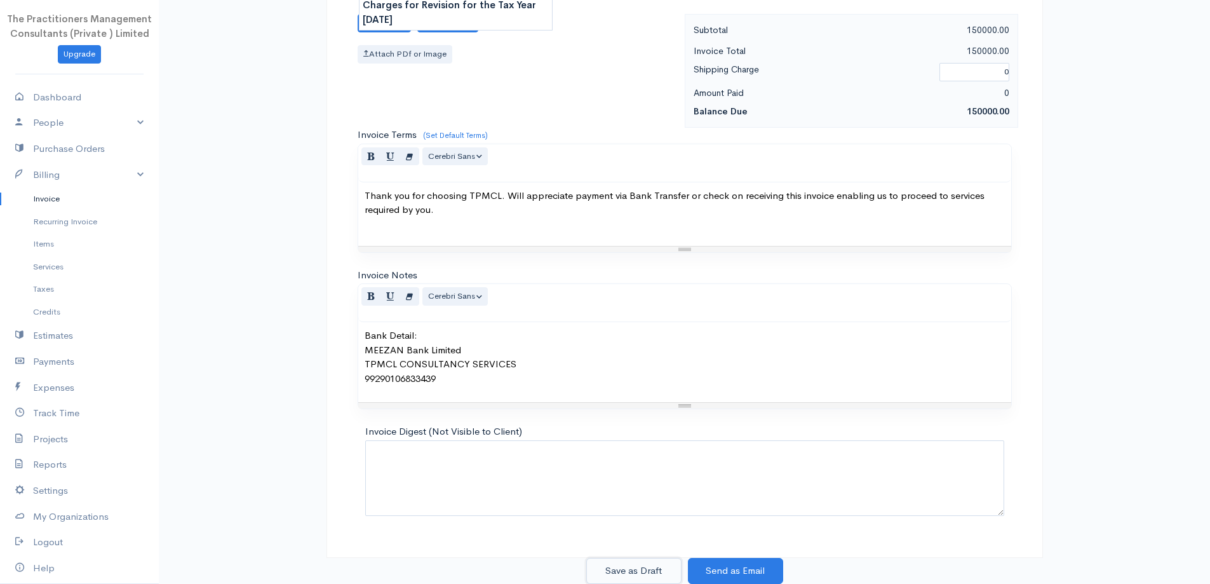
click at [650, 577] on button "Save as Draft" at bounding box center [633, 571] width 95 height 26
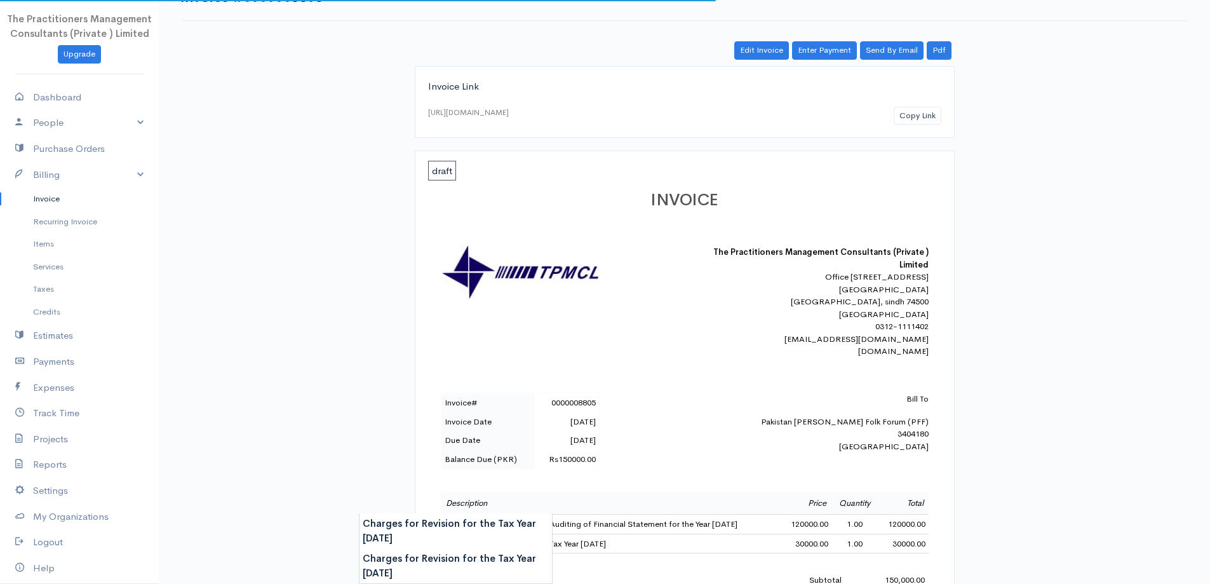
scroll to position [401, 0]
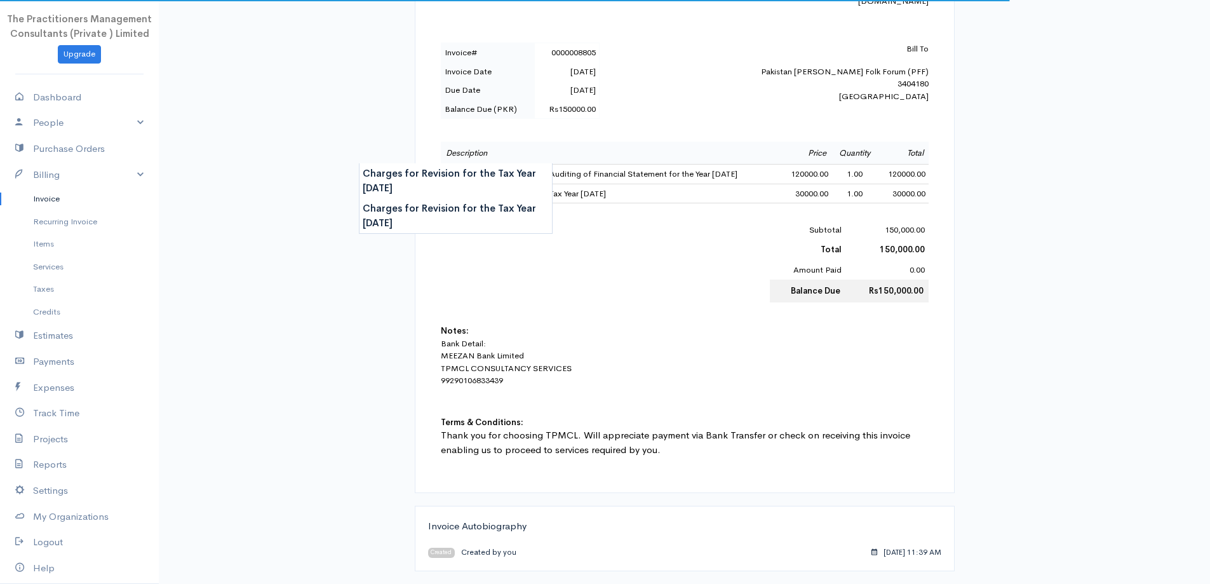
click at [40, 192] on link "Invoice" at bounding box center [79, 198] width 159 height 23
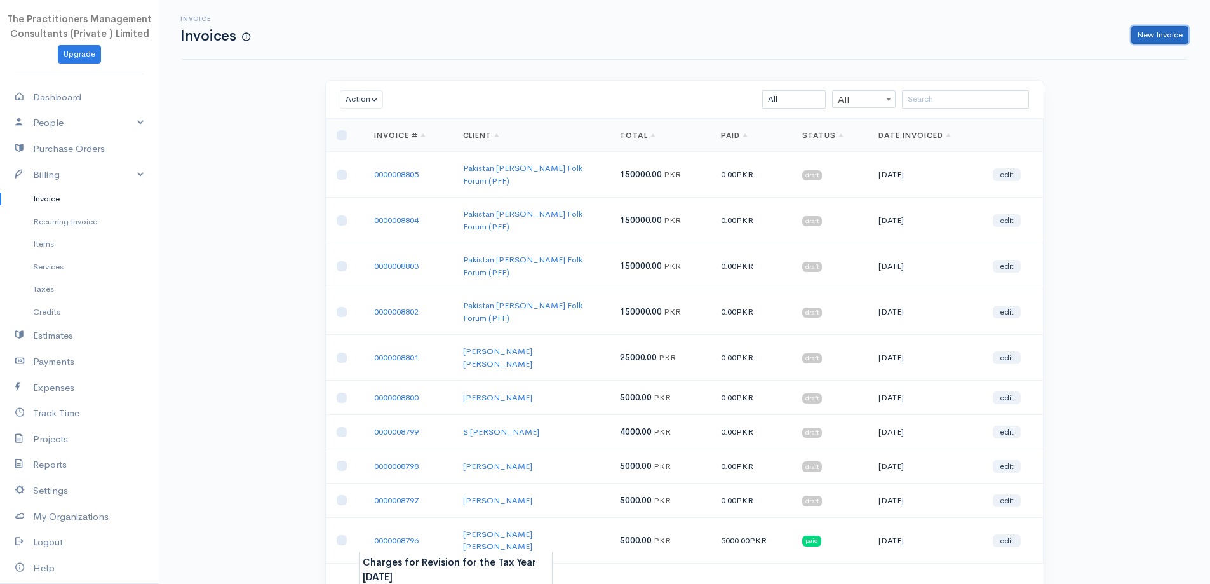
click at [1153, 40] on link "New Invoice" at bounding box center [1159, 35] width 57 height 18
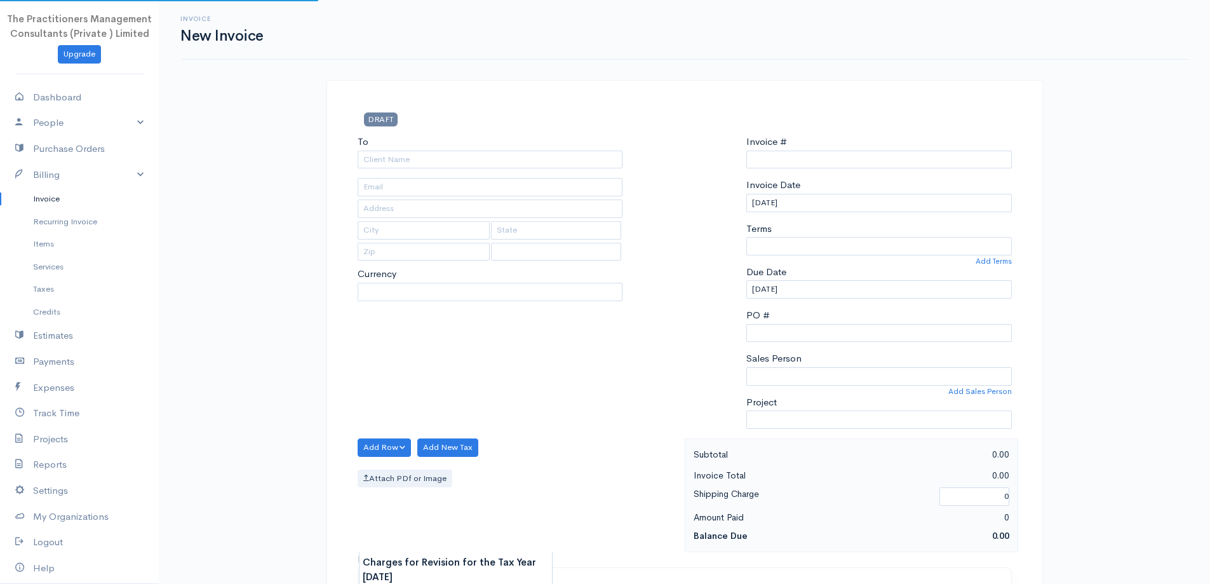
type input "0000008806"
select select "[GEOGRAPHIC_DATA]"
select select "PKR"
drag, startPoint x: 377, startPoint y: 171, endPoint x: 377, endPoint y: 164, distance: 7.0
click at [377, 171] on div "To [Choose Country] United States Canada United Kingdom Afghanistan Albania Alg…" at bounding box center [490, 287] width 278 height 304
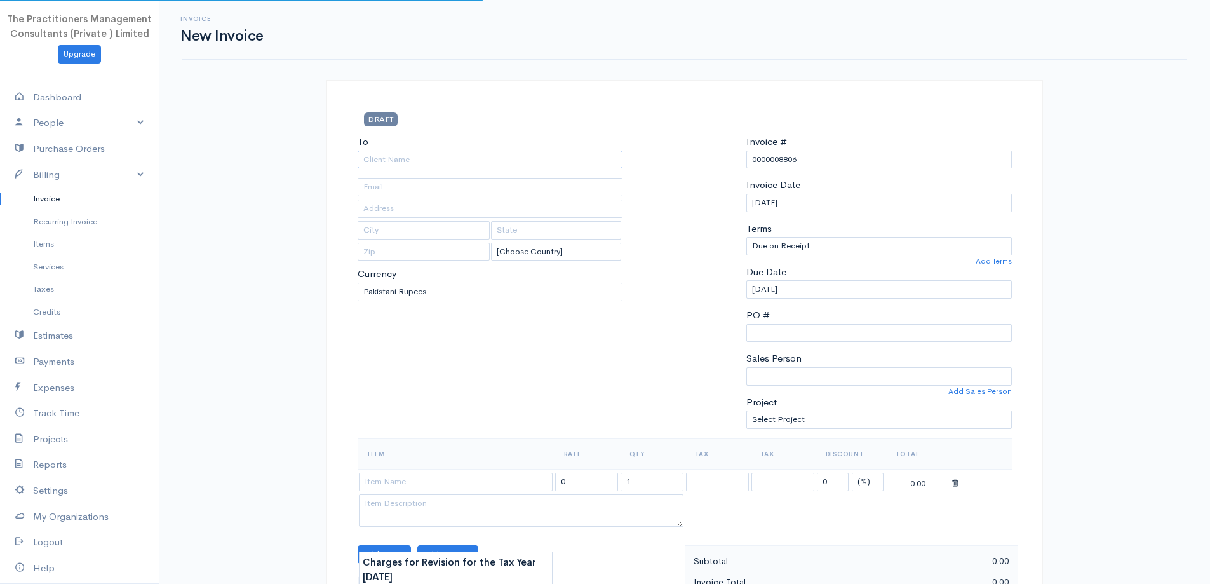
click at [377, 163] on input "To" at bounding box center [490, 160] width 265 height 18
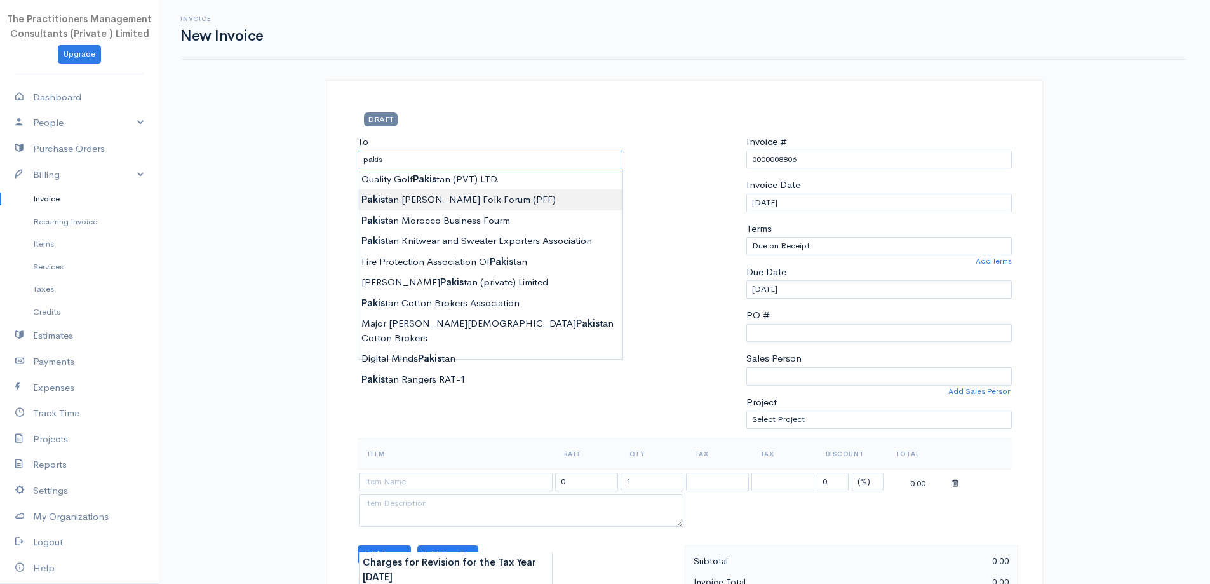
type input "Pakistan [PERSON_NAME] Folk Forum (PFF)"
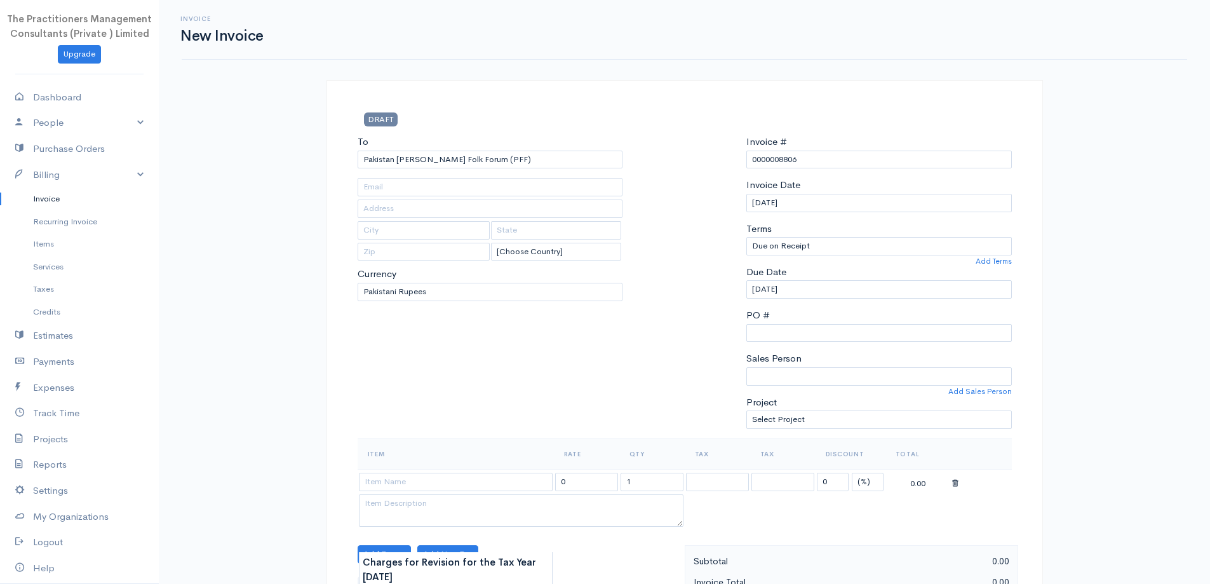
click at [504, 194] on body "The Practitioners Management Consultants (Private ) Limited Upgrade Dashboard P…" at bounding box center [605, 557] width 1210 height 1115
type input "3684"
type input "3404180"
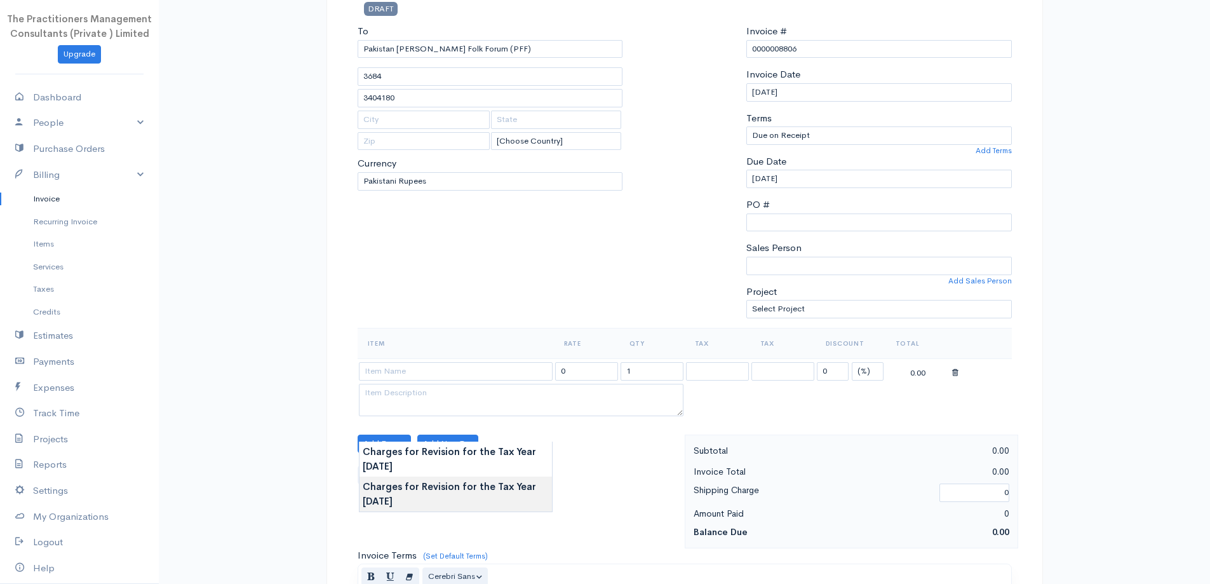
scroll to position [254, 0]
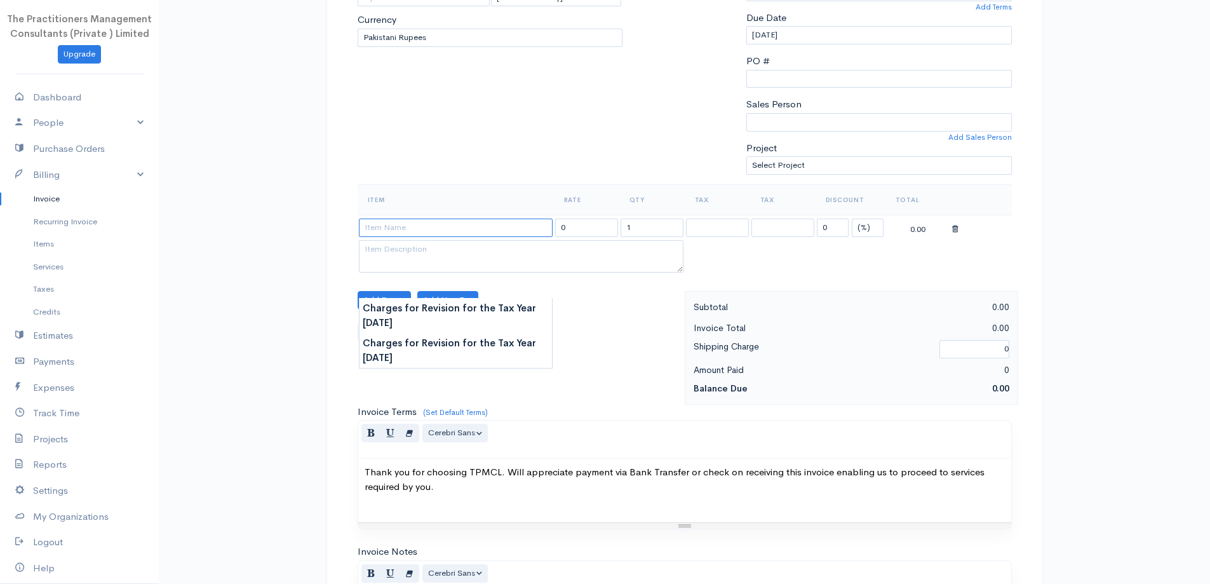
click at [464, 229] on input at bounding box center [456, 227] width 194 height 18
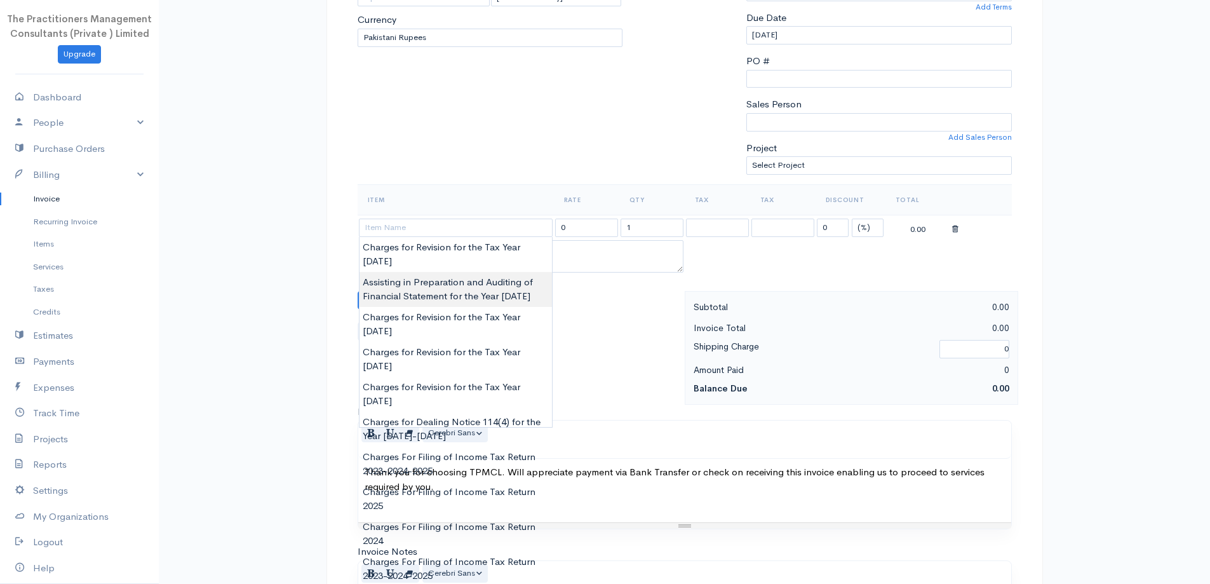
type input "Assisting in Preparation and Auditing of Financial Statement for the Year [DATE]"
type input "120000.00"
click at [467, 267] on body "The Practitioners Management Consultants (Private ) Limited Upgrade Dashboard P…" at bounding box center [605, 303] width 1210 height 1115
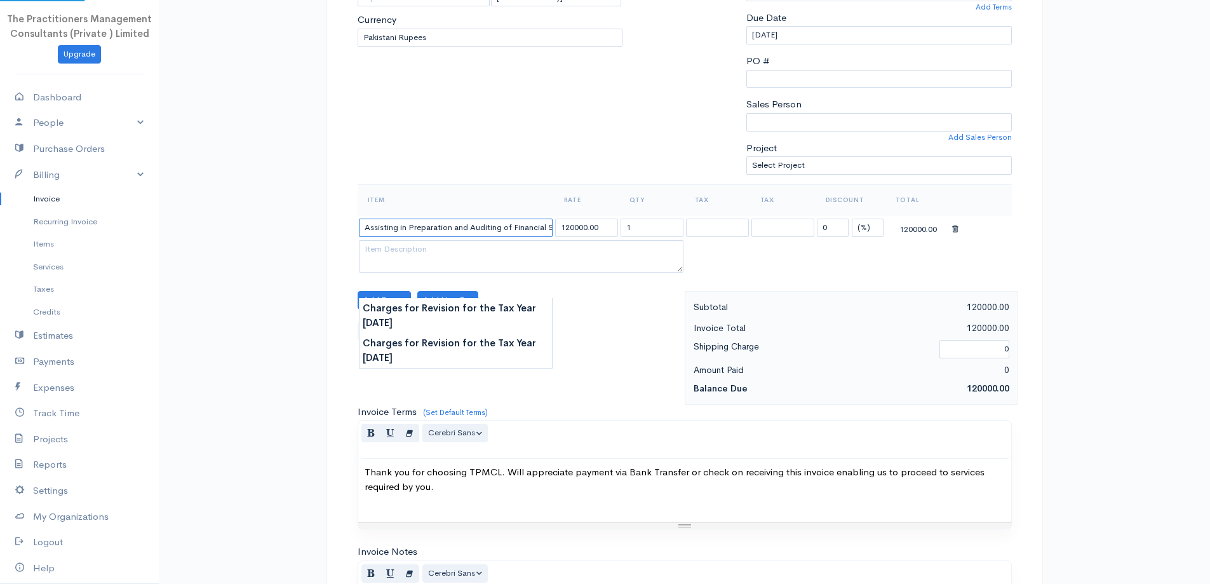
scroll to position [0, 100]
drag, startPoint x: 519, startPoint y: 229, endPoint x: 680, endPoint y: 222, distance: 160.8
click at [680, 222] on tr "Assisting in Preparation and Auditing of Financial Statement for the Year 2022 …" at bounding box center [685, 227] width 654 height 25
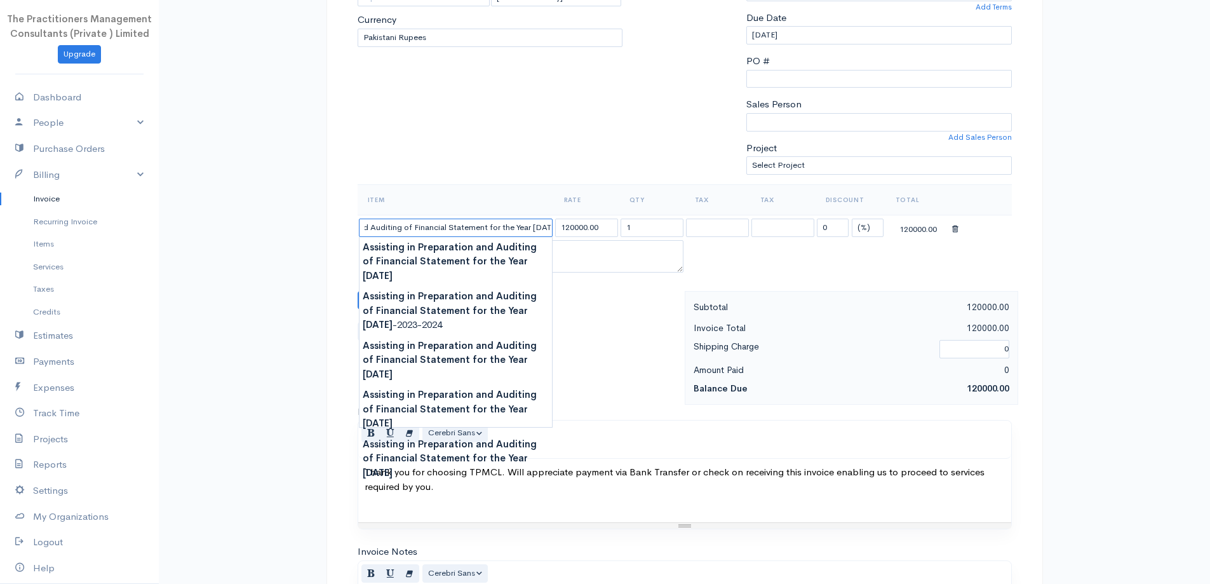
click at [551, 227] on input "Assisting in Preparation and Auditing of Financial Statement for the Year [DATE]" at bounding box center [456, 227] width 194 height 18
type input "Assisting in Preparation and Auditing of Financial Statement for the Year [DATE]"
click at [650, 284] on div "Item Rate Qty Tax Tax Discount Total Assisting in Preparation and Auditing of F…" at bounding box center [685, 237] width 654 height 107
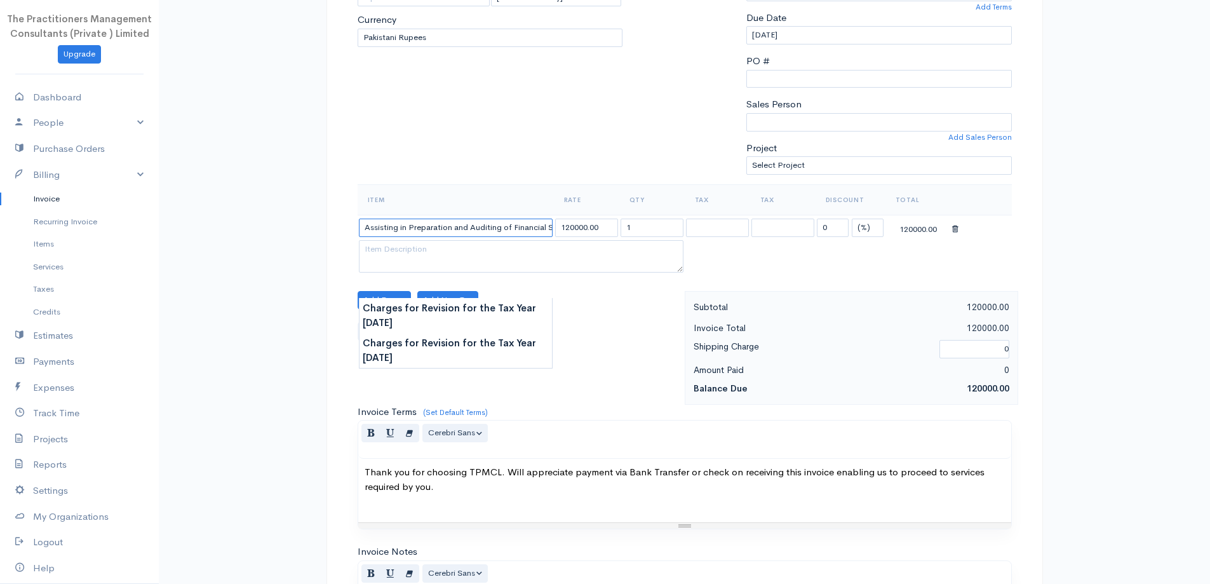
click at [541, 232] on input "Assisting in Preparation and Auditing of Financial Statement for the Year [DATE]" at bounding box center [456, 227] width 194 height 18
click at [363, 292] on button "Add Row" at bounding box center [385, 300] width 54 height 18
click at [373, 292] on button "Add Row" at bounding box center [385, 300] width 54 height 18
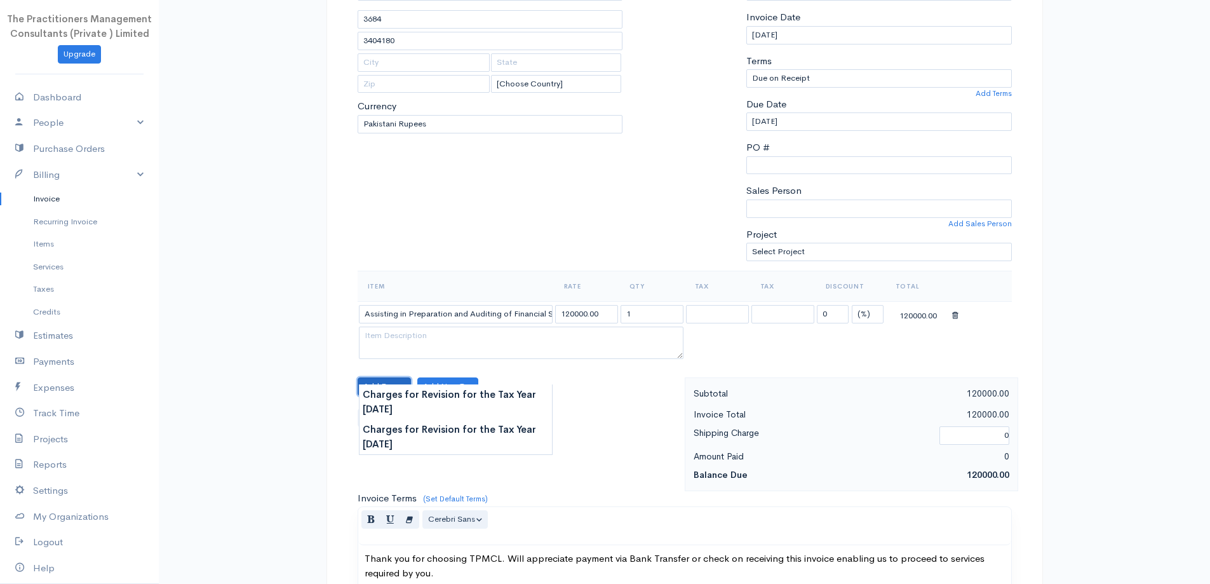
scroll to position [86, 0]
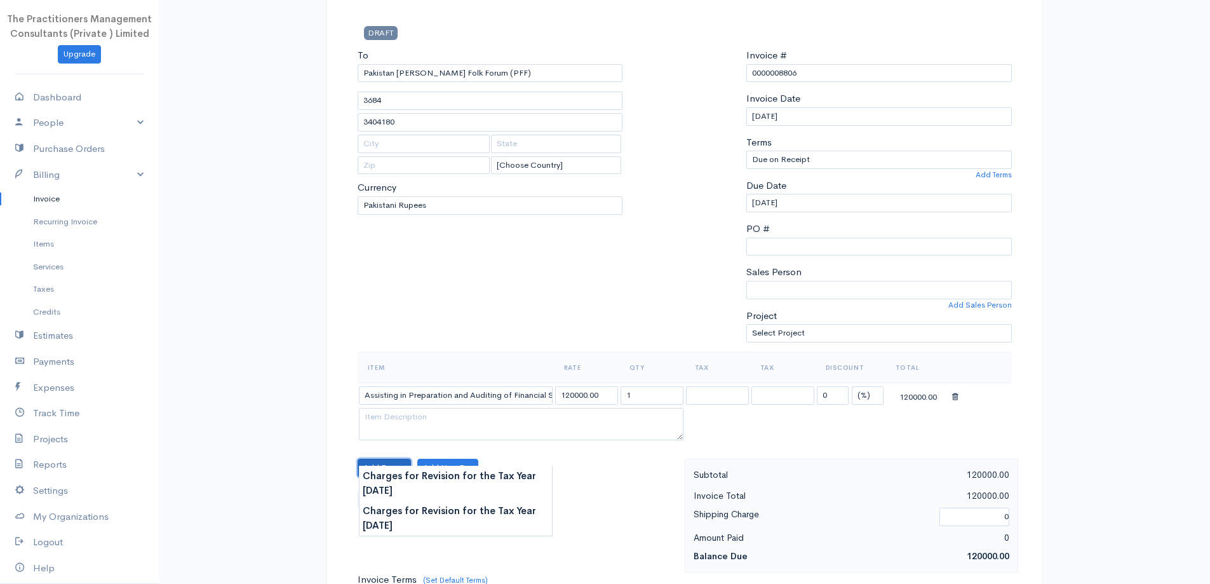
click at [392, 464] on button "Add Row" at bounding box center [385, 468] width 54 height 18
click at [398, 459] on button "Add Row" at bounding box center [385, 468] width 54 height 18
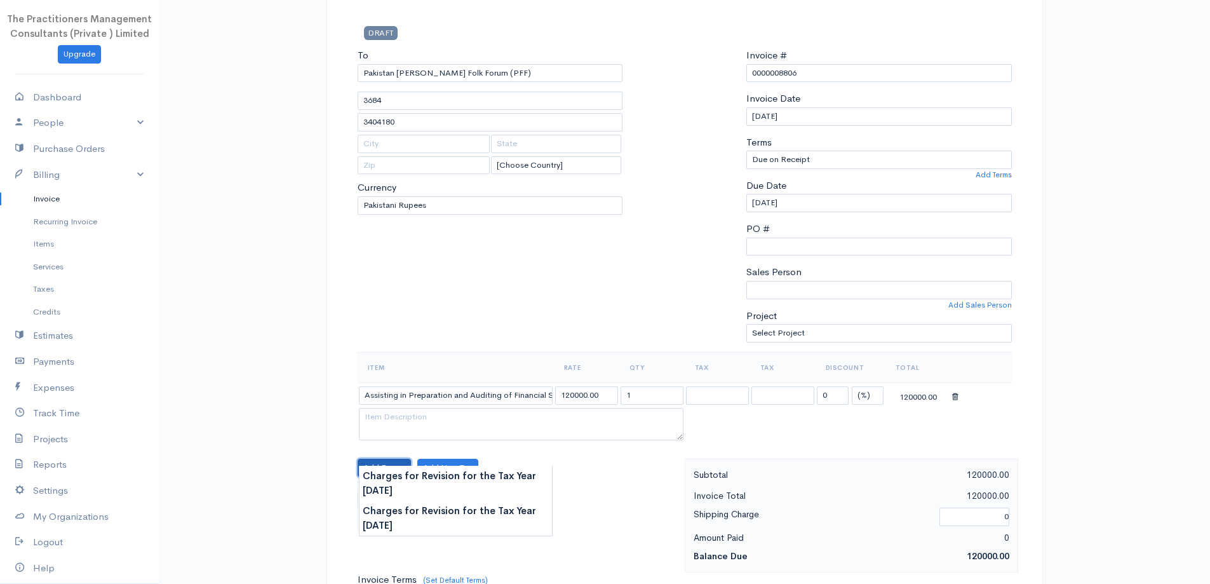
click at [398, 459] on button "Add Row" at bounding box center [385, 468] width 54 height 18
drag, startPoint x: 398, startPoint y: 459, endPoint x: 403, endPoint y: 464, distance: 7.2
click at [399, 460] on button "Add Row" at bounding box center [385, 468] width 54 height 18
click at [403, 464] on button "Add Row" at bounding box center [385, 468] width 54 height 18
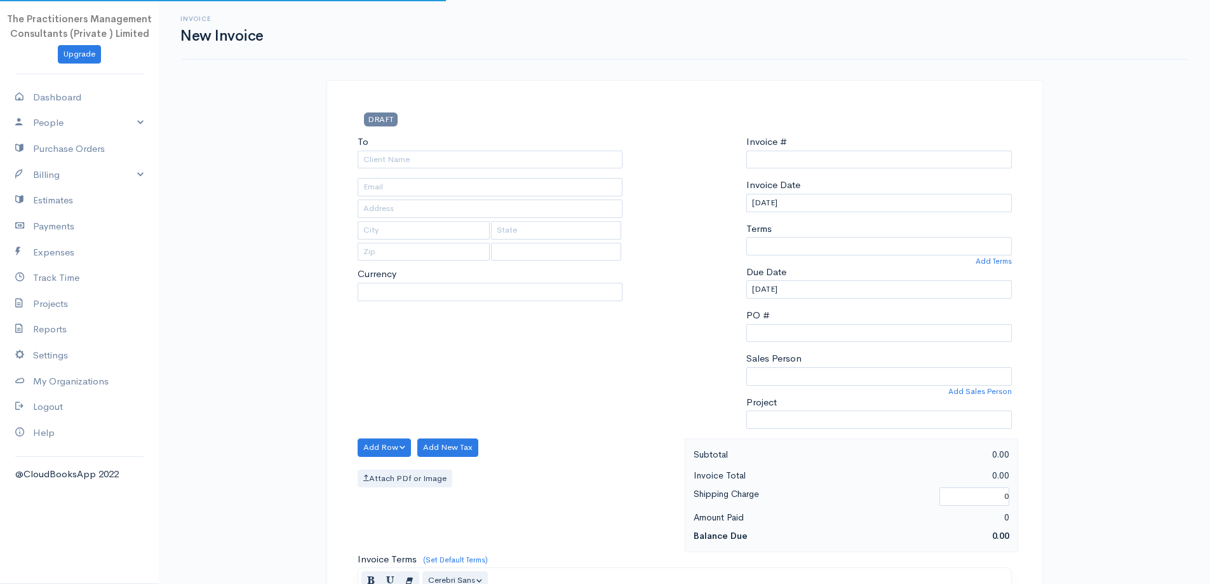
select select "PKR"
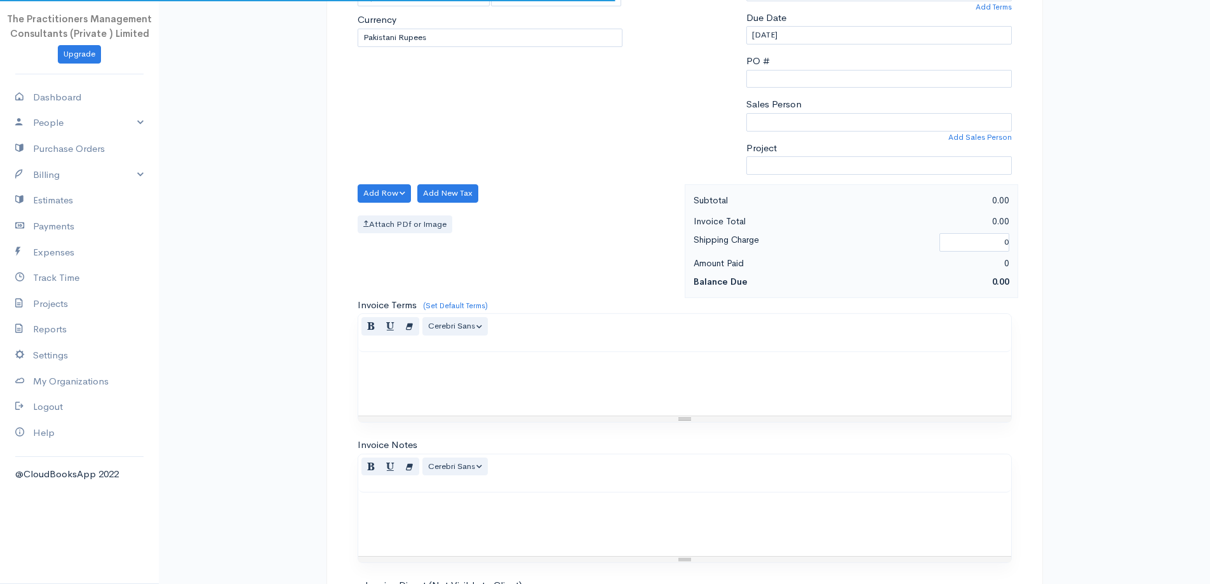
select select "[GEOGRAPHIC_DATA]"
type input "0000008806"
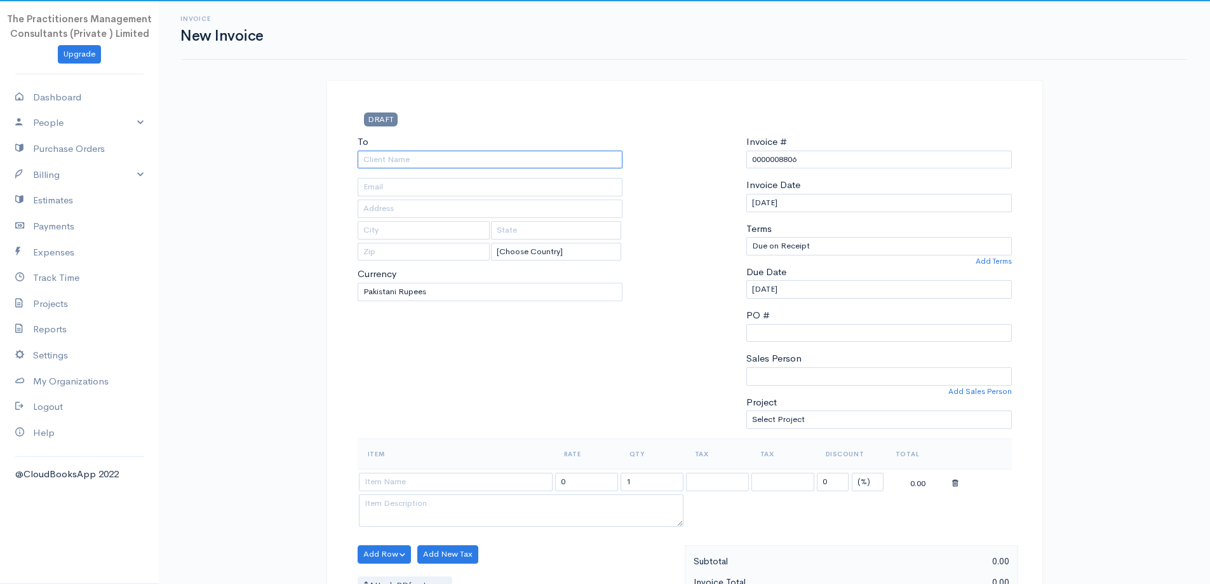
click at [428, 154] on input "To" at bounding box center [490, 160] width 265 height 18
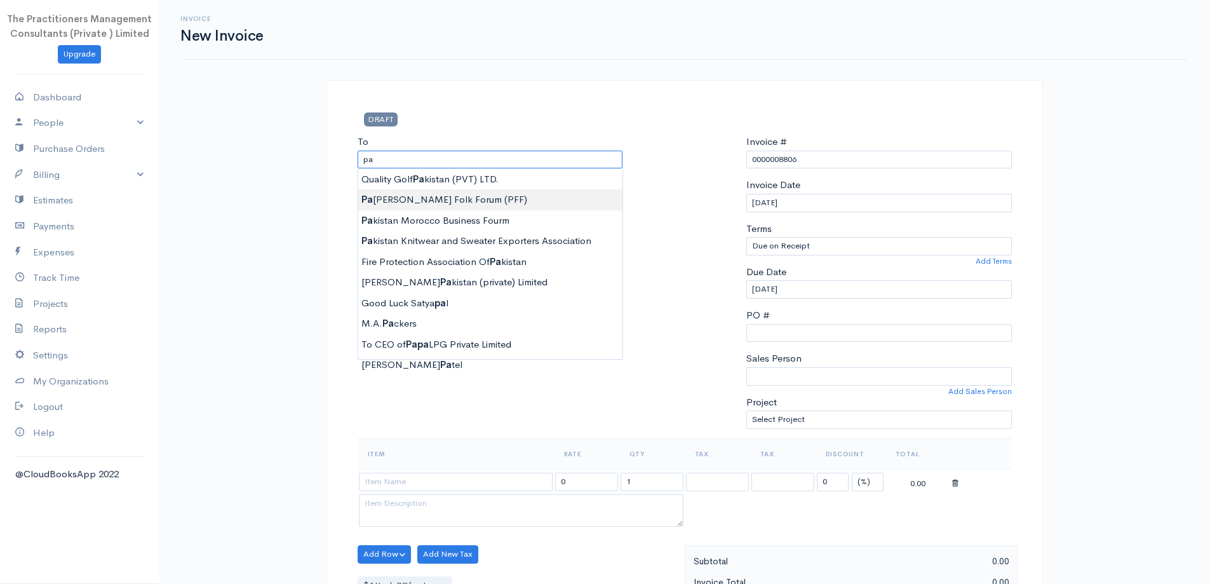
type input "Pakistan [PERSON_NAME] Folk Forum (PFF)"
click at [434, 192] on body "The Practitioners Management Consultants (Private ) Limited Upgrade Dashboard P…" at bounding box center [605, 557] width 1210 height 1115
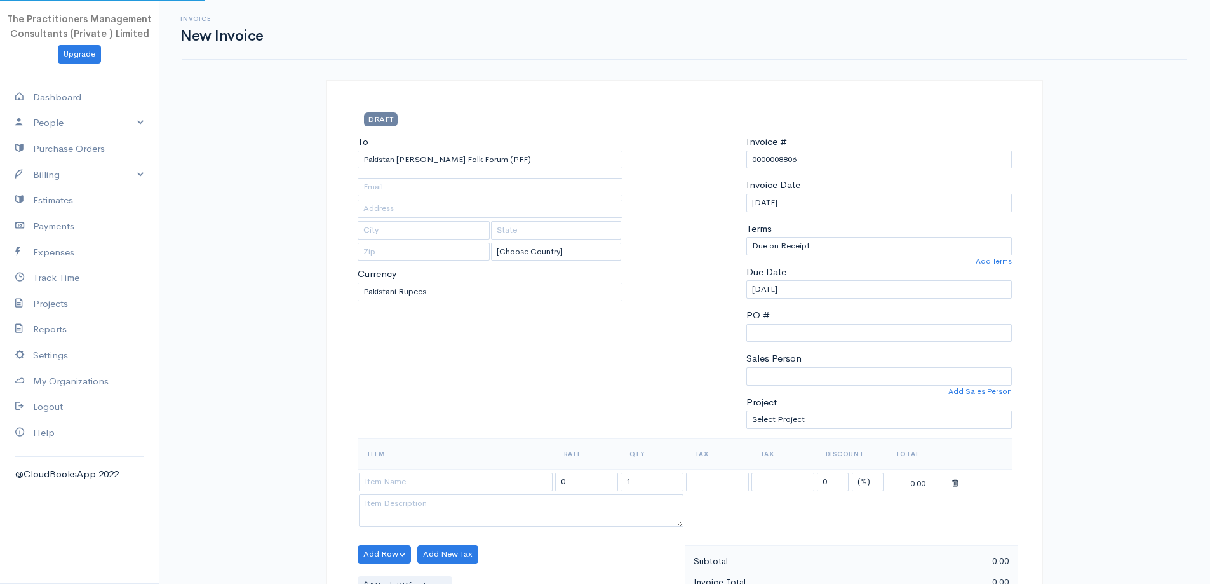
type input "3684"
type input "3404180"
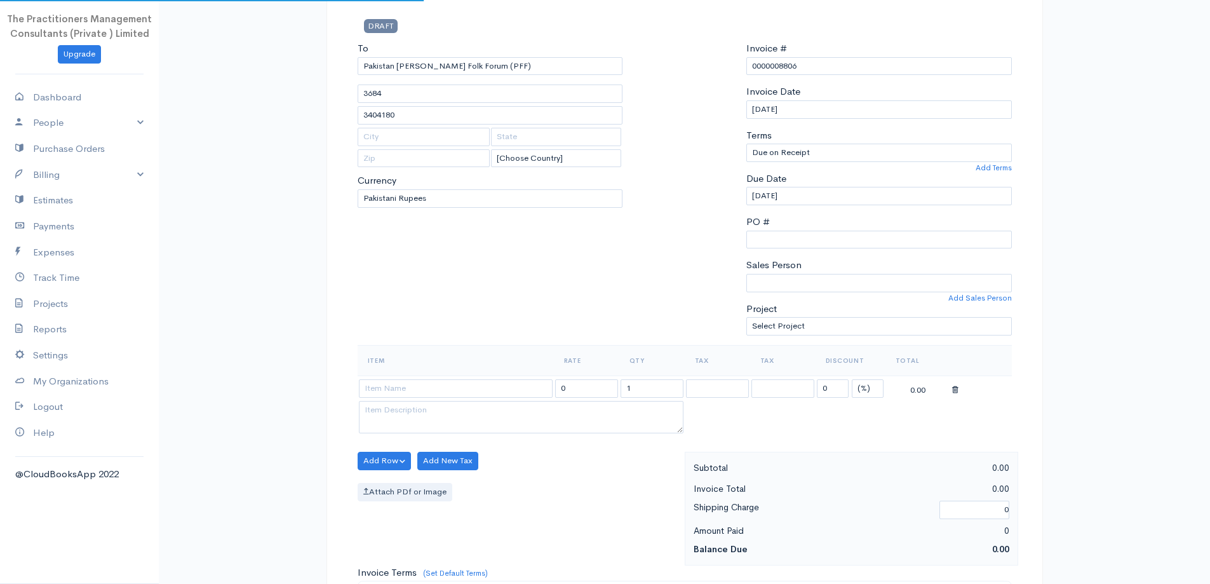
scroll to position [191, 0]
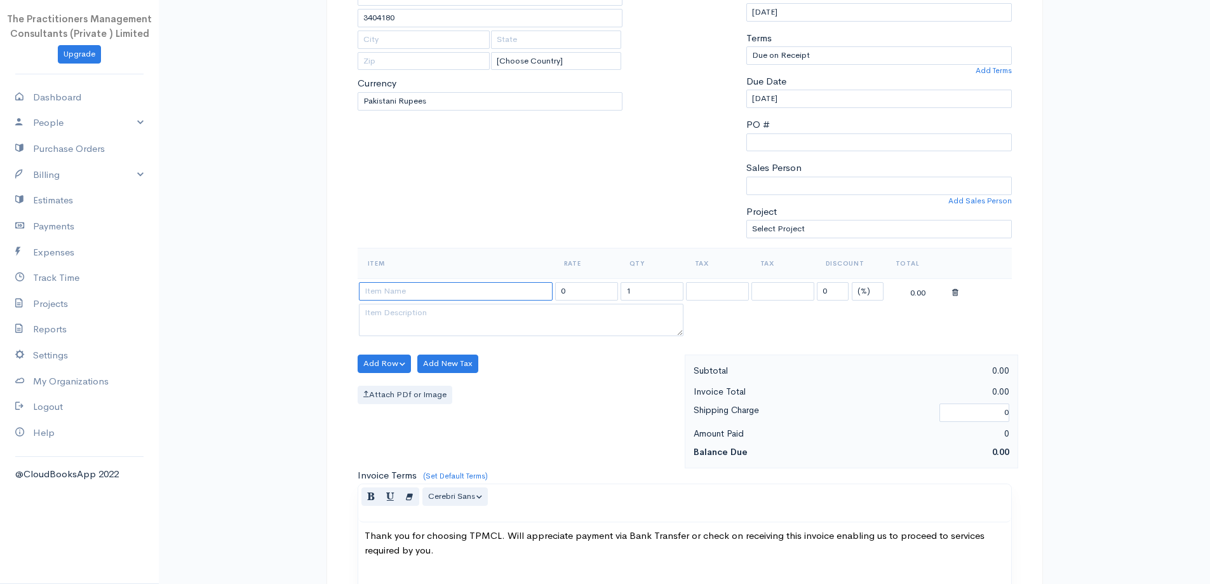
click at [441, 292] on input at bounding box center [456, 291] width 194 height 18
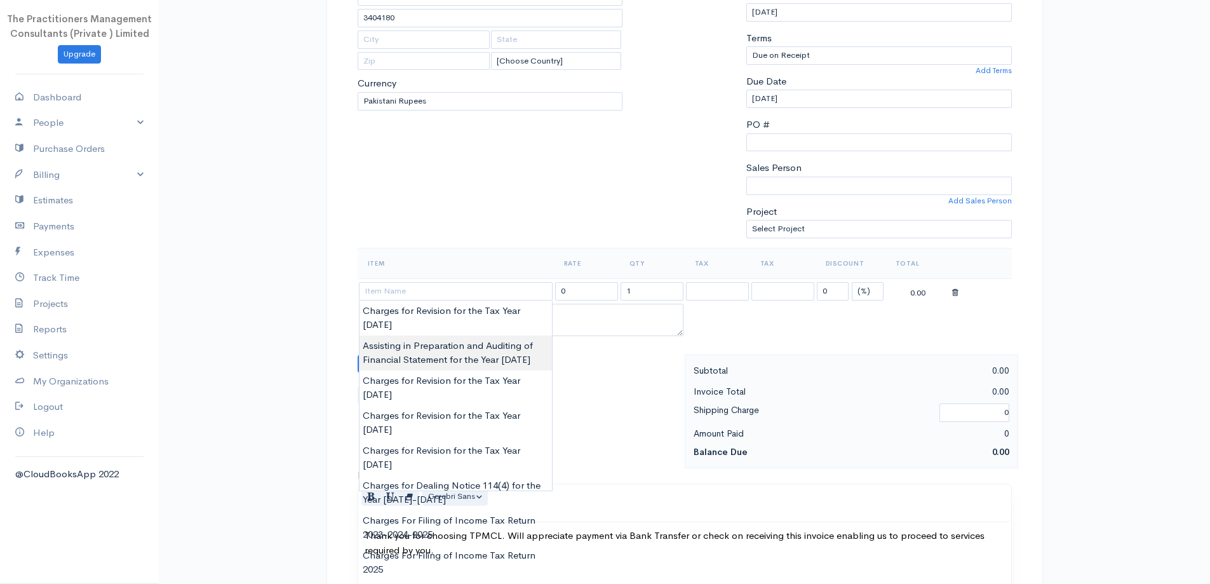
type input "Assisting in Preparation and Auditing of Financial Statement for the Year [DATE]"
type input "120000.00"
click at [454, 324] on body "The Practitioners Management Consultants (Private ) Limited Upgrade Dashboard P…" at bounding box center [605, 366] width 1210 height 1115
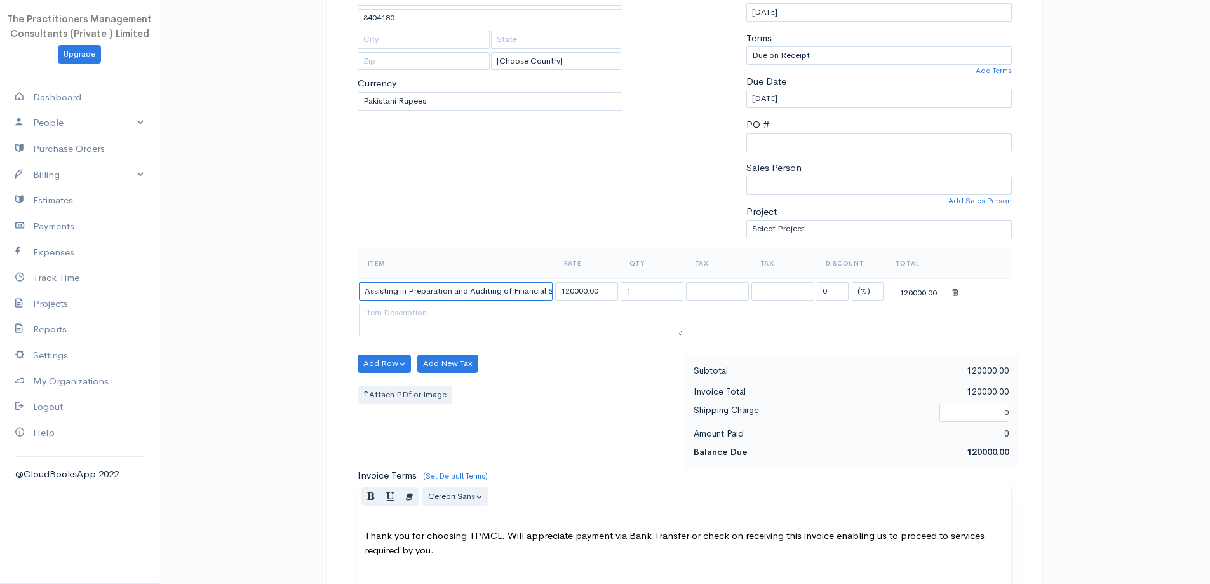
click at [550, 288] on input "Assisting in Preparation and Auditing of Financial Statement for the Year [DATE]" at bounding box center [456, 291] width 194 height 18
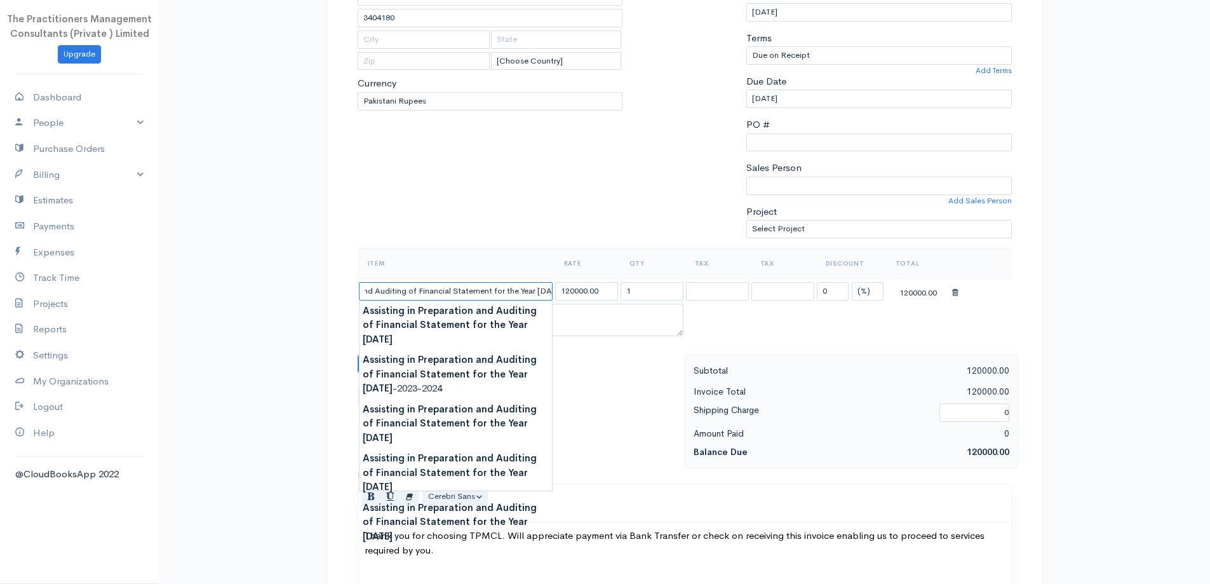
scroll to position [0, 100]
type input "Assisting in Preparation and Auditing of Financial Statement for the Year [DATE]"
click at [582, 237] on div "To [GEOGRAPHIC_DATA] [PERSON_NAME] Folk Forum (PFF) 3684 3404180 [Choose Countr…" at bounding box center [490, 96] width 278 height 304
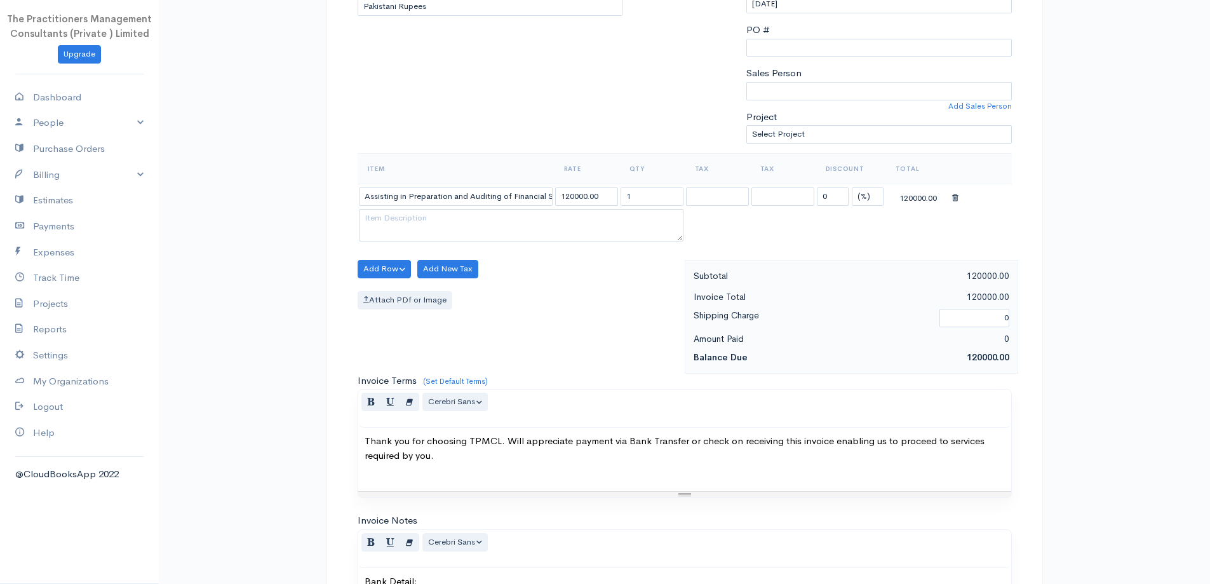
scroll to position [445, 0]
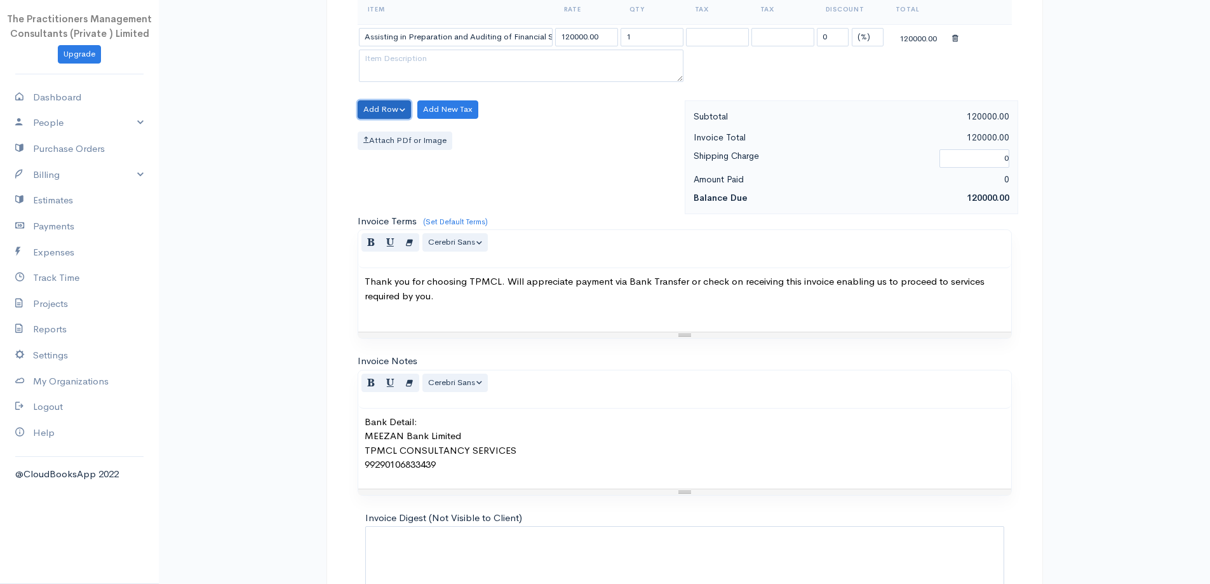
click at [396, 112] on button "Add Row" at bounding box center [385, 109] width 54 height 18
click at [405, 137] on link "Add Item Row" at bounding box center [408, 135] width 100 height 22
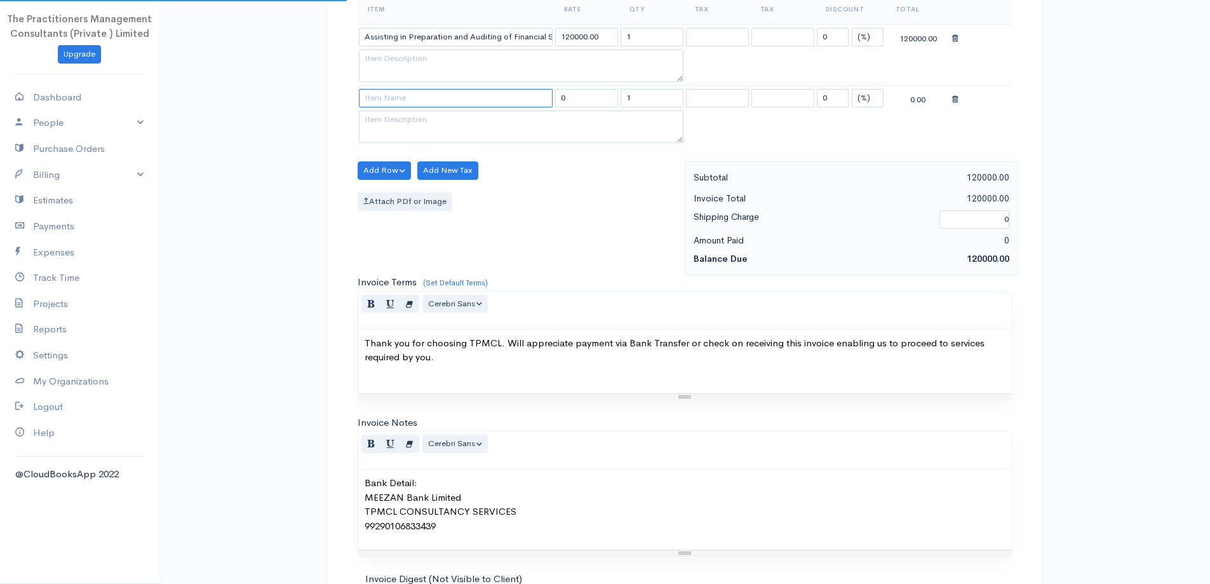
click at [398, 102] on input at bounding box center [456, 98] width 194 height 18
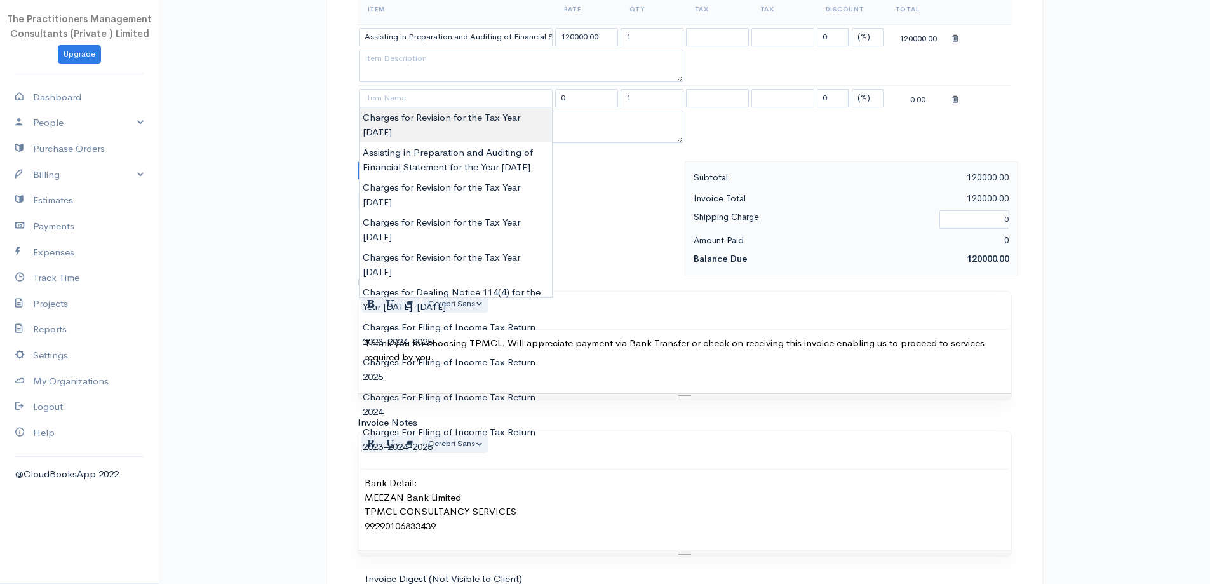
type input "Charges for Revision for the Tax Year [DATE]"
type input "30000.00"
click at [460, 121] on body "The Practitioners Management Consultants (Private ) Limited Upgrade Dashboard P…" at bounding box center [605, 143] width 1210 height 1176
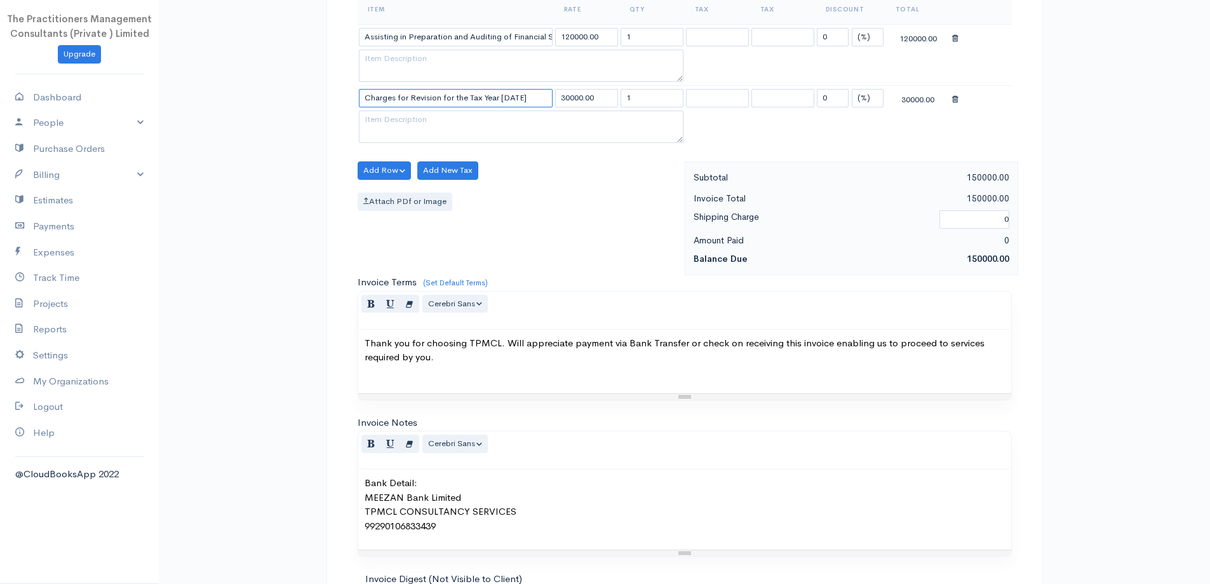
click at [526, 97] on input "Charges for Revision for the Tax Year [DATE]" at bounding box center [456, 98] width 194 height 18
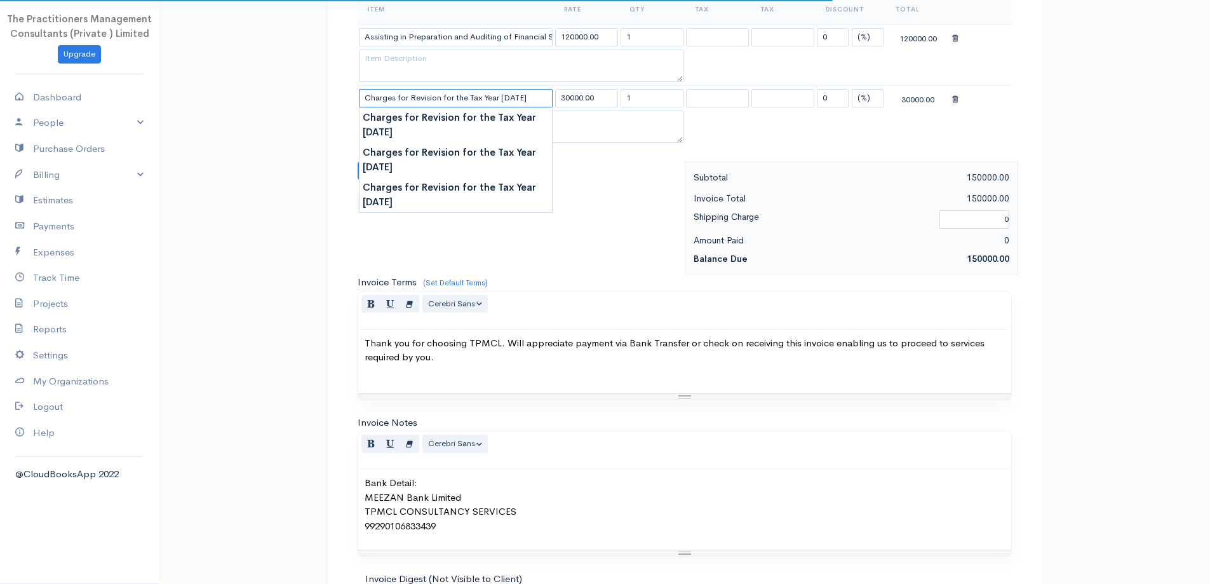
type input "Charges for Revision for the Tax Year [DATE]"
click at [602, 57] on textarea at bounding box center [521, 66] width 325 height 33
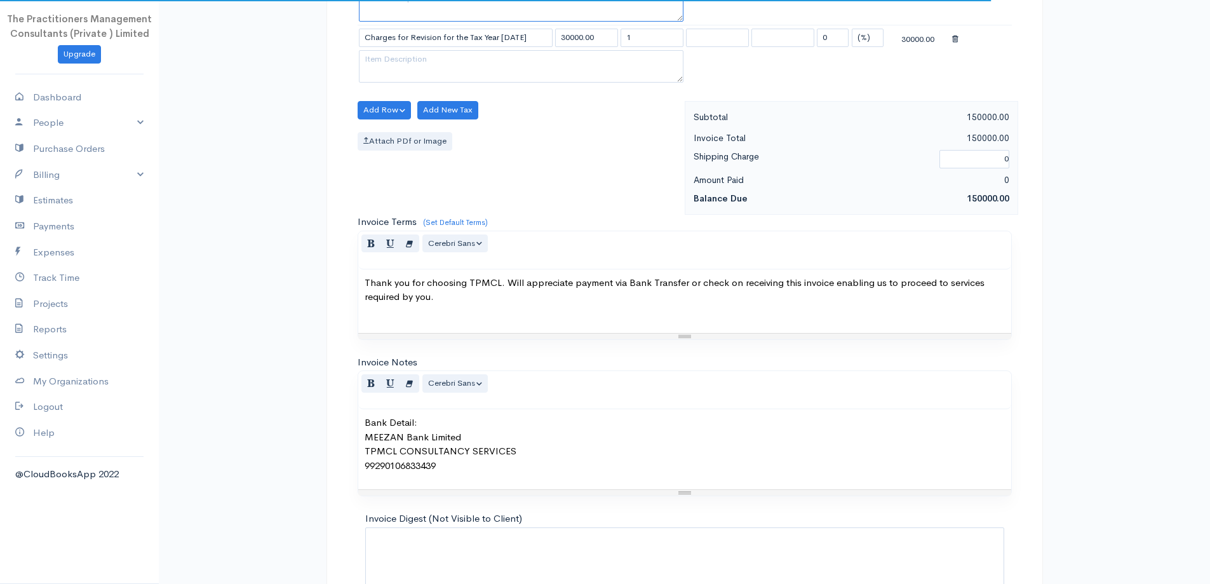
scroll to position [592, 0]
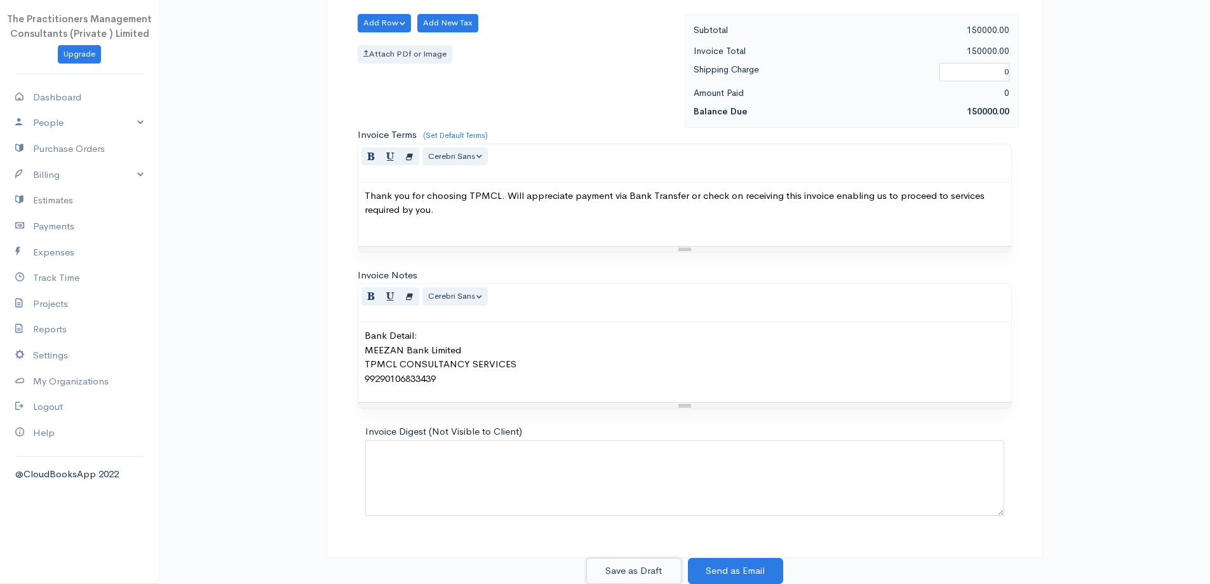
click at [621, 568] on button "Save as Draft" at bounding box center [633, 571] width 95 height 26
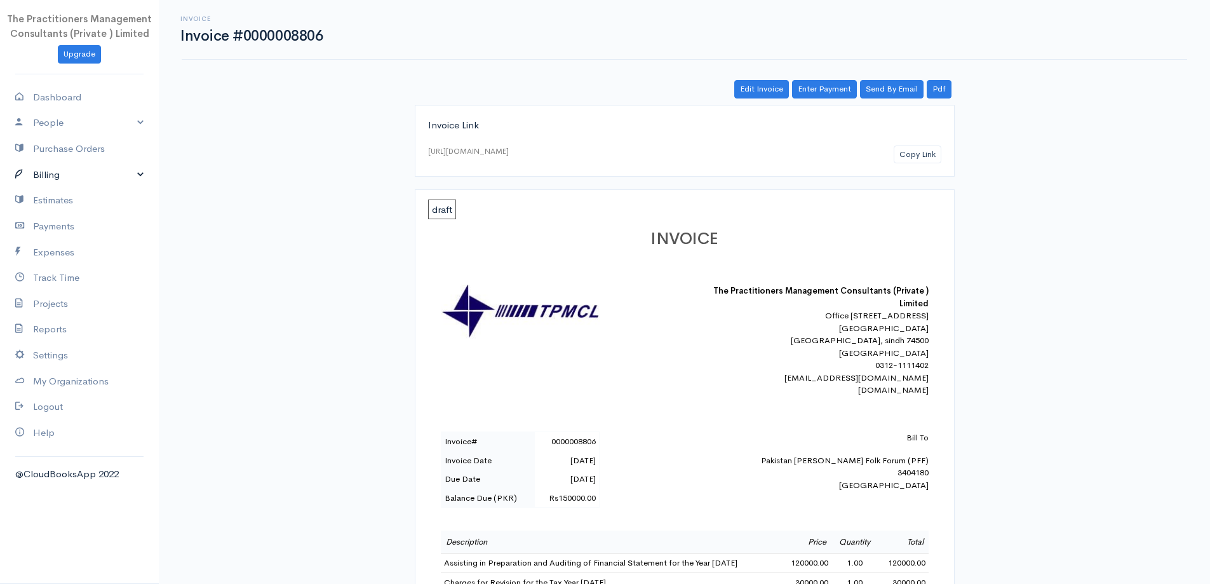
click at [39, 172] on link "Billing" at bounding box center [79, 175] width 159 height 26
click at [50, 192] on link "Invoice" at bounding box center [79, 198] width 159 height 23
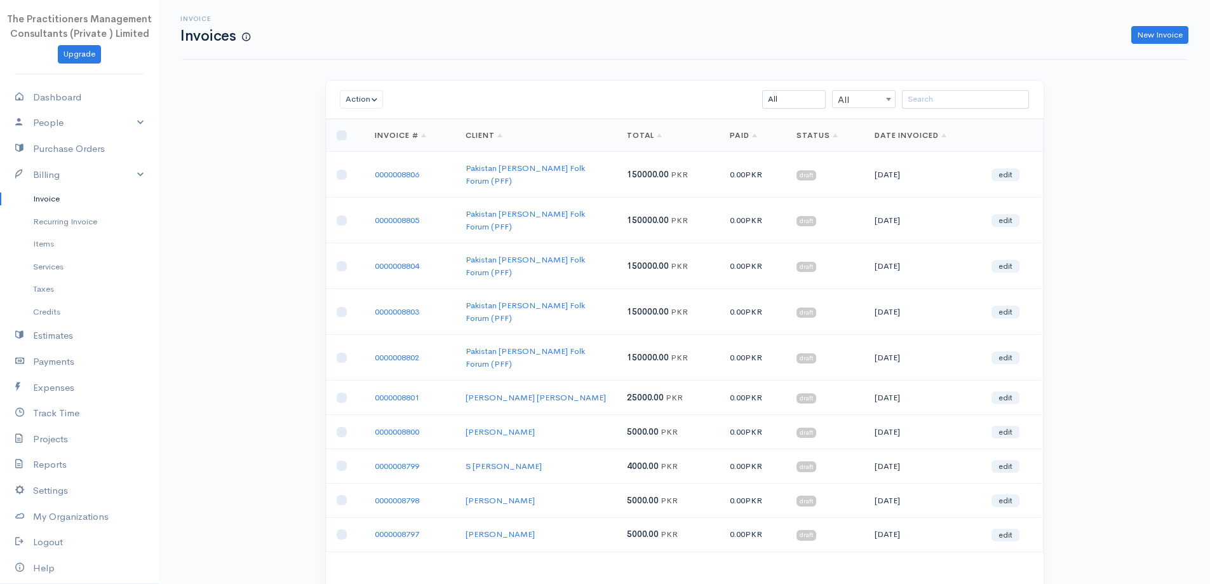
click at [335, 335] on td at bounding box center [345, 358] width 39 height 46
click at [337, 352] on input "checkbox" at bounding box center [342, 357] width 10 height 10
click at [375, 95] on button "Action" at bounding box center [362, 99] width 44 height 18
click at [396, 168] on link "Download PDF" at bounding box center [390, 169] width 100 height 22
click at [345, 352] on input "checkbox" at bounding box center [342, 357] width 10 height 10
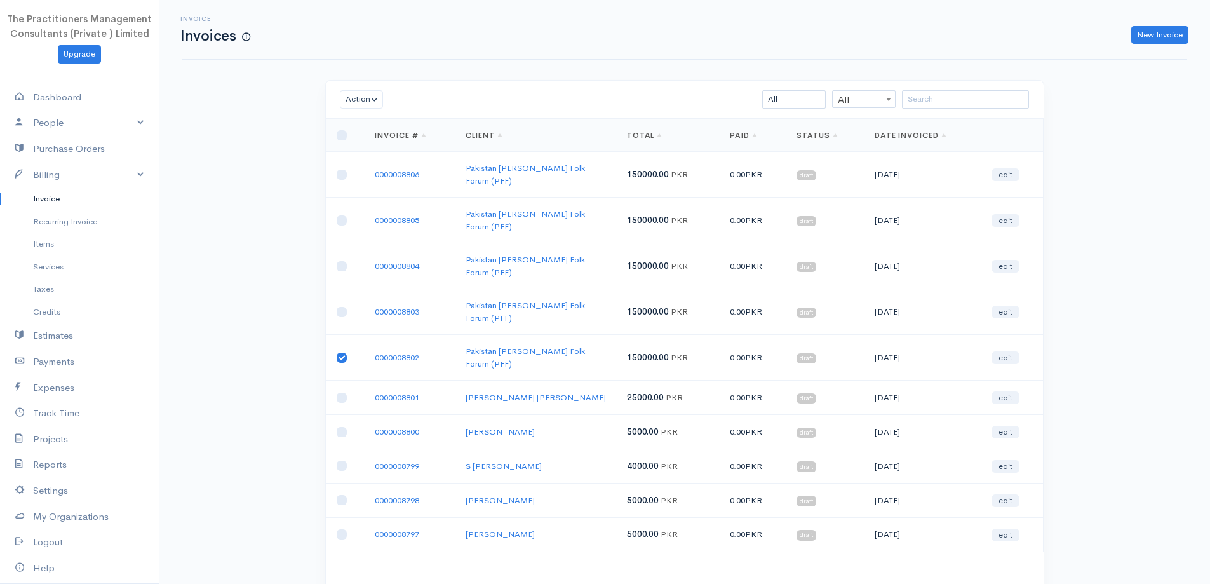
checkbox input "false"
click at [339, 307] on input "checkbox" at bounding box center [342, 312] width 10 height 10
click at [352, 102] on button "Action" at bounding box center [362, 99] width 44 height 18
click at [396, 171] on link "Download PDF" at bounding box center [390, 169] width 100 height 22
click at [346, 307] on input "checkbox" at bounding box center [342, 312] width 10 height 10
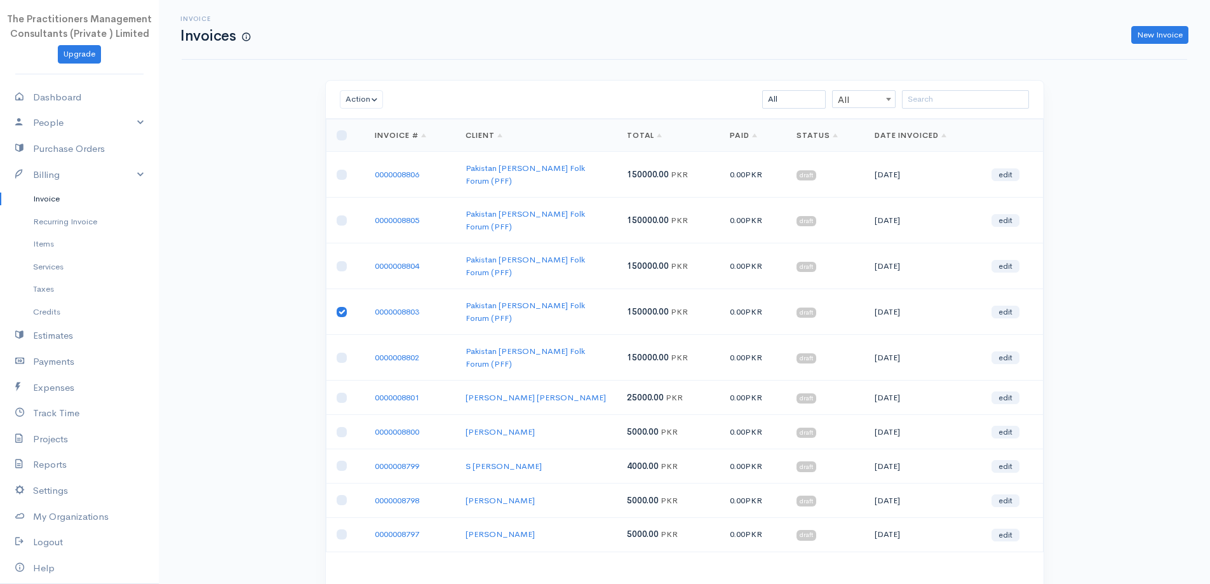
checkbox input "false"
click at [339, 261] on input "checkbox" at bounding box center [342, 266] width 10 height 10
click at [365, 94] on button "Action" at bounding box center [362, 99] width 44 height 18
click at [372, 172] on link "Download PDF" at bounding box center [390, 169] width 100 height 22
click at [339, 261] on input "checkbox" at bounding box center [342, 266] width 10 height 10
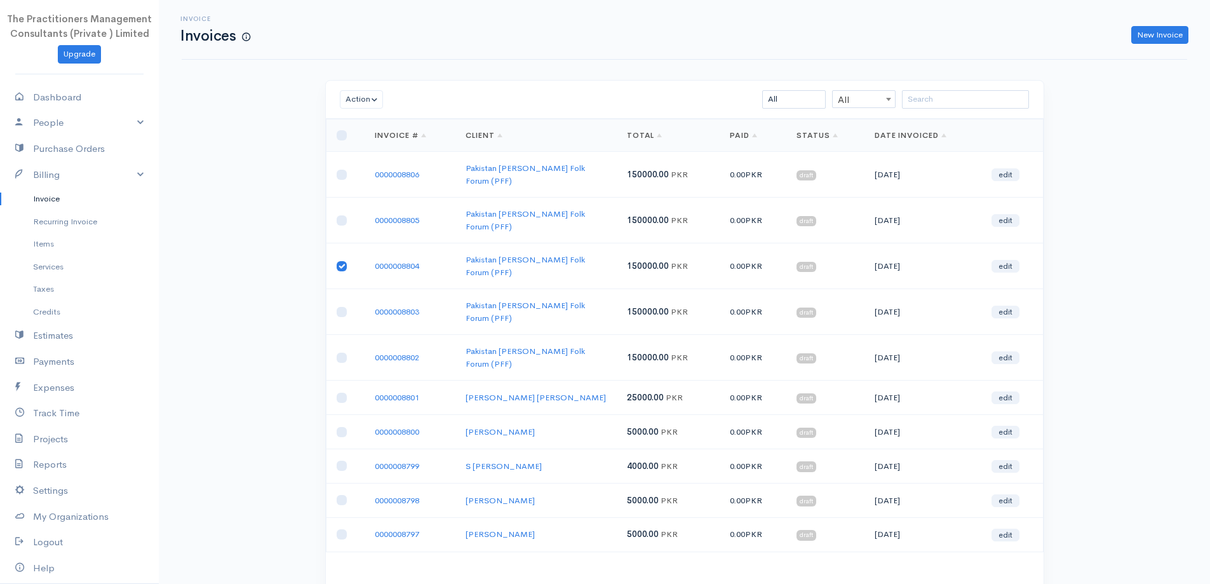
checkbox input "false"
click at [335, 206] on td at bounding box center [345, 221] width 39 height 46
click at [347, 198] on td at bounding box center [345, 221] width 39 height 46
click at [341, 215] on input "checkbox" at bounding box center [342, 220] width 10 height 10
click at [371, 101] on button "Action" at bounding box center [362, 99] width 44 height 18
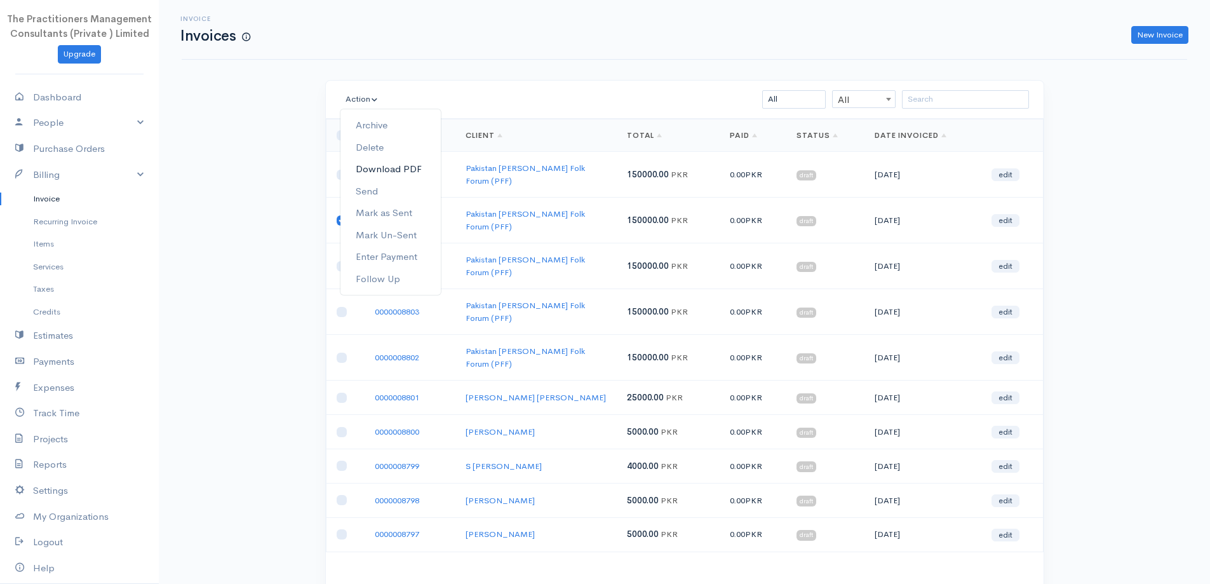
click at [402, 171] on link "Download PDF" at bounding box center [390, 169] width 100 height 22
click at [342, 215] on input "checkbox" at bounding box center [342, 220] width 10 height 10
checkbox input "false"
click at [345, 170] on input "checkbox" at bounding box center [342, 175] width 10 height 10
click at [369, 93] on button "Action" at bounding box center [362, 99] width 44 height 18
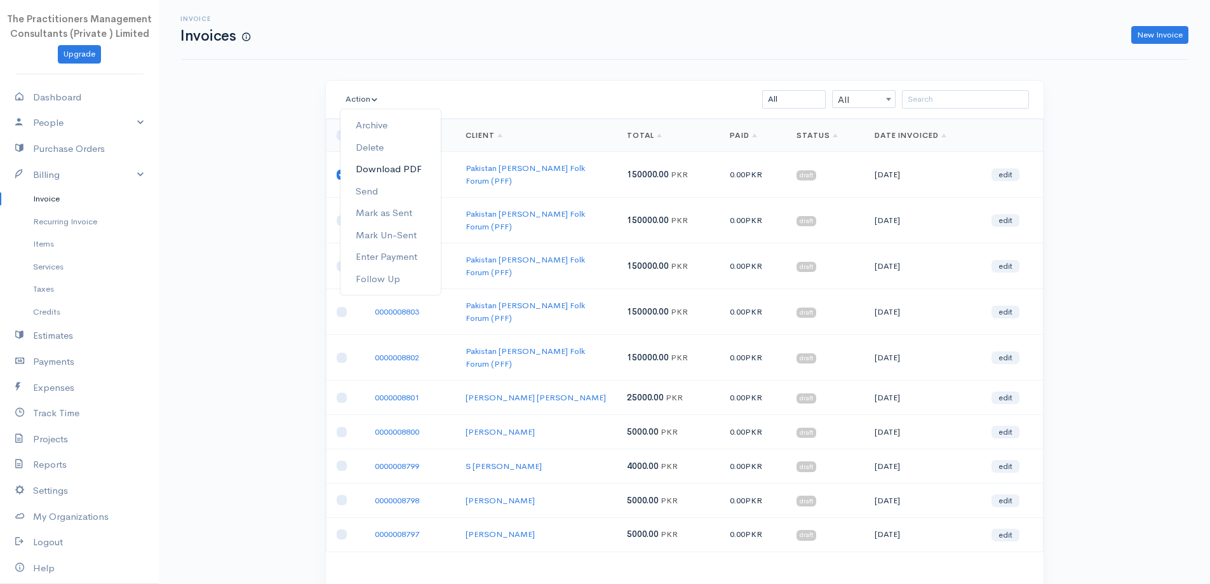
click at [387, 166] on link "Download PDF" at bounding box center [390, 169] width 100 height 22
click at [343, 170] on input "checkbox" at bounding box center [342, 175] width 10 height 10
checkbox input "false"
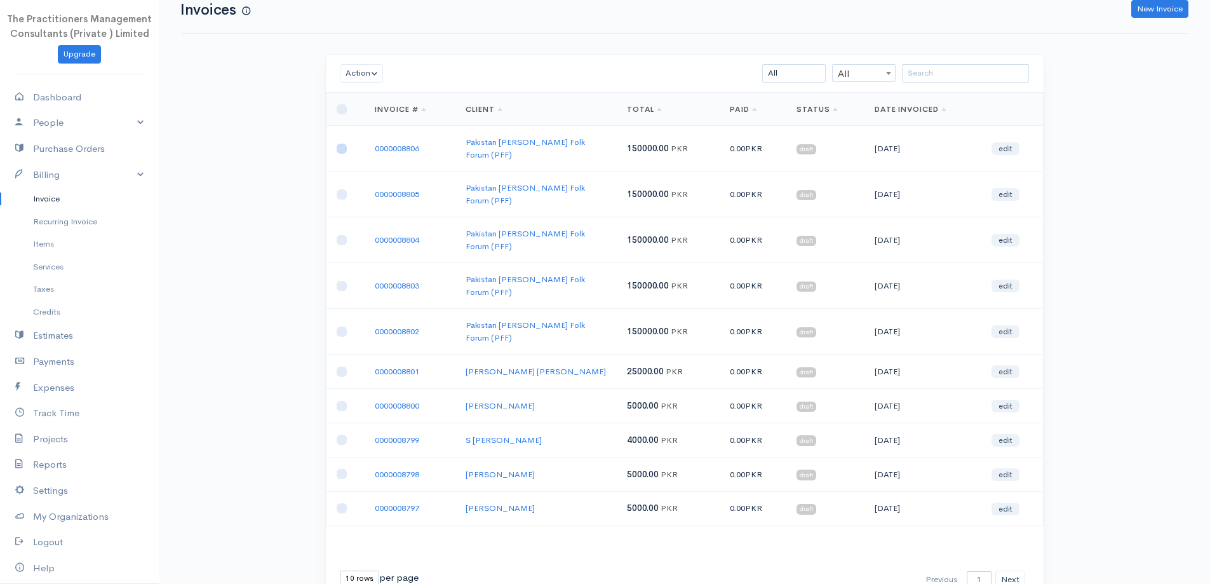
scroll to position [27, 0]
click at [351, 569] on select "10 rows 25 rows 50 rows" at bounding box center [359, 576] width 39 height 15
select select "50"
click at [340, 569] on select "10 rows 25 rows 50 rows" at bounding box center [359, 576] width 39 height 15
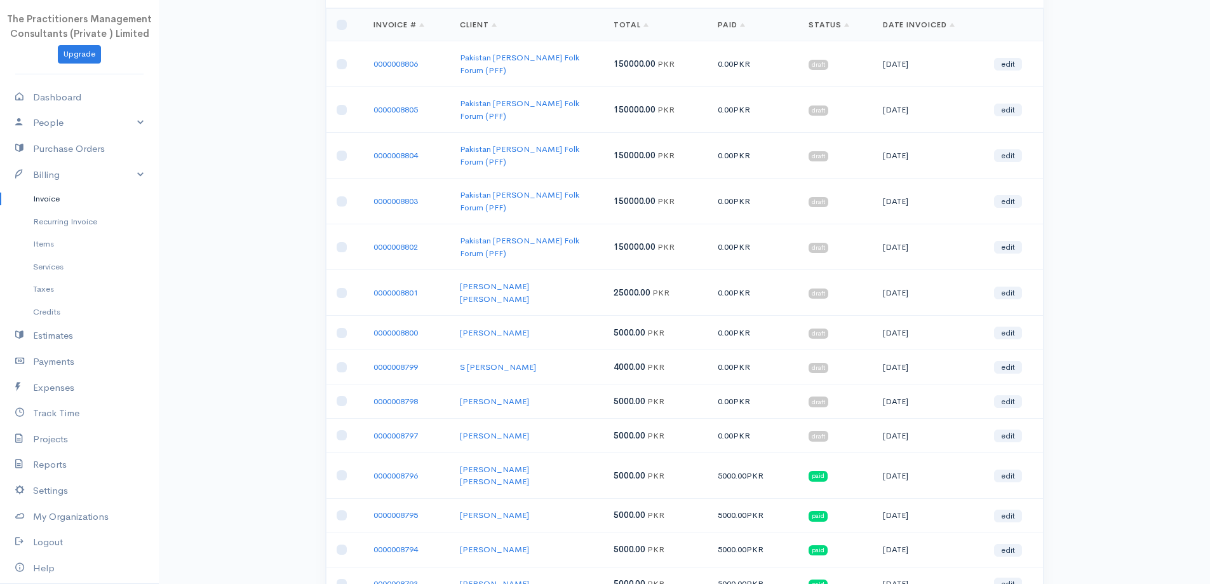
scroll to position [0, 0]
